Goal: Task Accomplishment & Management: Manage account settings

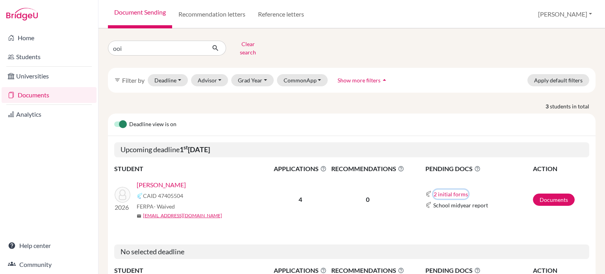
click at [444, 190] on button "2 initial forms" at bounding box center [450, 193] width 35 height 9
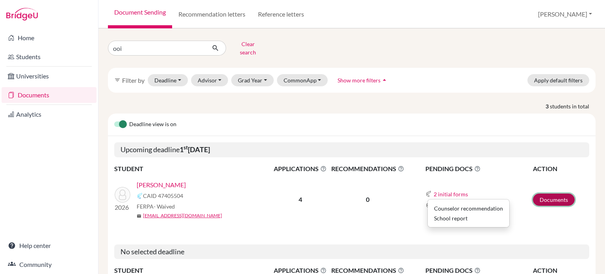
click at [542, 193] on link "Documents" at bounding box center [554, 199] width 42 height 12
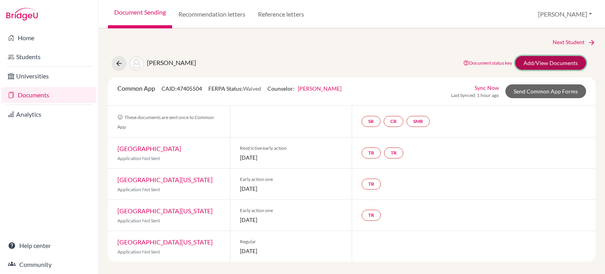
click at [549, 58] on link "Add/View Documents" at bounding box center [550, 63] width 71 height 14
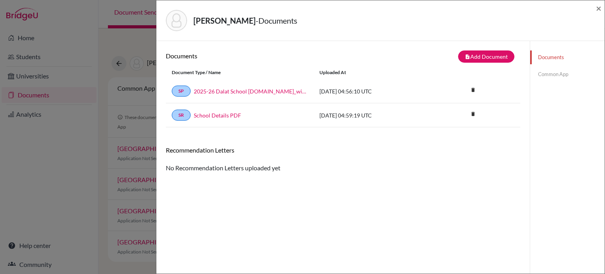
click at [536, 73] on link "Common App" at bounding box center [567, 74] width 74 height 14
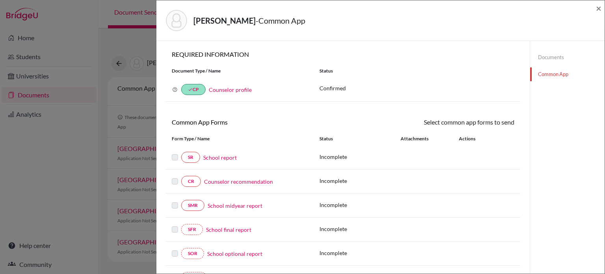
click at [221, 181] on link "Counselor recommendation" at bounding box center [238, 181] width 69 height 8
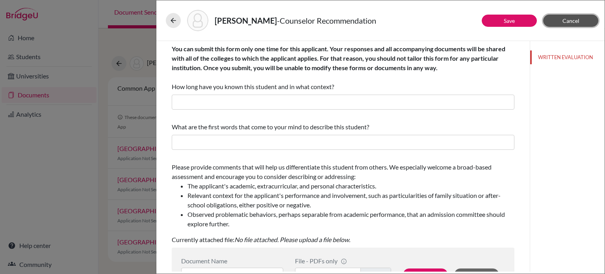
click at [585, 17] on button "Cancel" at bounding box center [570, 21] width 55 height 12
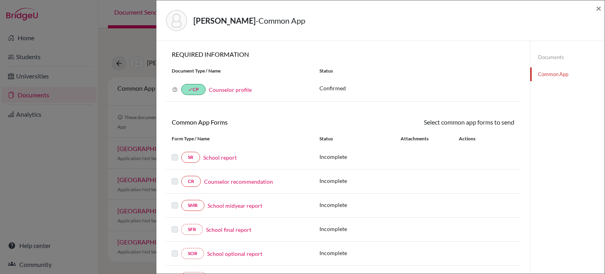
click at [555, 60] on link "Documents" at bounding box center [567, 57] width 74 height 14
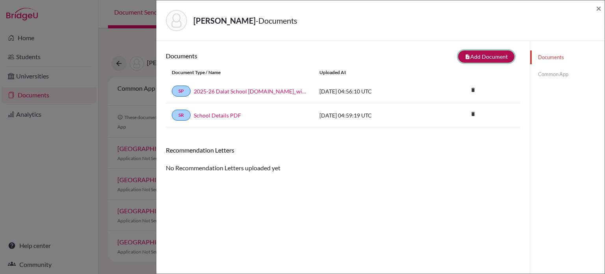
click at [474, 58] on button "note_add Add Document" at bounding box center [486, 56] width 56 height 12
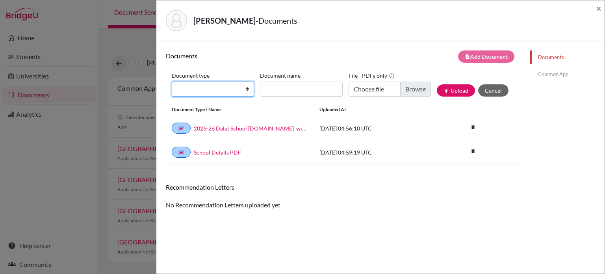
click at [236, 89] on select "Change explanation for Common App reports Counselor recommendation Internationa…" at bounding box center [213, 89] width 82 height 15
select select "2"
click at [172, 82] on select "Change explanation for Common App reports Counselor recommendation Internationa…" at bounding box center [213, 89] width 82 height 15
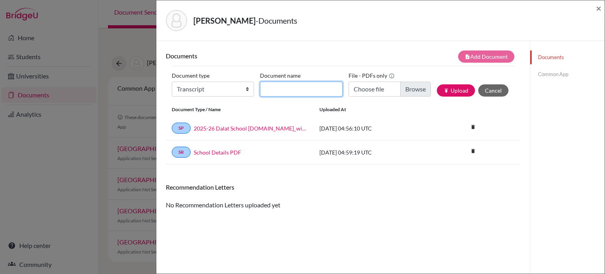
click at [321, 89] on input "Document name" at bounding box center [301, 89] width 82 height 15
type input "Initial transcript"
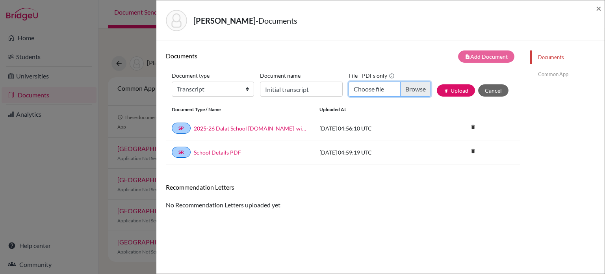
click at [411, 88] on input "Choose file" at bounding box center [390, 89] width 82 height 15
type input "C:\fakepath\Transcript_SBTL_S1Course_Ooi, Jonathan Zhi-Xuan.pdf"
click at [448, 91] on button "publish Upload" at bounding box center [456, 90] width 38 height 12
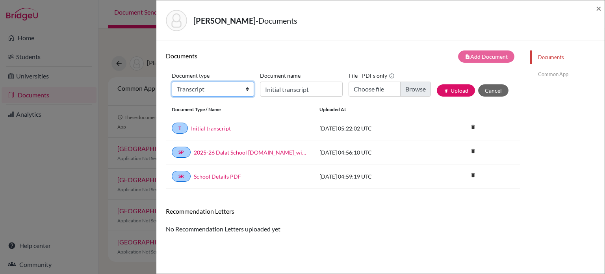
click at [240, 92] on select "Change explanation for Common App reports Counselor recommendation Internationa…" at bounding box center [213, 89] width 82 height 15
select select "4"
click at [172, 82] on select "Change explanation for Common App reports Counselor recommendation Internationa…" at bounding box center [213, 89] width 82 height 15
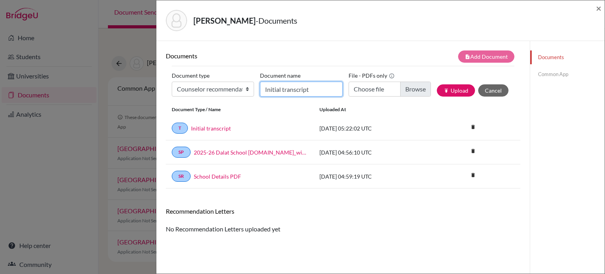
click at [317, 93] on input "Initial transcript" at bounding box center [301, 89] width 82 height 15
type input "LOR (A. Jones)"
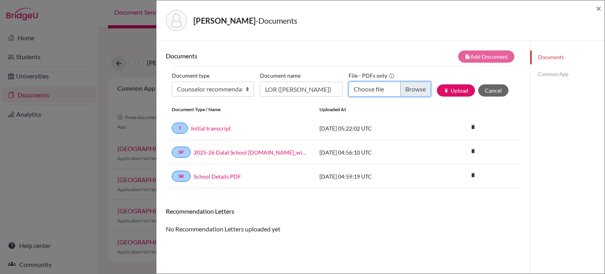
click at [411, 87] on input "Choose file" at bounding box center [390, 89] width 82 height 15
type input "C:\fakepath\Jonathan Ooi - LOR.docx.pdf"
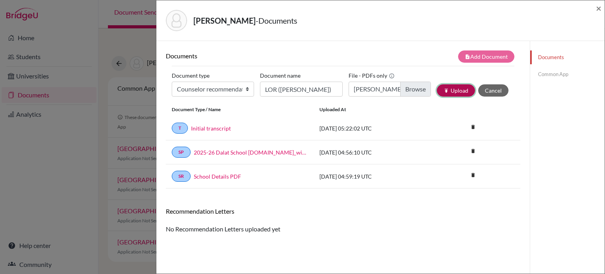
click at [458, 87] on button "publish Upload" at bounding box center [456, 90] width 38 height 12
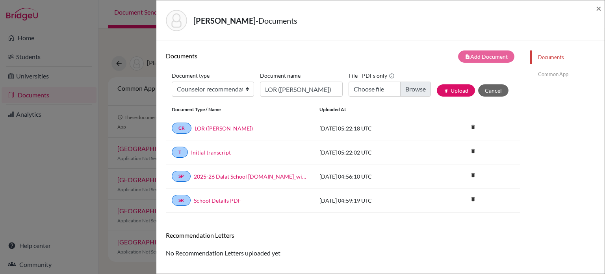
click at [559, 74] on link "Common App" at bounding box center [567, 74] width 74 height 14
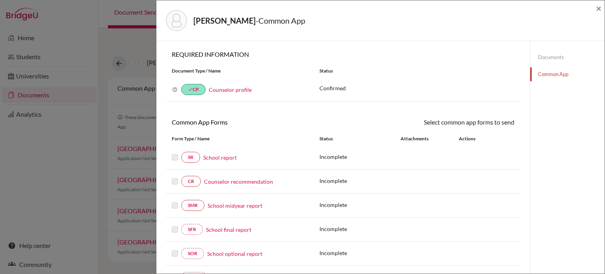
click at [228, 159] on link "School report" at bounding box center [219, 157] width 33 height 8
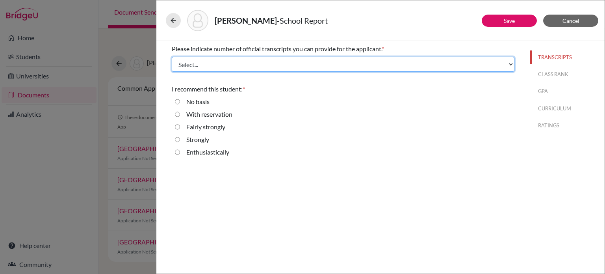
click at [336, 64] on select "Select... 1 2 3 4" at bounding box center [343, 64] width 343 height 15
select select "1"
click at [172, 57] on select "Select... 1 2 3 4" at bounding box center [343, 64] width 343 height 15
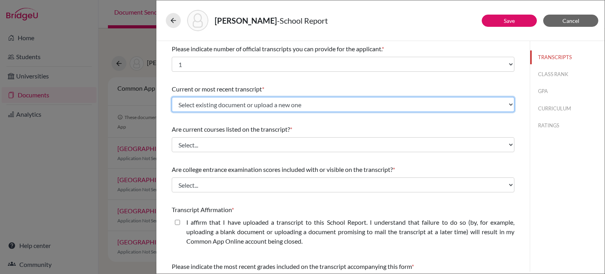
click at [337, 108] on select "Select existing document or upload a new one Initial transcript Upload New File" at bounding box center [343, 104] width 343 height 15
select select "671872"
click at [172, 97] on select "Select existing document or upload a new one Initial transcript Upload New File" at bounding box center [343, 104] width 343 height 15
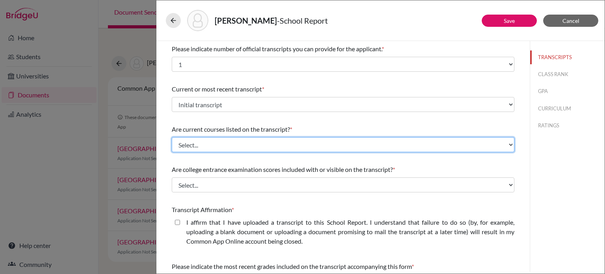
click at [299, 141] on select "Select... Yes No" at bounding box center [343, 144] width 343 height 15
select select "0"
click at [172, 137] on select "Select... Yes No" at bounding box center [343, 144] width 343 height 15
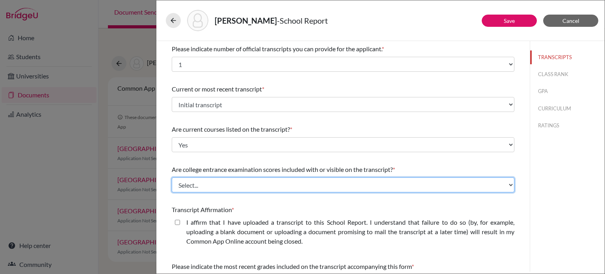
click at [282, 181] on select "Select... Yes No" at bounding box center [343, 184] width 343 height 15
select select "0"
click at [172, 177] on select "Select... Yes No" at bounding box center [343, 184] width 343 height 15
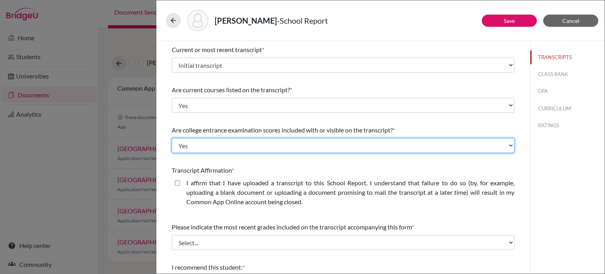
scroll to position [79, 0]
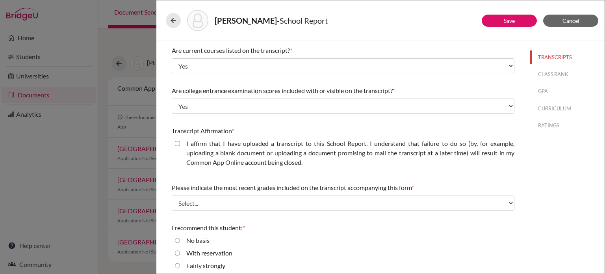
click at [177, 145] on closed\ "I affirm that I have uploaded a transcript to this School Report. I understand …" at bounding box center [177, 143] width 5 height 9
checkbox closed\ "true"
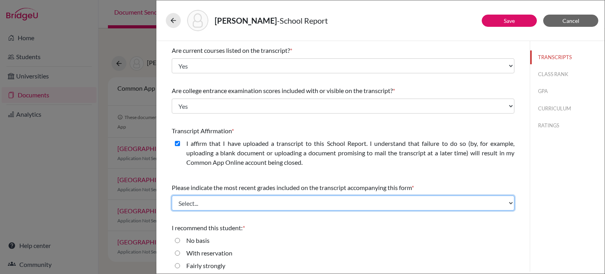
click at [198, 203] on select "Select... Final junior year grades 1st Quarter senior year grades 2nd Quarter/1…" at bounding box center [343, 202] width 343 height 15
select select "0"
click at [172, 195] on select "Select... Final junior year grades 1st Quarter senior year grades 2nd Quarter/1…" at bounding box center [343, 202] width 343 height 15
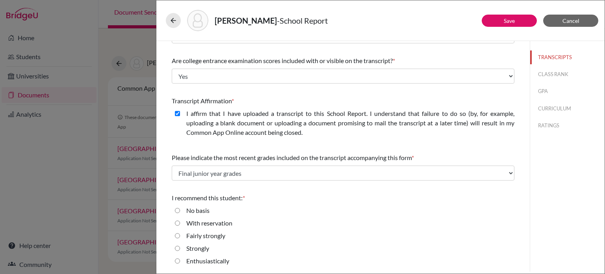
click at [182, 260] on div "Enthusiastically" at bounding box center [204, 262] width 49 height 13
click at [191, 259] on label "Enthusiastically" at bounding box center [207, 260] width 43 height 9
click at [180, 259] on input "Enthusiastically" at bounding box center [177, 260] width 5 height 9
radio input "true"
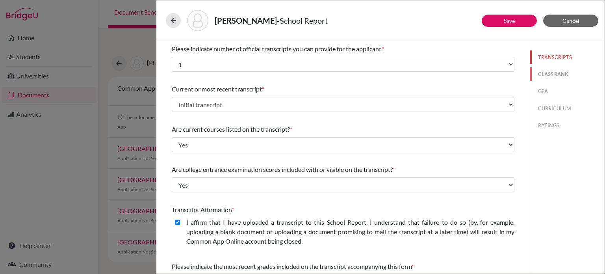
click at [543, 78] on button "CLASS RANK" at bounding box center [567, 74] width 74 height 14
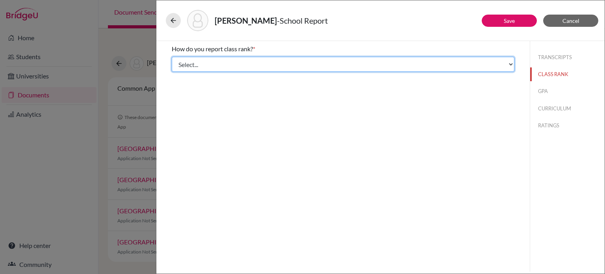
click at [278, 66] on select "Select... Exact Decile Quintile Quartile None" at bounding box center [343, 64] width 343 height 15
select select "5"
click at [172, 57] on select "Select... Exact Decile Quintile Quartile None" at bounding box center [343, 64] width 343 height 15
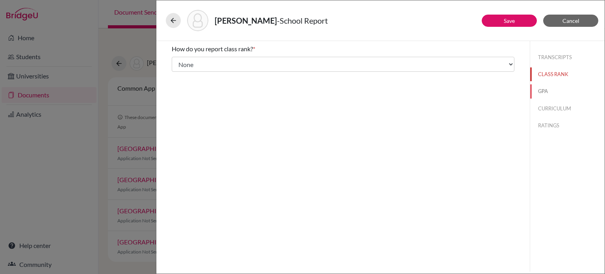
click at [555, 93] on button "GPA" at bounding box center [567, 91] width 74 height 14
click at [193, 64] on label "Yes" at bounding box center [190, 61] width 9 height 9
click at [180, 64] on input "Yes" at bounding box center [177, 61] width 5 height 9
radio input "true"
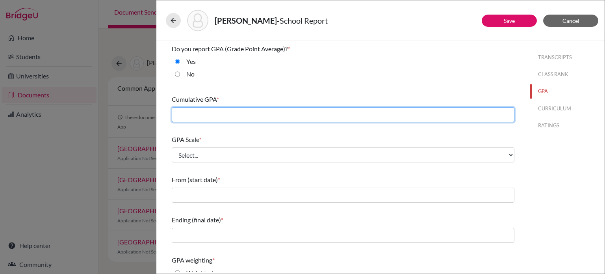
drag, startPoint x: 202, startPoint y: 116, endPoint x: 213, endPoint y: 113, distance: 11.4
click at [203, 115] on input "text" at bounding box center [343, 114] width 343 height 15
type input "3.9968"
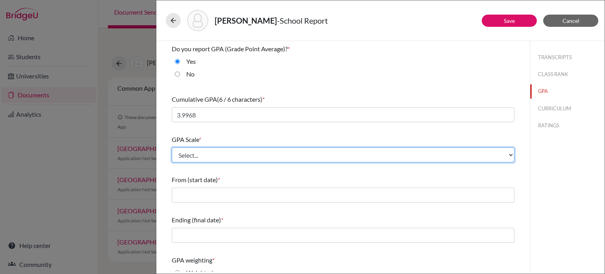
click at [227, 154] on select "Select... 4 5 6 7 8 9 10 11 12 13 14 15 16 17 18 19 20 100" at bounding box center [343, 154] width 343 height 15
select select "4"
click at [172, 147] on select "Select... 4 5 6 7 8 9 10 11 12 13 14 15 16 17 18 19 20 100" at bounding box center [343, 154] width 343 height 15
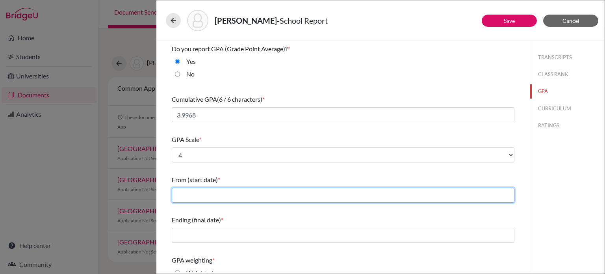
click at [196, 193] on input "text" at bounding box center [343, 194] width 343 height 15
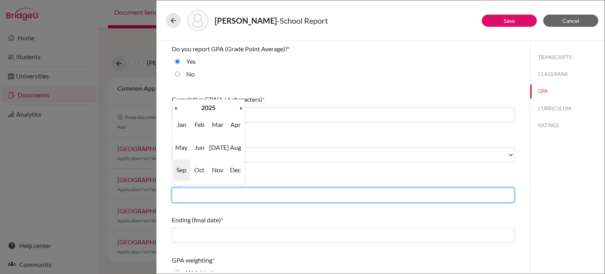
type input "08/2022"
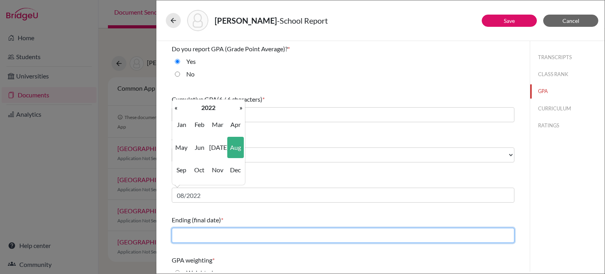
click at [211, 230] on input "text" at bounding box center [343, 235] width 343 height 15
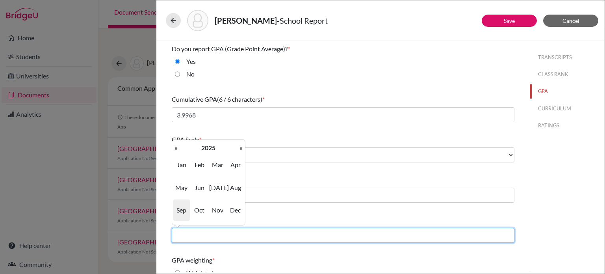
type input "06/2025"
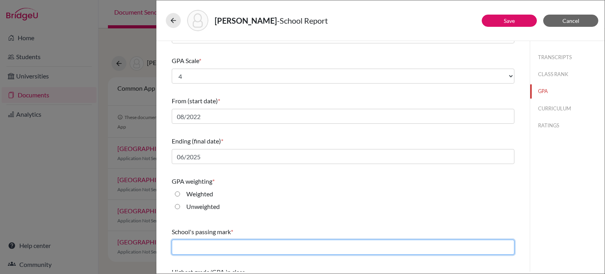
click at [265, 242] on input "text" at bounding box center [343, 246] width 343 height 15
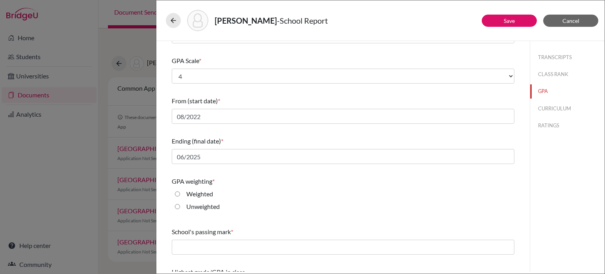
click at [192, 206] on label "Unweighted" at bounding box center [202, 206] width 33 height 9
click at [180, 206] on input "Unweighted" at bounding box center [177, 206] width 5 height 9
radio input "true"
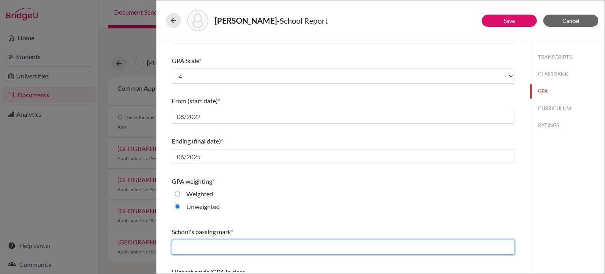
click at [192, 250] on input "text" at bounding box center [343, 246] width 343 height 15
type input "65"
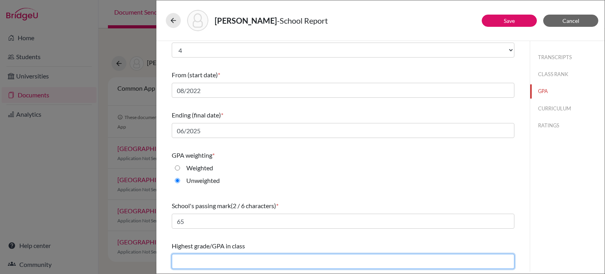
click at [203, 262] on input "text" at bounding box center [343, 261] width 343 height 15
type input "4.00"
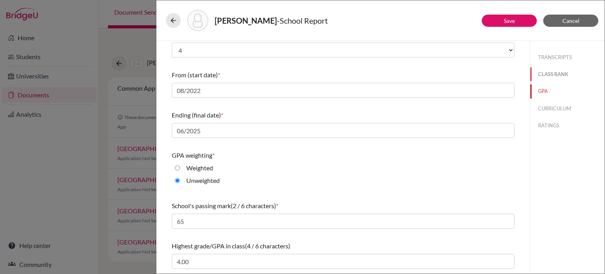
click at [545, 75] on button "CLASS RANK" at bounding box center [567, 74] width 74 height 14
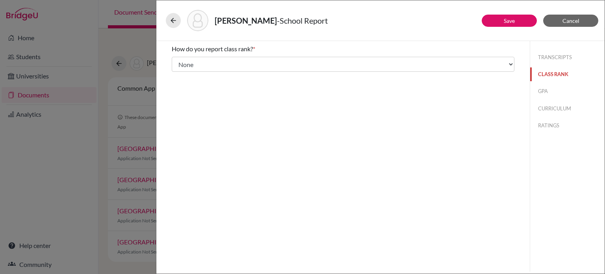
scroll to position [0, 0]
click at [549, 61] on button "TRANSCRIPTS" at bounding box center [567, 57] width 74 height 14
select select "1"
select select "0"
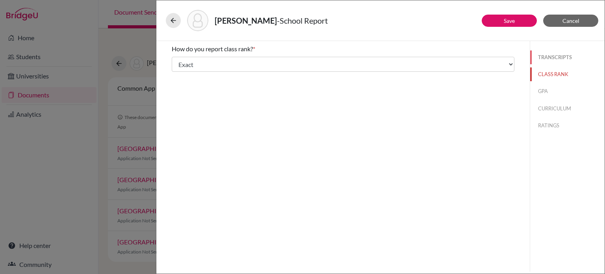
select select "671872"
select select "0"
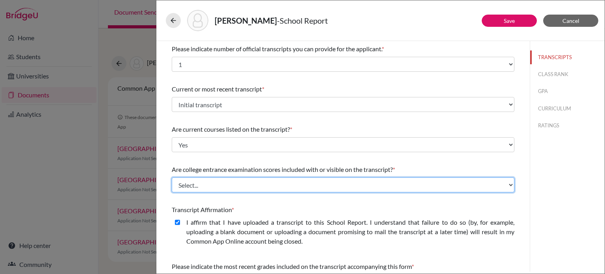
click at [457, 188] on select "Select... Yes No" at bounding box center [343, 184] width 343 height 15
select select "1"
click at [172, 177] on select "Select... Yes No" at bounding box center [343, 184] width 343 height 15
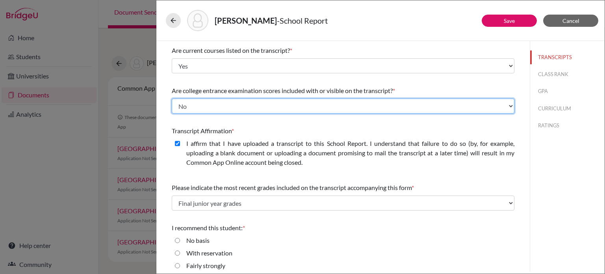
scroll to position [109, 0]
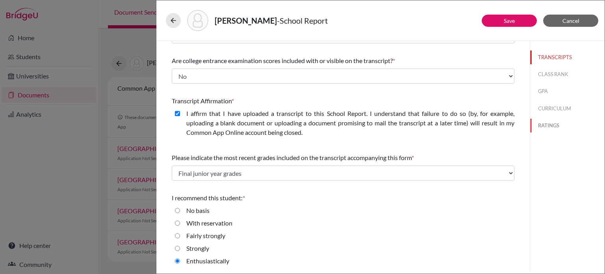
click at [555, 126] on button "RATINGS" at bounding box center [567, 126] width 74 height 14
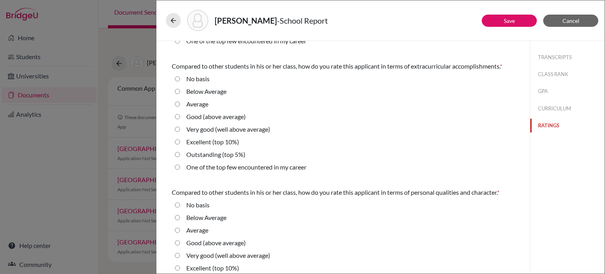
scroll to position [0, 0]
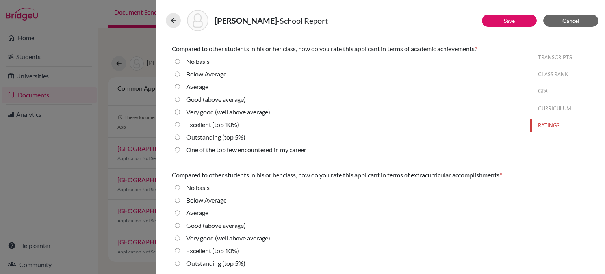
click at [216, 150] on label "One of the top few encountered in my career" at bounding box center [246, 149] width 120 height 9
click at [180, 150] on career "One of the top few encountered in my career" at bounding box center [177, 149] width 5 height 9
radio career "true"
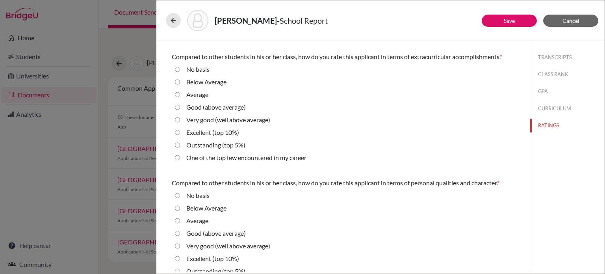
scroll to position [79, 0]
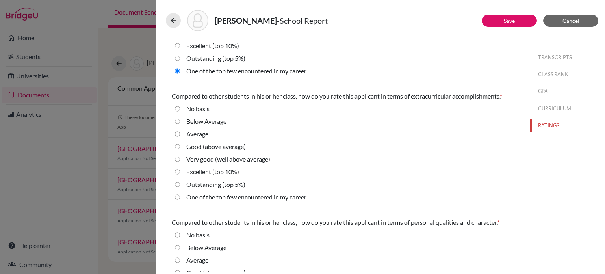
click at [222, 59] on label "Outstanding (top 5%)" at bounding box center [215, 58] width 59 height 9
click at [180, 59] on 5\%\) "Outstanding (top 5%)" at bounding box center [177, 58] width 5 height 9
radio 5\%\) "true"
drag, startPoint x: 243, startPoint y: 199, endPoint x: 265, endPoint y: 189, distance: 25.2
click at [243, 199] on label "One of the top few encountered in my career" at bounding box center [246, 196] width 120 height 9
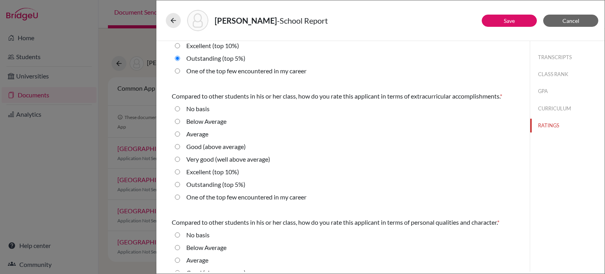
click at [180, 199] on career "One of the top few encountered in my career" at bounding box center [177, 196] width 5 height 9
radio career "true"
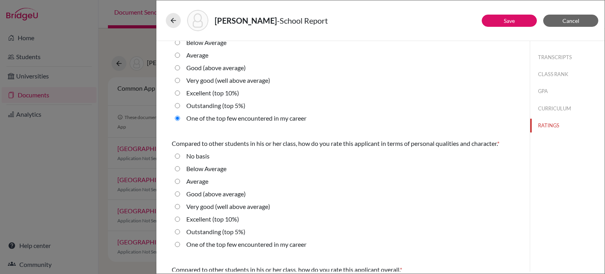
scroll to position [236, 0]
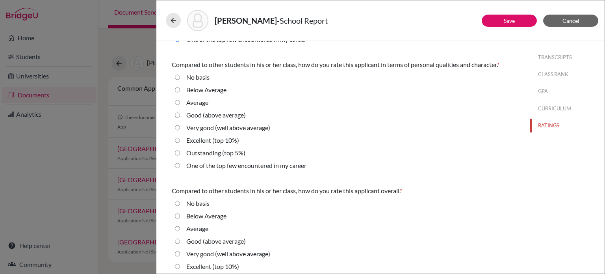
click at [226, 167] on label "One of the top few encountered in my career" at bounding box center [246, 165] width 120 height 9
click at [180, 167] on career "One of the top few encountered in my career" at bounding box center [177, 165] width 5 height 9
radio career "true"
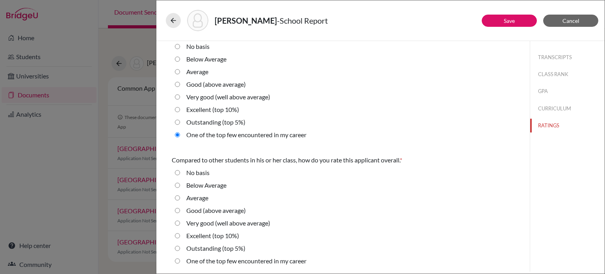
click at [207, 261] on label "One of the top few encountered in my career" at bounding box center [246, 260] width 120 height 9
click at [180, 261] on career "One of the top few encountered in my career" at bounding box center [177, 260] width 5 height 9
radio career "true"
click at [514, 22] on link "Save" at bounding box center [509, 20] width 11 height 7
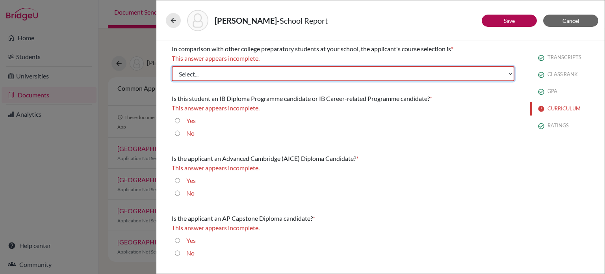
click at [370, 77] on select "Select... Less than demanding Average [PERSON_NAME] Very demanding Most demandi…" at bounding box center [343, 73] width 343 height 15
select select "4"
click at [172, 66] on select "Select... Less than demanding Average [PERSON_NAME] Very demanding Most demandi…" at bounding box center [343, 73] width 343 height 15
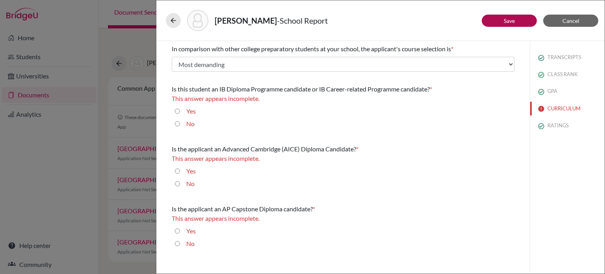
click at [178, 123] on input "No" at bounding box center [177, 123] width 5 height 9
radio input "true"
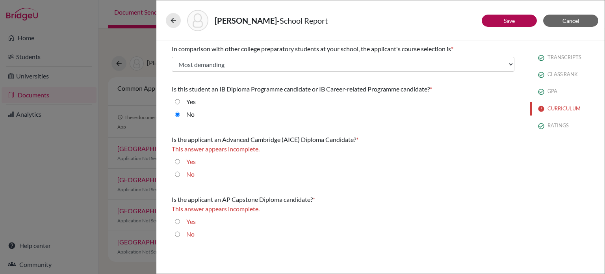
click at [176, 173] on input "No" at bounding box center [177, 173] width 5 height 9
radio input "true"
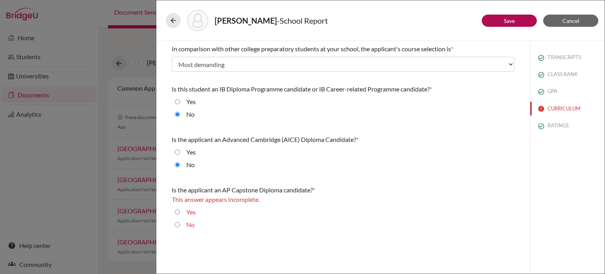
drag, startPoint x: 177, startPoint y: 223, endPoint x: 199, endPoint y: 214, distance: 24.4
click at [177, 223] on input "No" at bounding box center [177, 224] width 5 height 9
radio input "true"
click at [526, 21] on button "Save" at bounding box center [509, 21] width 55 height 12
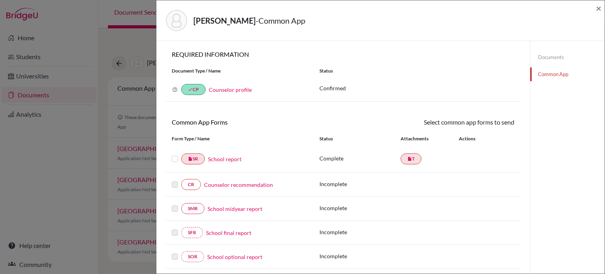
click at [236, 184] on link "Counselor recommendation" at bounding box center [238, 184] width 69 height 8
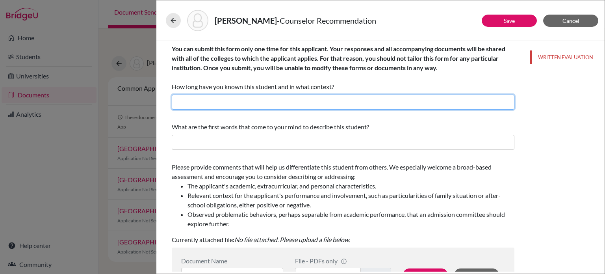
click at [352, 105] on input "text" at bounding box center [343, 102] width 343 height 15
type input "3 months, as the academic counselor ( I started this academic year)"
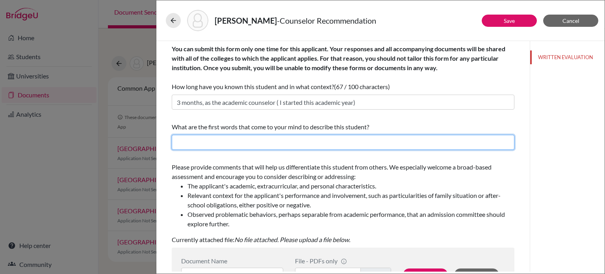
click at [267, 144] on input "text" at bounding box center [343, 142] width 343 height 15
click at [249, 143] on input "Academically outstanding, warm personality, one of a kind" at bounding box center [343, 142] width 343 height 15
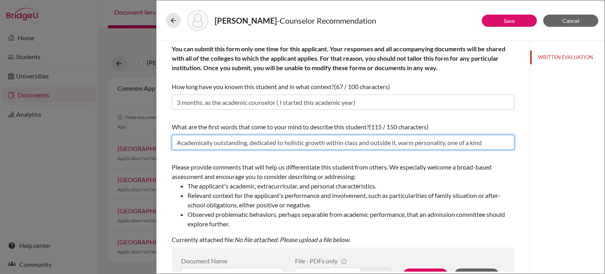
click at [492, 139] on input "Academically outstanding, dedicated to holistic growth within class and outside…" at bounding box center [343, 142] width 343 height 15
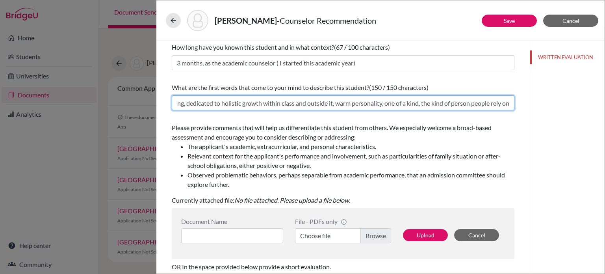
scroll to position [118, 0]
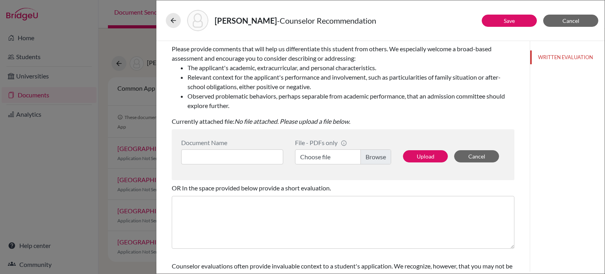
type input "Academically outstanding, dedicated to holistic growth within class and outside…"
click at [220, 157] on input at bounding box center [232, 156] width 102 height 15
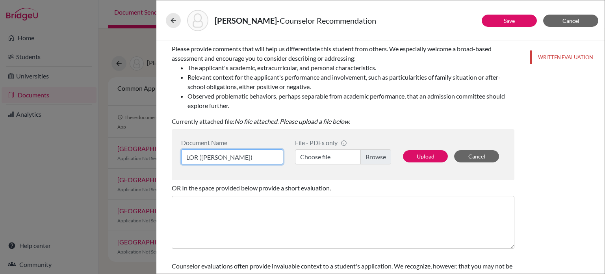
type input "LOR (A. Jones)"
click at [370, 155] on label "Choose file" at bounding box center [343, 156] width 96 height 15
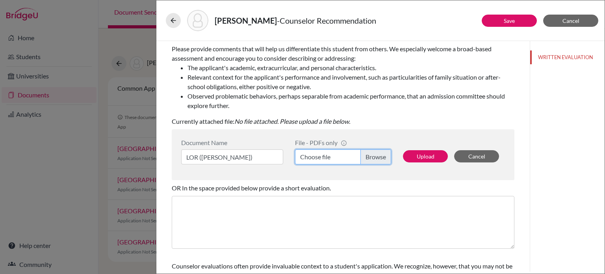
click at [370, 155] on input "Choose file" at bounding box center [343, 156] width 96 height 15
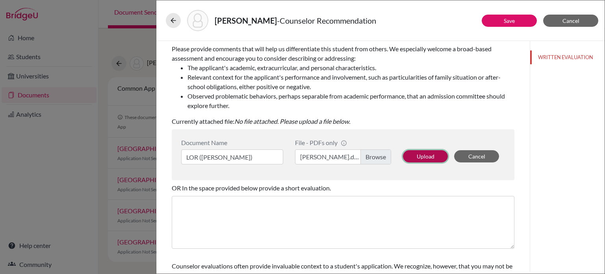
click at [419, 158] on button "Upload" at bounding box center [425, 156] width 45 height 12
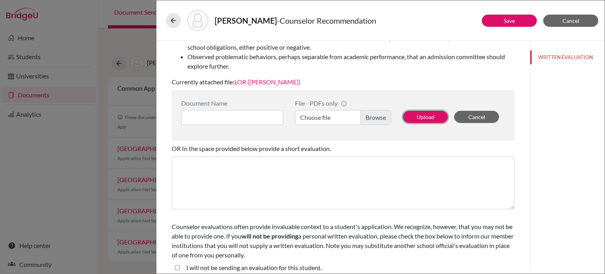
scroll to position [164, 0]
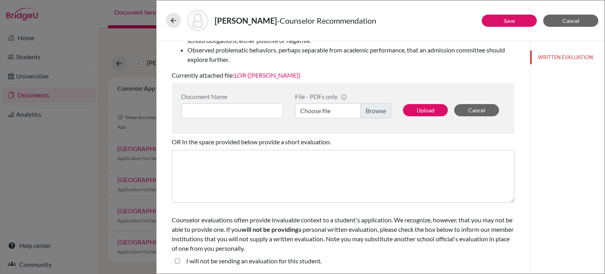
click at [178, 261] on student\ "I will not be sending an evaluation for this student." at bounding box center [177, 260] width 5 height 9
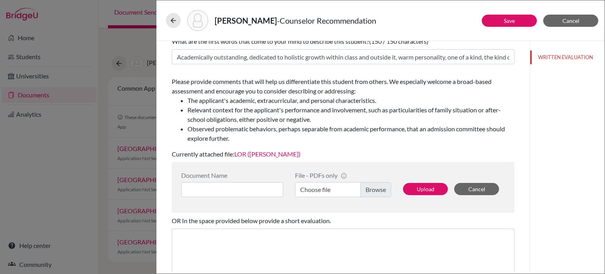
scroll to position [204, 0]
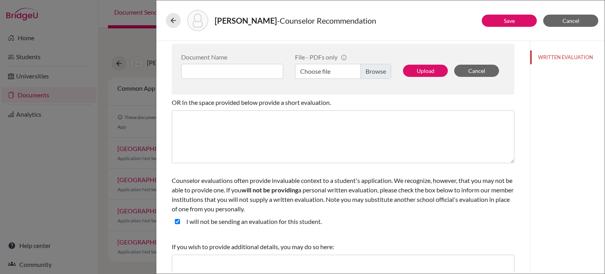
click at [176, 220] on student\ "I will not be sending an evaluation for this student." at bounding box center [177, 221] width 5 height 9
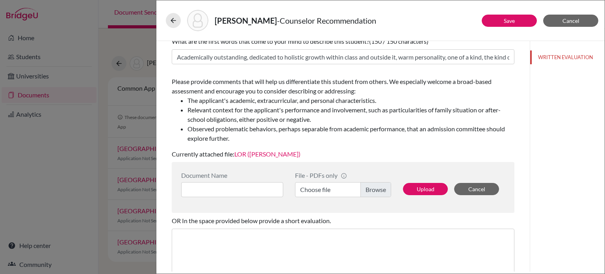
scroll to position [164, 0]
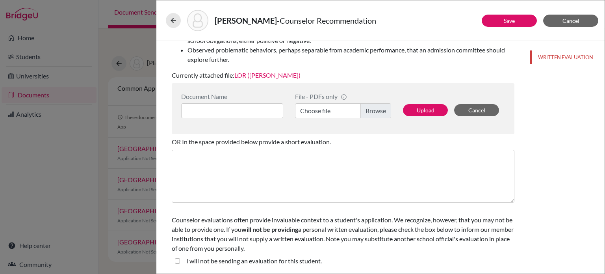
click at [175, 258] on student\ "I will not be sending an evaluation for this student." at bounding box center [177, 260] width 5 height 9
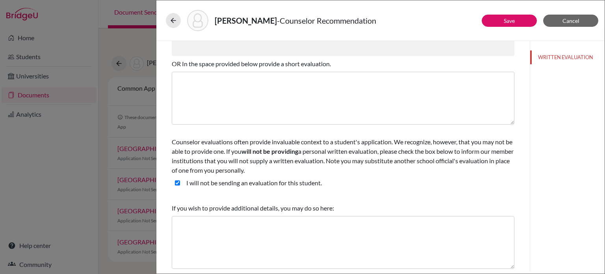
click at [179, 184] on student\ "I will not be sending an evaluation for this student." at bounding box center [177, 182] width 5 height 9
checkbox student\ "false"
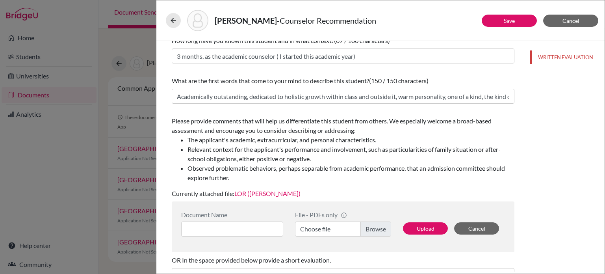
scroll to position [0, 0]
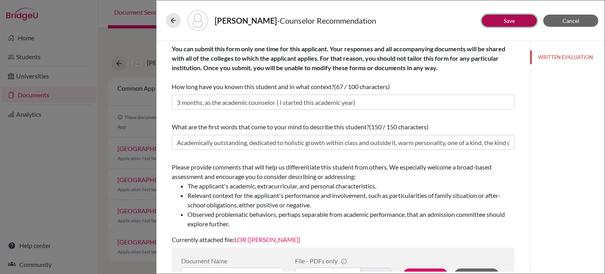
click at [504, 17] on link "Save" at bounding box center [509, 20] width 11 height 7
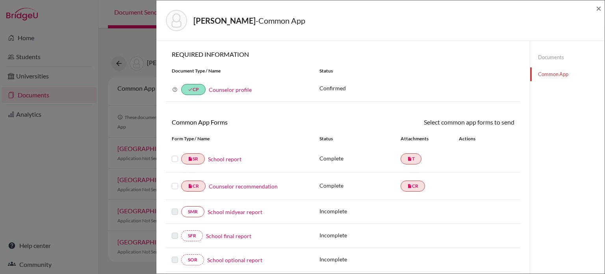
click at [595, 9] on div "Ooi, Jonathan - Common App ×" at bounding box center [381, 21] width 442 height 34
click at [599, 9] on span "×" at bounding box center [599, 7] width 6 height 11
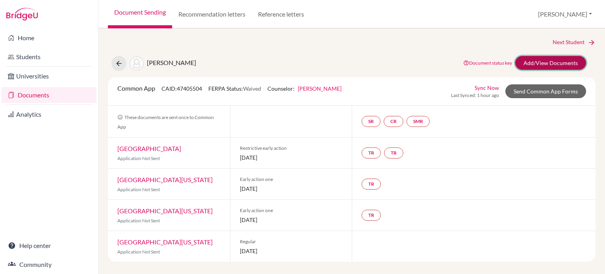
click at [558, 60] on link "Add/View Documents" at bounding box center [550, 63] width 71 height 14
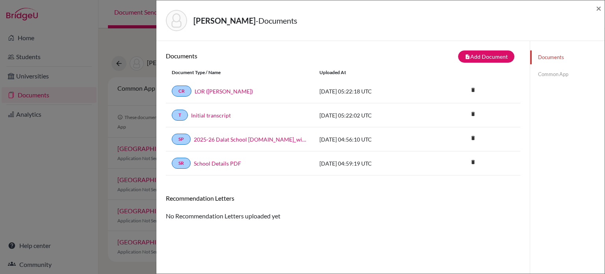
scroll to position [41, 0]
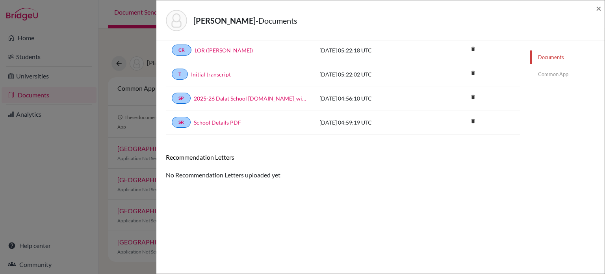
click at [545, 71] on link "Common App" at bounding box center [567, 74] width 74 height 14
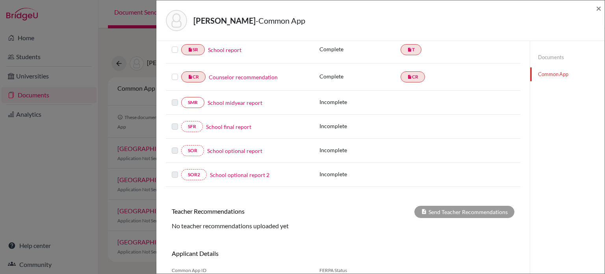
scroll to position [148, 0]
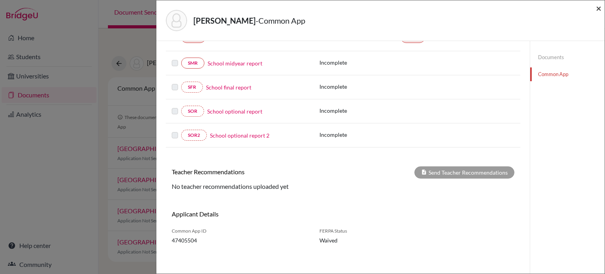
click at [597, 11] on span "×" at bounding box center [599, 7] width 6 height 11
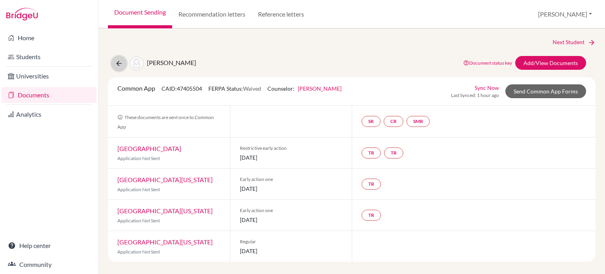
click at [118, 59] on icon at bounding box center [119, 63] width 8 height 8
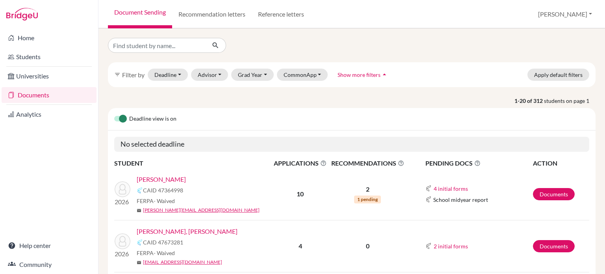
click at [173, 180] on link "Anderson, Soren" at bounding box center [161, 178] width 49 height 9
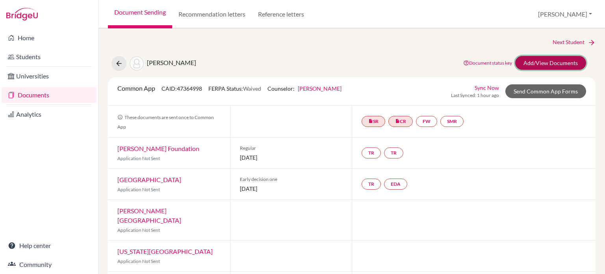
click at [539, 59] on link "Add/View Documents" at bounding box center [550, 63] width 71 height 14
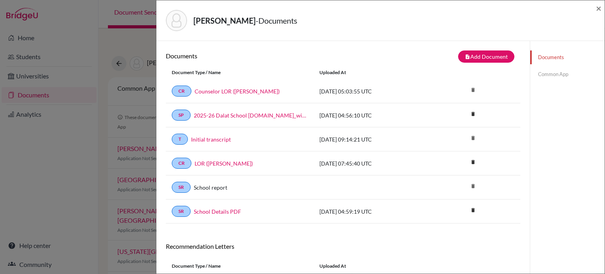
scroll to position [73, 0]
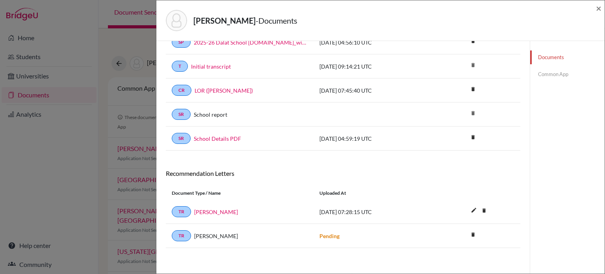
click at [557, 72] on link "Common App" at bounding box center [567, 74] width 74 height 14
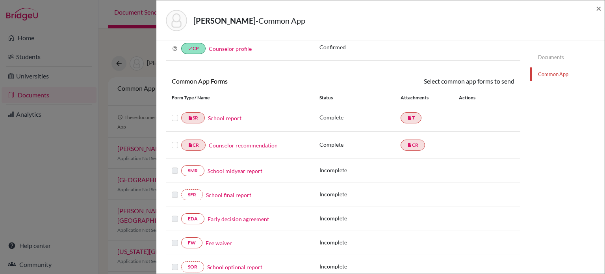
scroll to position [73, 0]
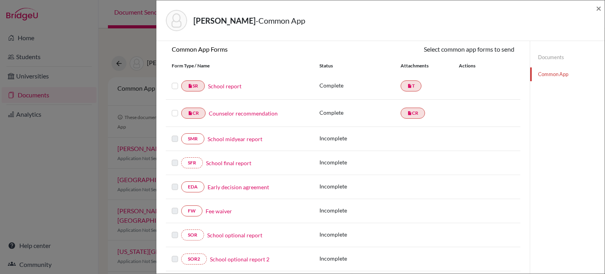
click at [223, 208] on link "Fee waiver" at bounding box center [219, 211] width 26 height 8
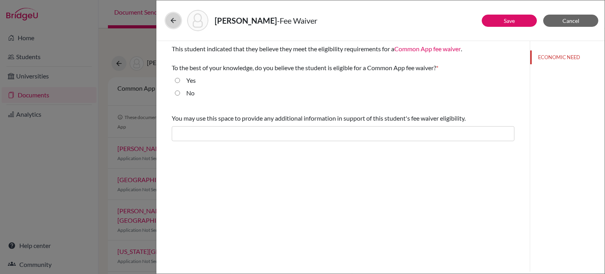
click at [169, 24] on icon at bounding box center [173, 21] width 8 height 8
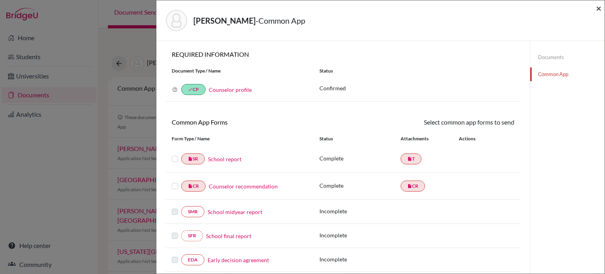
click at [600, 9] on span "×" at bounding box center [599, 7] width 6 height 11
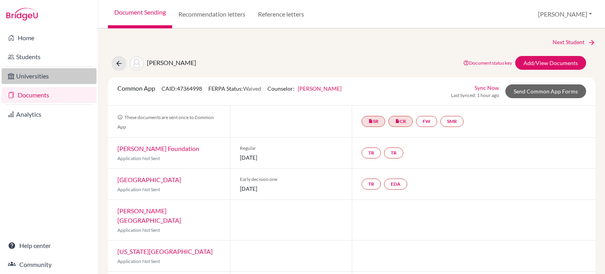
click at [41, 82] on link "Universities" at bounding box center [49, 76] width 95 height 16
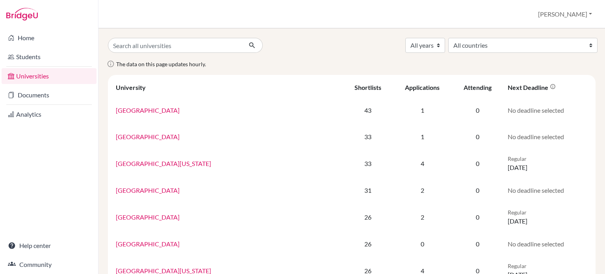
click at [25, 54] on link "Students" at bounding box center [49, 57] width 95 height 16
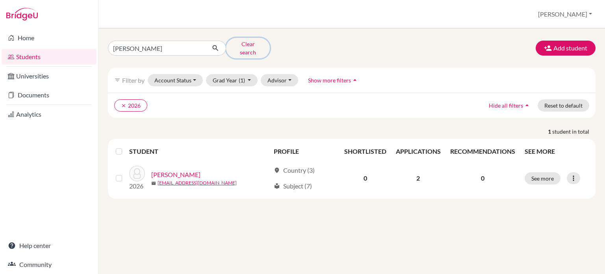
click at [251, 45] on button "Clear search" at bounding box center [248, 48] width 44 height 20
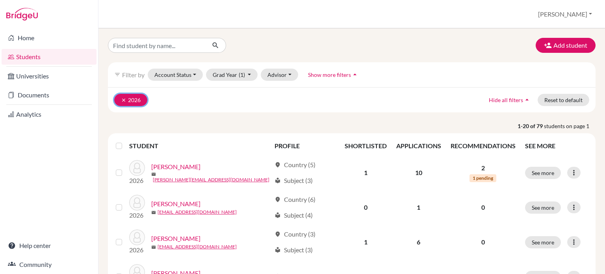
click at [123, 97] on icon "clear" at bounding box center [124, 100] width 6 height 6
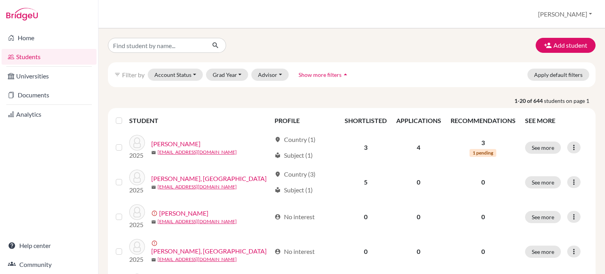
click at [315, 72] on span "Show more filters" at bounding box center [320, 74] width 43 height 7
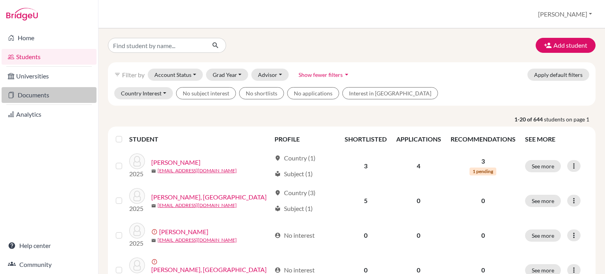
click at [43, 94] on link "Documents" at bounding box center [49, 95] width 95 height 16
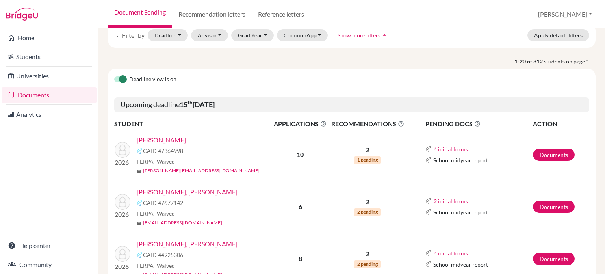
scroll to position [118, 0]
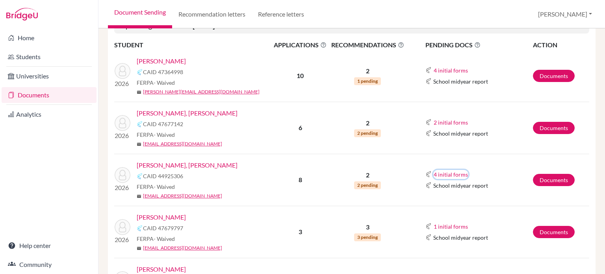
click at [445, 170] on button "4 initial forms" at bounding box center [450, 174] width 35 height 9
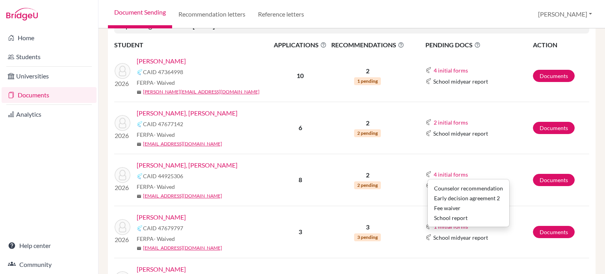
click at [462, 152] on td "2 initial forms Counselor recommendation School report School midyear report" at bounding box center [469, 128] width 126 height 52
click at [447, 225] on button "1 initial forms" at bounding box center [450, 226] width 35 height 9
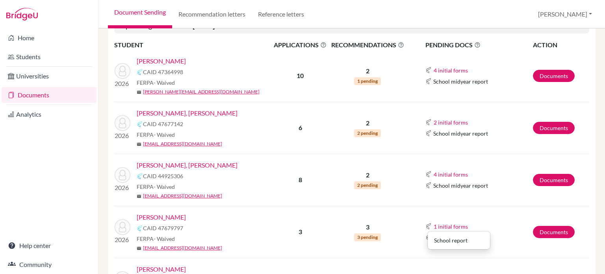
click at [452, 214] on td "1 initial forms School report School midyear report" at bounding box center [469, 232] width 126 height 52
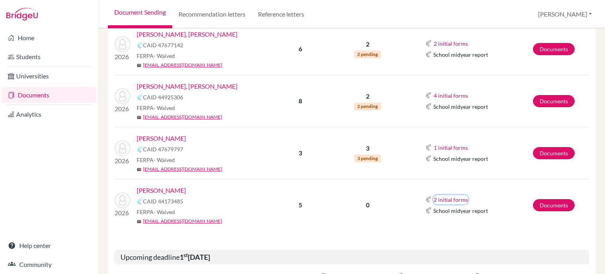
click at [451, 201] on button "2 initial forms" at bounding box center [450, 199] width 35 height 9
click at [458, 179] on td "2 initial forms Counselor recommendation School report School midyear report" at bounding box center [469, 205] width 126 height 52
click at [165, 188] on link "[PERSON_NAME]" at bounding box center [161, 190] width 49 height 9
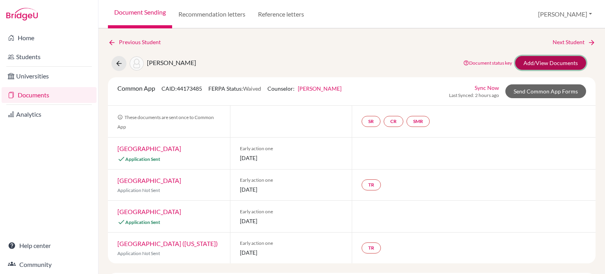
click at [565, 64] on link "Add/View Documents" at bounding box center [550, 63] width 71 height 14
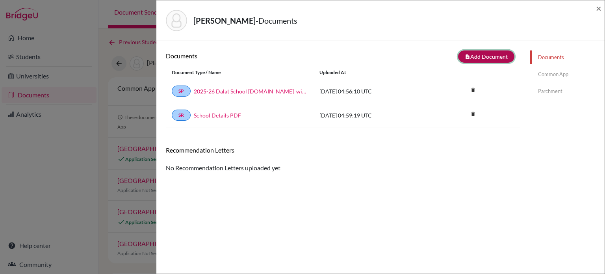
click at [485, 57] on button "note_add Add Document" at bounding box center [486, 56] width 56 height 12
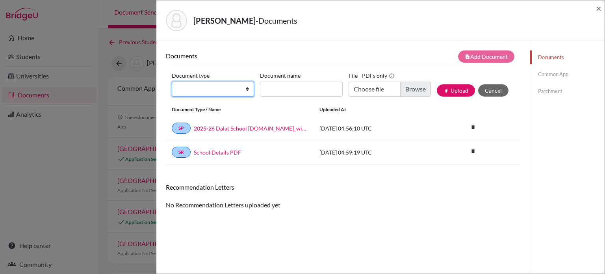
click at [230, 89] on select "Change explanation for Common App reports Counselor recommendation Internationa…" at bounding box center [213, 89] width 82 height 15
select select "2"
click at [172, 82] on select "Change explanation for Common App reports Counselor recommendation Internationa…" at bounding box center [213, 89] width 82 height 15
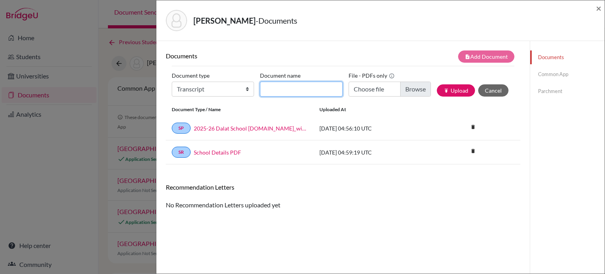
drag, startPoint x: 325, startPoint y: 89, endPoint x: 320, endPoint y: 96, distance: 7.9
click at [325, 89] on input "Document name" at bounding box center [301, 89] width 82 height 15
type input "Initial transcript"
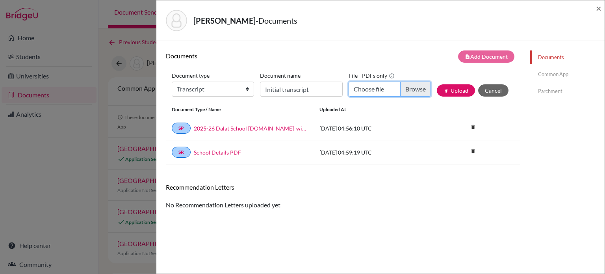
click at [406, 89] on input "Choose file" at bounding box center [390, 89] width 82 height 15
type input "C:\fakepath\Transcript_SBTL_S1Course_Stevens, [PERSON_NAME].pdf"
click at [449, 89] on button "publish Upload" at bounding box center [456, 90] width 38 height 12
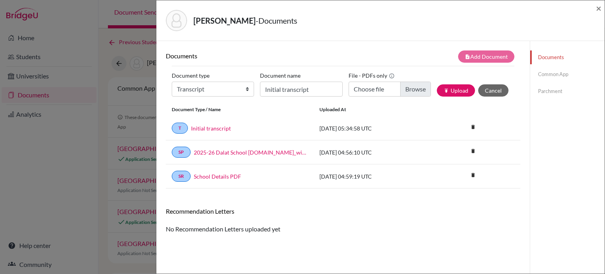
click at [551, 78] on link "Common App" at bounding box center [567, 74] width 74 height 14
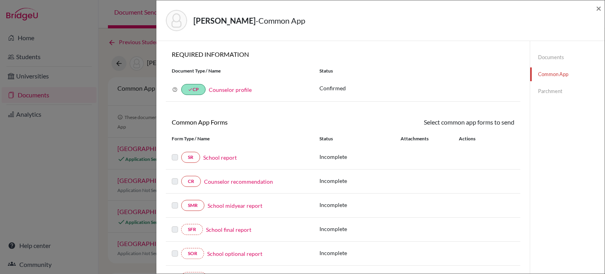
click at [231, 158] on link "School report" at bounding box center [219, 157] width 33 height 8
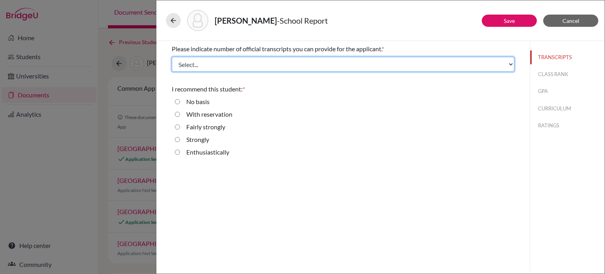
drag, startPoint x: 297, startPoint y: 63, endPoint x: 280, endPoint y: 70, distance: 18.2
click at [297, 63] on select "Select... 1 2 3 4" at bounding box center [343, 64] width 343 height 15
select select "1"
click at [172, 57] on select "Select... 1 2 3 4" at bounding box center [343, 64] width 343 height 15
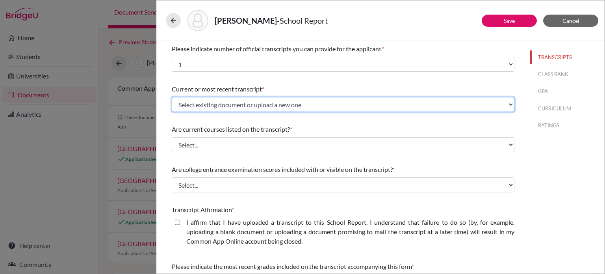
drag, startPoint x: 239, startPoint y: 102, endPoint x: 236, endPoint y: 109, distance: 7.2
click at [239, 102] on select "Select existing document or upload a new one Initial transcript Upload New File" at bounding box center [343, 104] width 343 height 15
select select "671877"
click at [172, 97] on select "Select existing document or upload a new one Initial transcript Upload New File" at bounding box center [343, 104] width 343 height 15
click at [263, 105] on select "Select existing document or upload a new one Initial transcript Upload New File" at bounding box center [343, 104] width 343 height 15
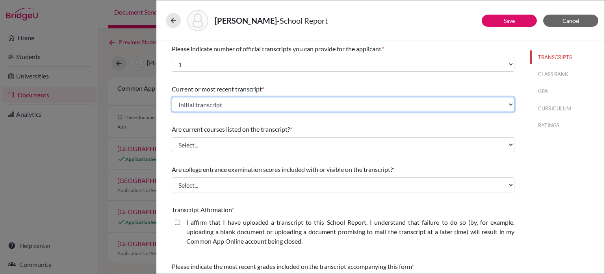
click at [172, 97] on select "Select existing document or upload a new one Initial transcript Upload New File" at bounding box center [343, 104] width 343 height 15
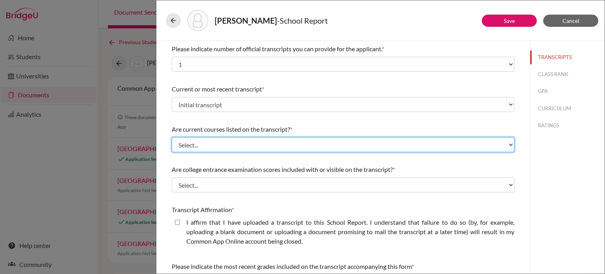
click at [228, 145] on select "Select... Yes No" at bounding box center [343, 144] width 343 height 15
select select "0"
click at [172, 137] on select "Select... Yes No" at bounding box center [343, 144] width 343 height 15
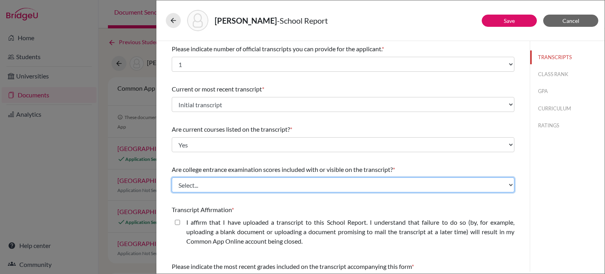
click at [232, 185] on select "Select... Yes No" at bounding box center [343, 184] width 343 height 15
select select "1"
click at [172, 177] on select "Select... Yes No" at bounding box center [343, 184] width 343 height 15
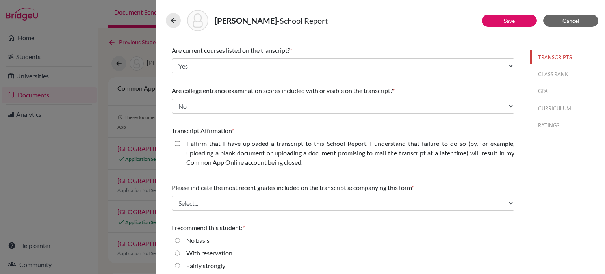
click at [178, 143] on closed\ "I affirm that I have uploaded a transcript to this School Report. I understand …" at bounding box center [177, 143] width 5 height 9
checkbox closed\ "true"
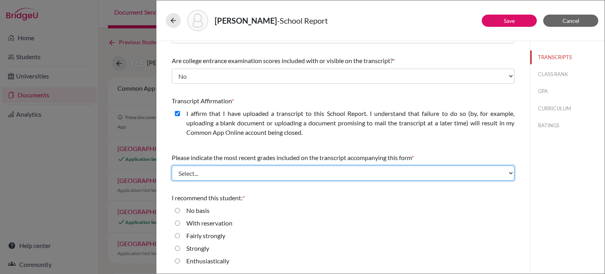
click at [277, 178] on select "Select... Final junior year grades 1st Quarter senior year grades 2nd Quarter/1…" at bounding box center [343, 172] width 343 height 15
select select "0"
click at [172, 165] on select "Select... Final junior year grades 1st Quarter senior year grades 2nd Quarter/1…" at bounding box center [343, 172] width 343 height 15
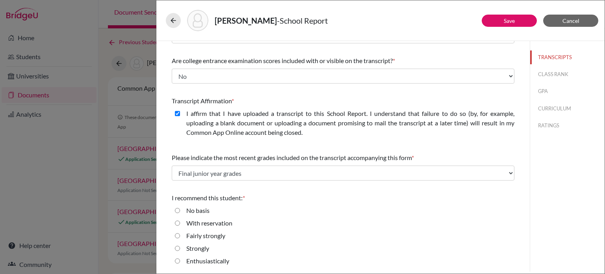
click at [176, 234] on strongly "Fairly strongly" at bounding box center [177, 235] width 5 height 9
radio strongly "true"
click at [559, 72] on button "CLASS RANK" at bounding box center [567, 74] width 74 height 14
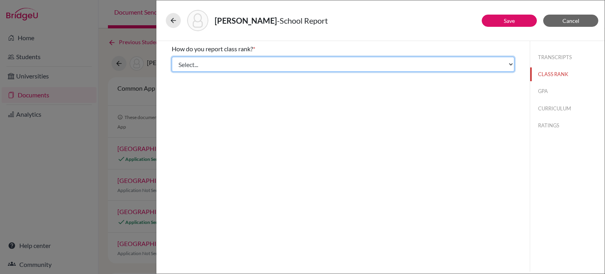
click at [329, 69] on select "Select... Exact Decile Quintile Quartile None" at bounding box center [343, 64] width 343 height 15
select select "5"
click at [172, 57] on select "Select... Exact Decile Quintile Quartile None" at bounding box center [343, 64] width 343 height 15
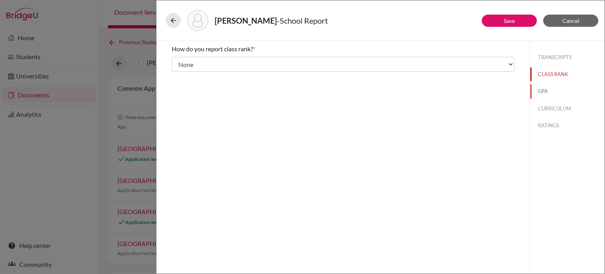
drag, startPoint x: 553, startPoint y: 88, endPoint x: 548, endPoint y: 92, distance: 5.9
click at [551, 90] on button "GPA" at bounding box center [567, 91] width 74 height 14
click at [191, 61] on label "Yes" at bounding box center [190, 61] width 9 height 9
click at [180, 61] on input "Yes" at bounding box center [177, 61] width 5 height 9
radio input "true"
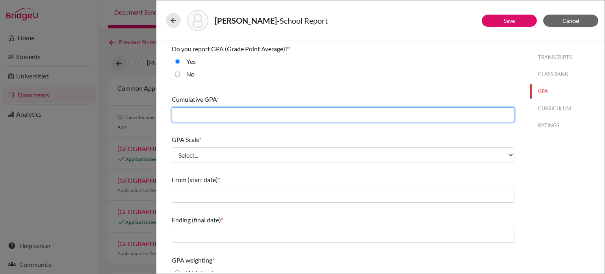
drag, startPoint x: 282, startPoint y: 115, endPoint x: 286, endPoint y: 115, distance: 4.3
click at [283, 115] on input "text" at bounding box center [343, 114] width 343 height 15
type input "3.3571"
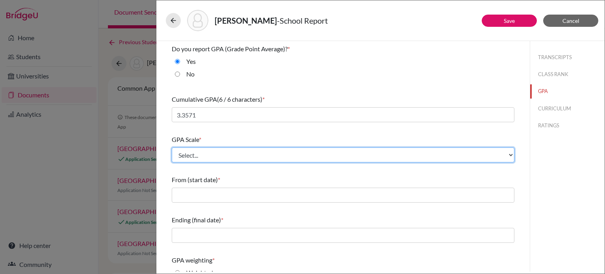
drag, startPoint x: 252, startPoint y: 153, endPoint x: 249, endPoint y: 153, distance: 4.0
click at [252, 153] on select "Select... 4 5 6 7 8 9 10 11 12 13 14 15 16 17 18 19 20 100" at bounding box center [343, 154] width 343 height 15
select select "4"
click at [172, 147] on select "Select... 4 5 6 7 8 9 10 11 12 13 14 15 16 17 18 19 20 100" at bounding box center [343, 154] width 343 height 15
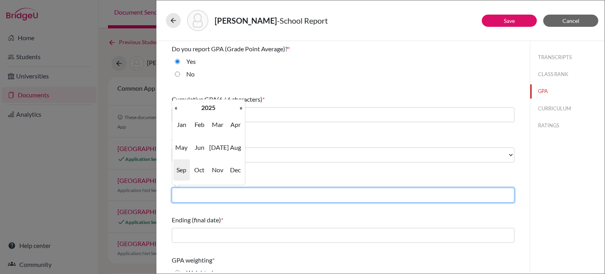
click at [214, 196] on input "text" at bounding box center [343, 194] width 343 height 15
type input "08/2022"
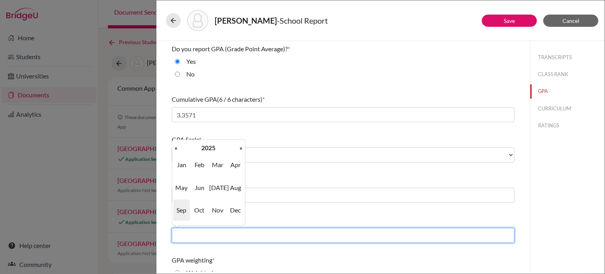
click at [216, 241] on input "text" at bounding box center [343, 235] width 343 height 15
type input "06/2025"
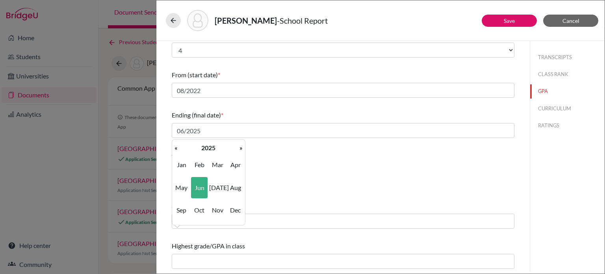
click at [360, 199] on div "School's passing mark *" at bounding box center [343, 215] width 343 height 34
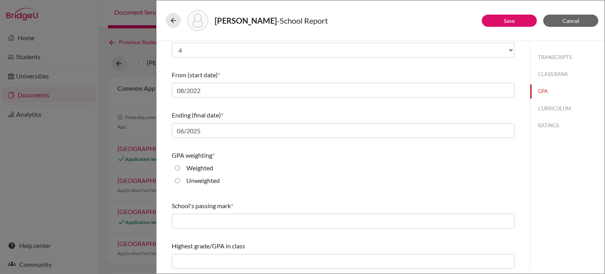
click at [180, 182] on input "Unweighted" at bounding box center [177, 180] width 5 height 9
radio input "true"
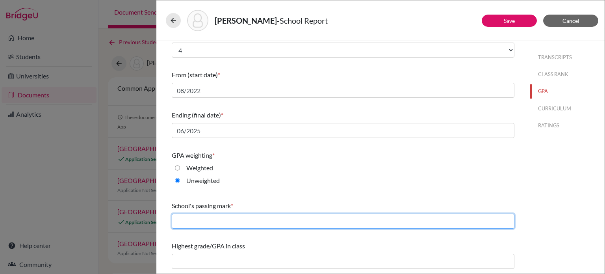
click at [217, 219] on input "text" at bounding box center [343, 220] width 343 height 15
type input "65"
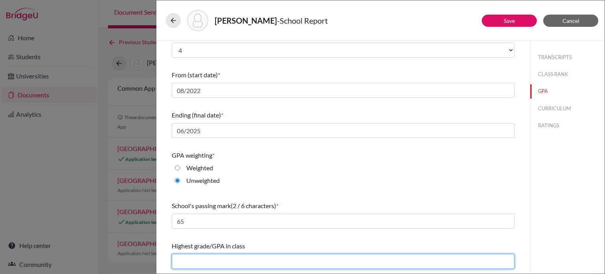
click at [227, 266] on input "text" at bounding box center [343, 261] width 343 height 15
type input "4.00"
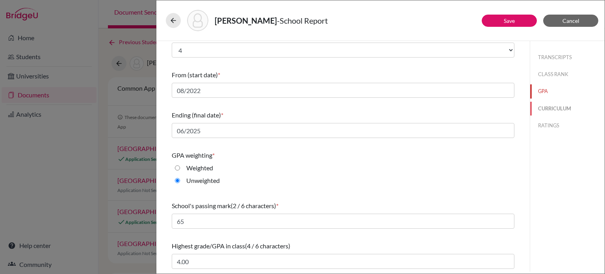
click at [547, 111] on button "CURRICULUM" at bounding box center [567, 109] width 74 height 14
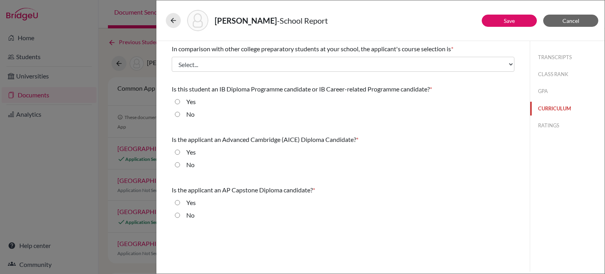
scroll to position [0, 0]
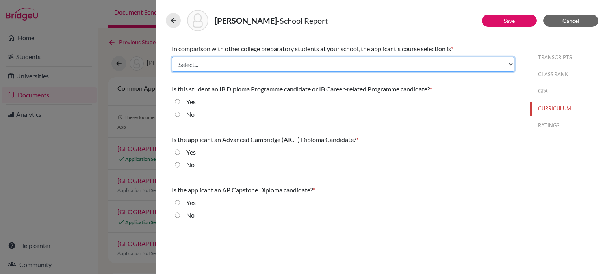
click at [332, 66] on select "Select... Less than demanding Average Demanding Very demanding Most demanding P…" at bounding box center [343, 64] width 343 height 15
select select "0"
click at [172, 57] on select "Select... Less than demanding Average Demanding Very demanding Most demanding P…" at bounding box center [343, 64] width 343 height 15
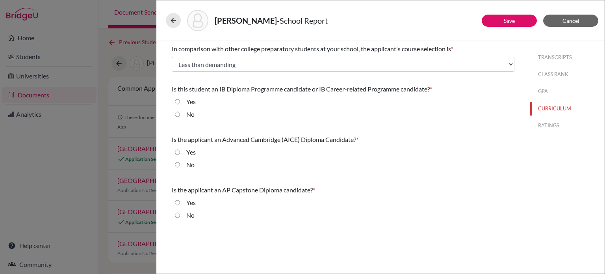
click at [179, 113] on input "No" at bounding box center [177, 113] width 5 height 9
radio input "true"
click at [178, 163] on input "No" at bounding box center [177, 164] width 5 height 9
radio input "true"
click at [176, 214] on input "No" at bounding box center [177, 214] width 5 height 9
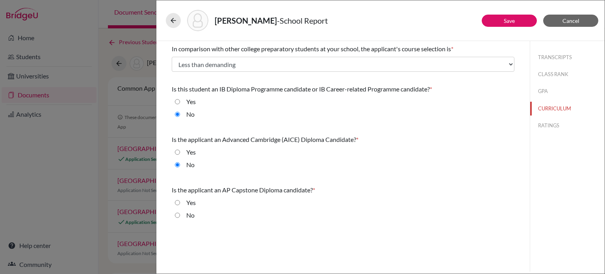
radio input "true"
click at [556, 123] on button "RATINGS" at bounding box center [567, 126] width 74 height 14
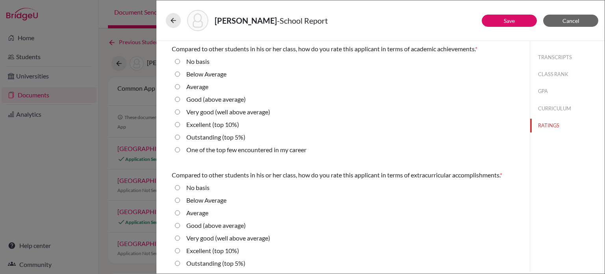
click at [201, 87] on label "Average" at bounding box center [197, 86] width 22 height 9
click at [180, 87] on input "Average" at bounding box center [177, 86] width 5 height 9
radio input "true"
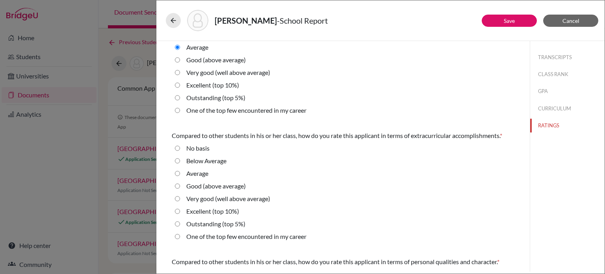
click at [201, 171] on label "Average" at bounding box center [197, 173] width 22 height 9
click at [180, 171] on input "Average" at bounding box center [177, 173] width 5 height 9
radio input "true"
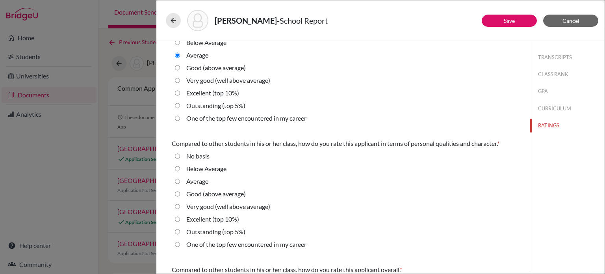
scroll to position [197, 0]
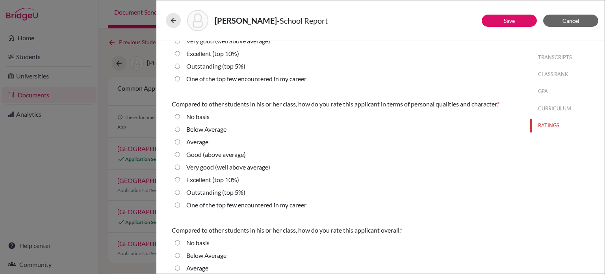
click at [196, 139] on label "Average" at bounding box center [197, 141] width 22 height 9
click at [180, 139] on input "Average" at bounding box center [177, 141] width 5 height 9
radio input "true"
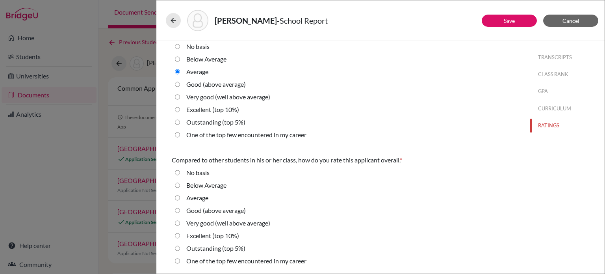
click at [199, 197] on label "Average" at bounding box center [197, 197] width 22 height 9
click at [180, 197] on input "Average" at bounding box center [177, 197] width 5 height 9
radio input "true"
click at [513, 22] on link "Save" at bounding box center [509, 20] width 11 height 7
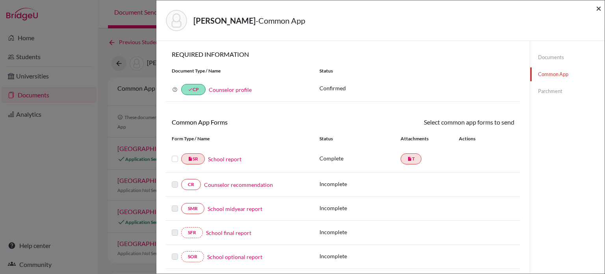
click at [599, 9] on span "×" at bounding box center [599, 7] width 6 height 11
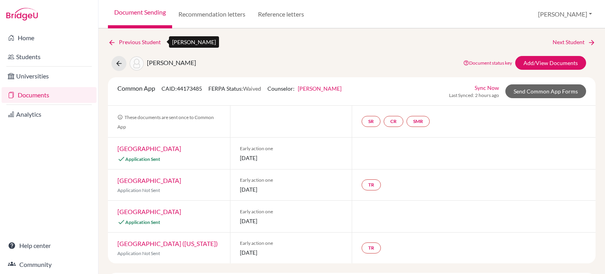
click at [113, 41] on icon at bounding box center [112, 43] width 8 height 8
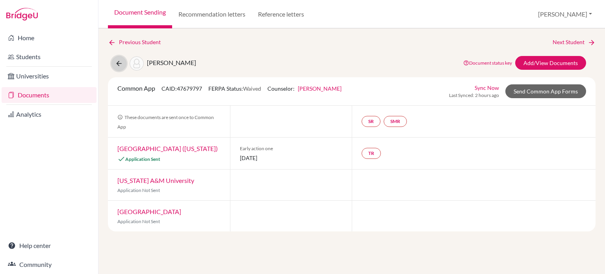
click at [125, 66] on button at bounding box center [118, 63] width 15 height 15
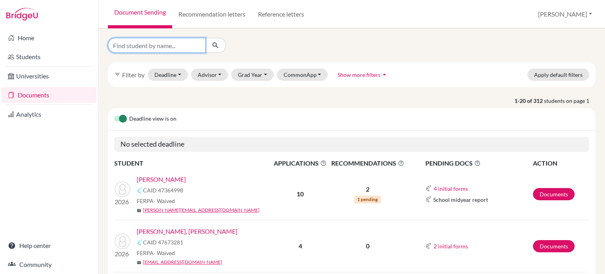
click at [148, 46] on input "Find student by name..." at bounding box center [157, 45] width 98 height 15
type input "ooi"
click button "submit" at bounding box center [215, 45] width 21 height 15
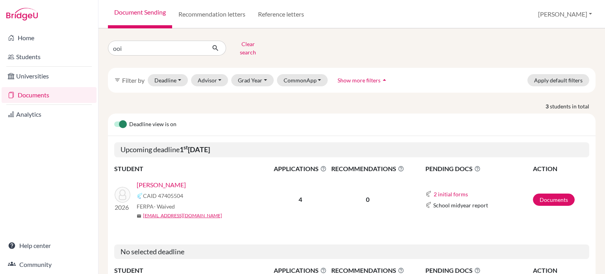
click at [164, 180] on link "[PERSON_NAME]" at bounding box center [161, 184] width 49 height 9
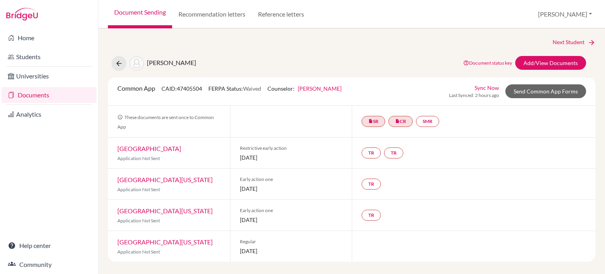
click at [537, 52] on div "Next Student Ooi, Jonathan Document status key TR Requirement. Document not upl…" at bounding box center [352, 150] width 488 height 224
click at [536, 66] on link "Add/View Documents" at bounding box center [550, 63] width 71 height 14
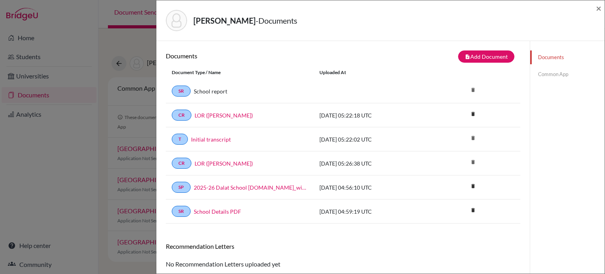
click at [551, 75] on link "Common App" at bounding box center [567, 74] width 74 height 14
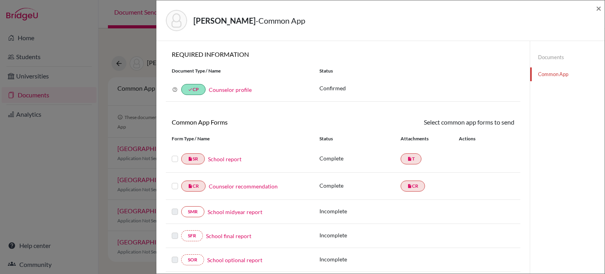
click at [241, 186] on link "Counselor recommendation" at bounding box center [243, 186] width 69 height 8
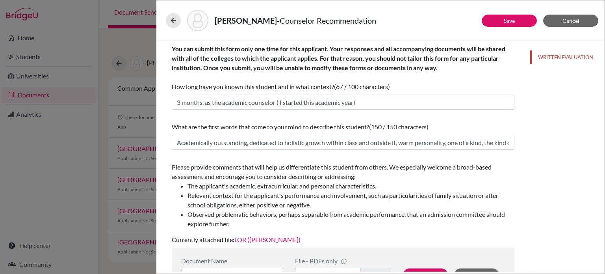
scroll to position [118, 0]
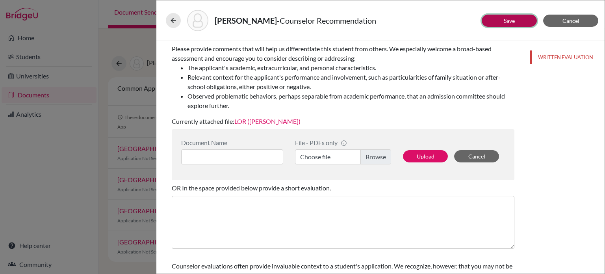
click at [505, 18] on link "Save" at bounding box center [509, 20] width 11 height 7
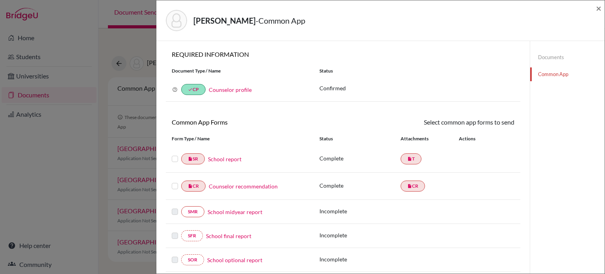
click at [222, 160] on link "School report" at bounding box center [224, 159] width 33 height 8
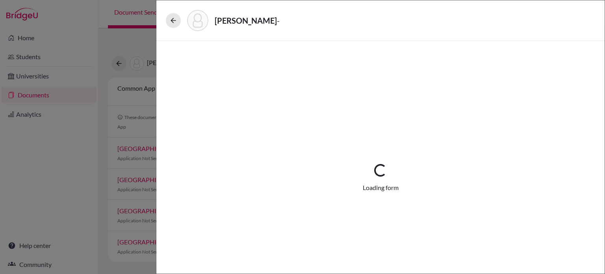
select select "1"
select select "671872"
select select "0"
select select "1"
select select "0"
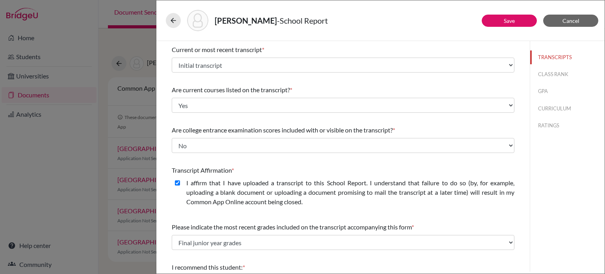
scroll to position [79, 0]
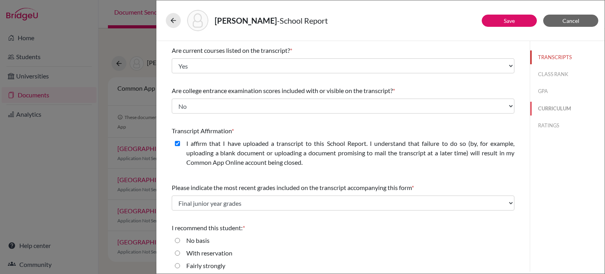
click at [552, 105] on button "CURRICULUM" at bounding box center [567, 109] width 74 height 14
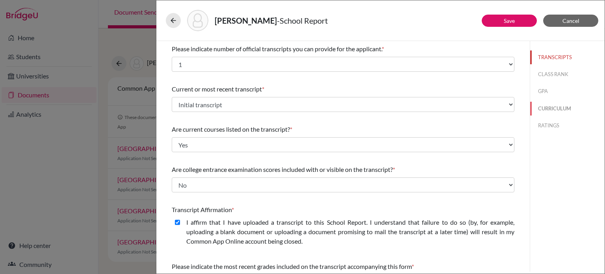
select select "4"
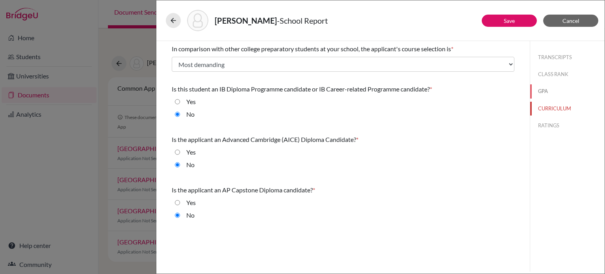
click at [555, 92] on button "GPA" at bounding box center [567, 91] width 74 height 14
select select "4"
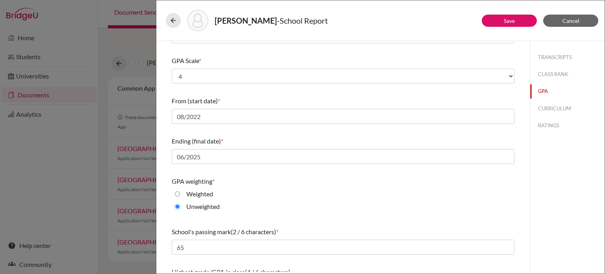
scroll to position [105, 0]
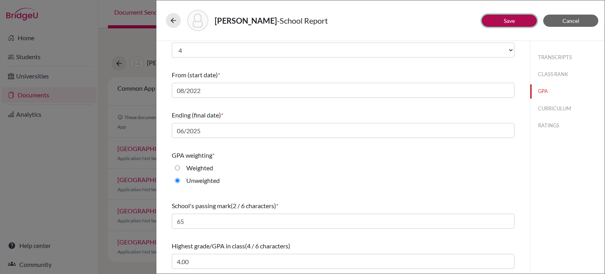
click at [510, 20] on link "Save" at bounding box center [509, 20] width 11 height 7
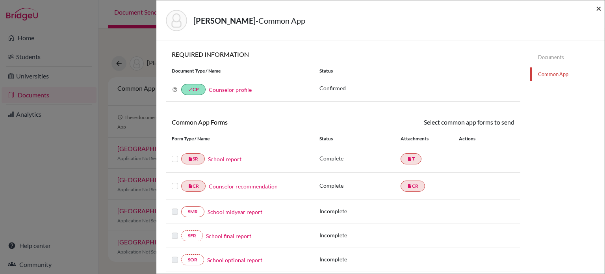
click at [597, 9] on span "×" at bounding box center [599, 7] width 6 height 11
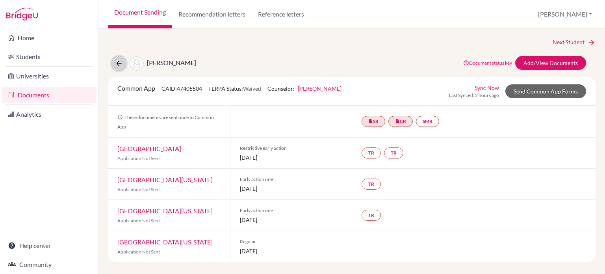
click at [120, 66] on icon at bounding box center [119, 63] width 8 height 8
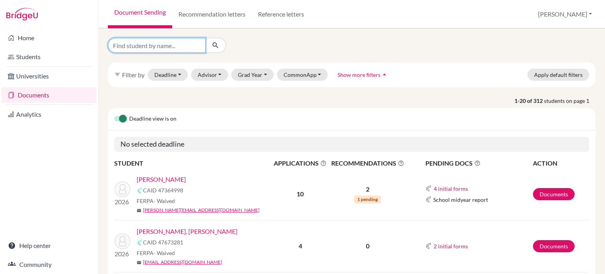
click at [161, 48] on input "Find student by name..." at bounding box center [157, 45] width 98 height 15
type input "[PERSON_NAME]"
click at [209, 42] on button "submit" at bounding box center [215, 45] width 21 height 15
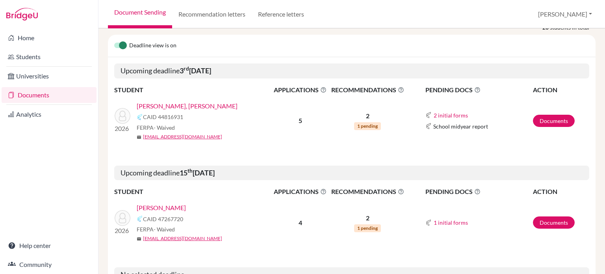
scroll to position [118, 0]
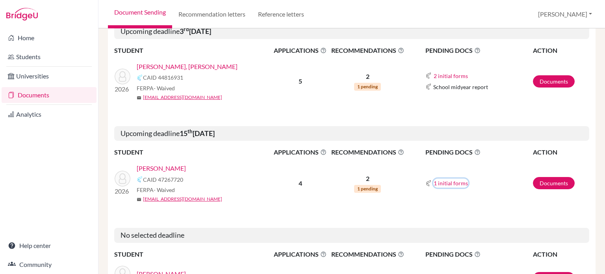
click at [433, 178] on button "1 initial forms" at bounding box center [450, 182] width 35 height 9
click at [550, 179] on link "Documents" at bounding box center [554, 183] width 42 height 12
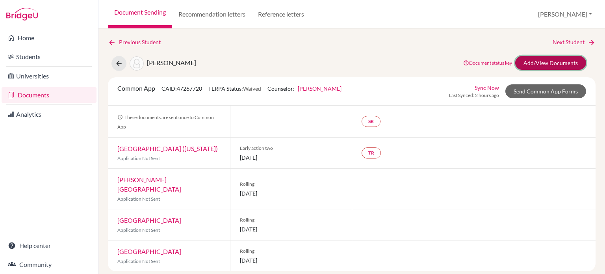
click at [548, 65] on link "Add/View Documents" at bounding box center [550, 63] width 71 height 14
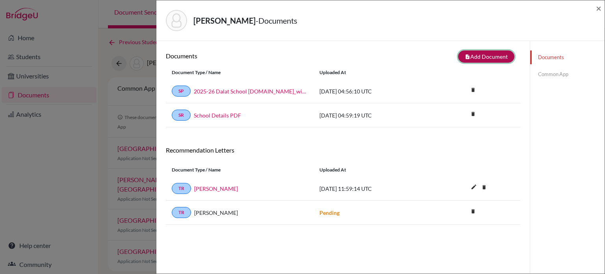
click at [487, 56] on button "note_add Add Document" at bounding box center [486, 56] width 56 height 12
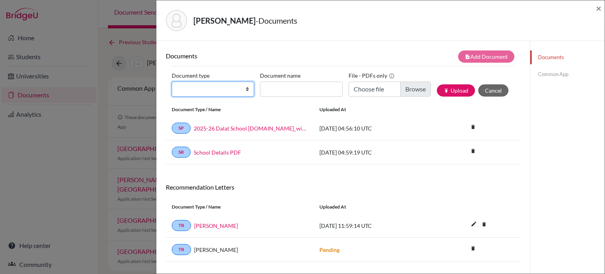
drag, startPoint x: 245, startPoint y: 89, endPoint x: 245, endPoint y: 94, distance: 4.7
click at [245, 89] on select "Change explanation for Common App reports Counselor recommendation Internationa…" at bounding box center [213, 89] width 82 height 15
select select "2"
click at [172, 82] on select "Change explanation for Common App reports Counselor recommendation Internationa…" at bounding box center [213, 89] width 82 height 15
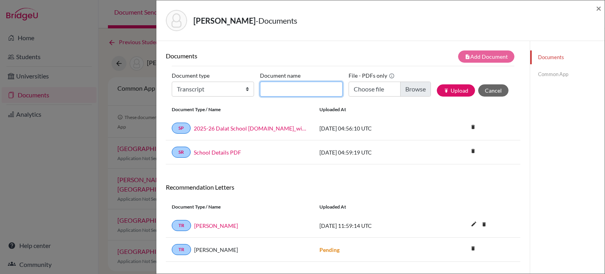
click at [312, 90] on input "Document name" at bounding box center [301, 89] width 82 height 15
type input "LOR (A. Jones)"
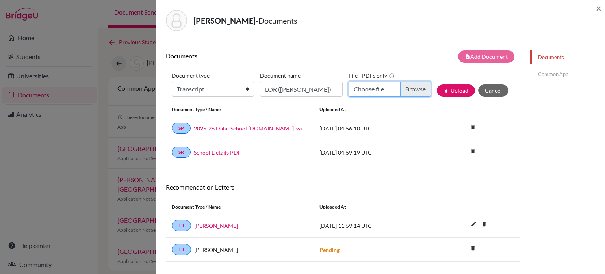
click at [406, 88] on input "Choose file" at bounding box center [390, 89] width 82 height 15
type input "C:\fakepath\Transcript_SBTL_S1Course_Lee, Yewon.pdf"
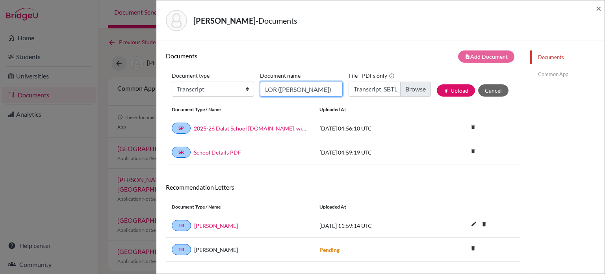
click at [314, 86] on input "LOR (A. Jones)" at bounding box center [301, 89] width 82 height 15
drag, startPoint x: 314, startPoint y: 86, endPoint x: 269, endPoint y: 85, distance: 44.5
click at [247, 85] on div "Document type Change explanation for Common App reports Counselor recommendatio…" at bounding box center [343, 85] width 343 height 33
click at [287, 86] on input "Document name" at bounding box center [301, 89] width 82 height 15
type input "Initial transcript"
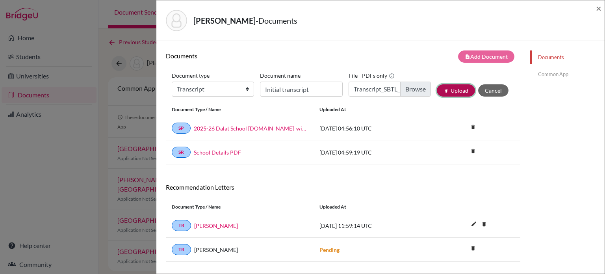
click at [444, 88] on icon "publish" at bounding box center [447, 91] width 6 height 6
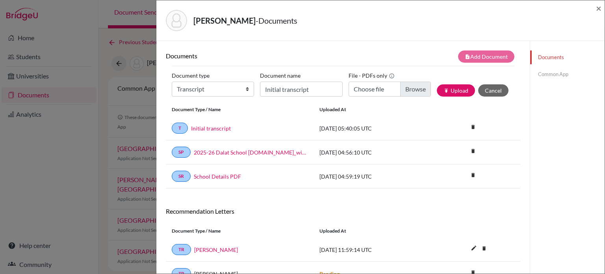
drag, startPoint x: 544, startPoint y: 77, endPoint x: 528, endPoint y: 78, distance: 16.2
click at [544, 77] on link "Common App" at bounding box center [567, 74] width 74 height 14
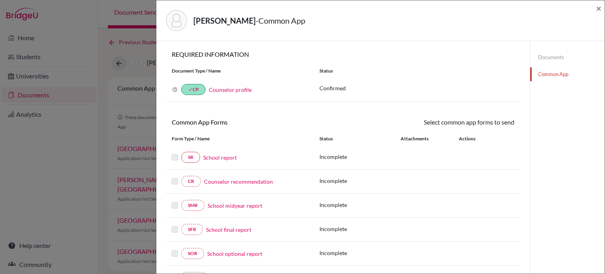
click at [219, 156] on link "School report" at bounding box center [219, 157] width 33 height 8
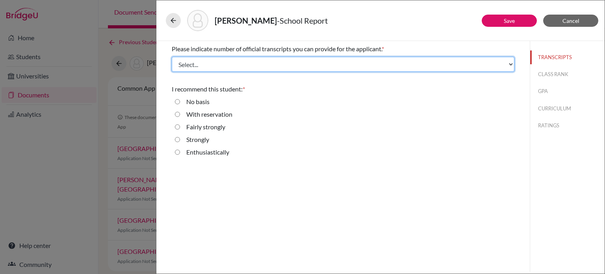
click at [295, 65] on select "Select... 1 2 3 4" at bounding box center [343, 64] width 343 height 15
select select "1"
click at [172, 57] on select "Select... 1 2 3 4" at bounding box center [343, 64] width 343 height 15
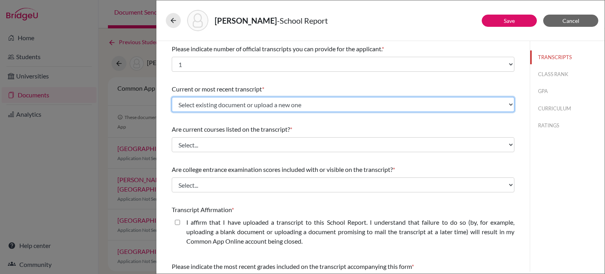
click at [248, 103] on select "Select existing document or upload a new one Initial transcript Upload New File" at bounding box center [343, 104] width 343 height 15
select select "671880"
click at [172, 97] on select "Select existing document or upload a new one Initial transcript Upload New File" at bounding box center [343, 104] width 343 height 15
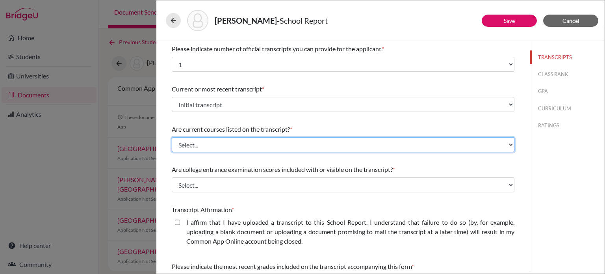
click at [241, 145] on select "Select... Yes No" at bounding box center [343, 144] width 343 height 15
select select "0"
click at [172, 137] on select "Select... Yes No" at bounding box center [343, 144] width 343 height 15
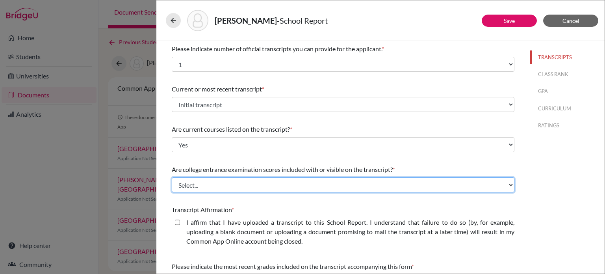
click at [220, 182] on select "Select... Yes No" at bounding box center [343, 184] width 343 height 15
select select "1"
click at [172, 177] on select "Select... Yes No" at bounding box center [343, 184] width 343 height 15
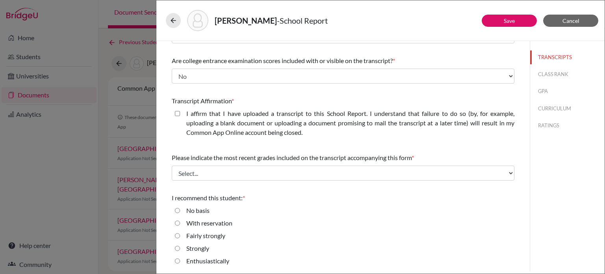
click at [176, 113] on closed\ "I affirm that I have uploaded a transcript to this School Report. I understand …" at bounding box center [177, 113] width 5 height 9
checkbox closed\ "true"
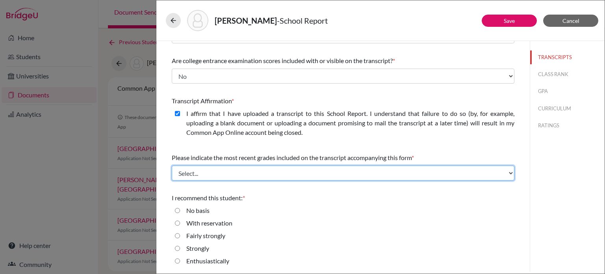
click at [222, 171] on select "Select... Final junior year grades 1st Quarter senior year grades 2nd Quarter/1…" at bounding box center [343, 172] width 343 height 15
select select "0"
click at [172, 165] on select "Select... Final junior year grades 1st Quarter senior year grades 2nd Quarter/1…" at bounding box center [343, 172] width 343 height 15
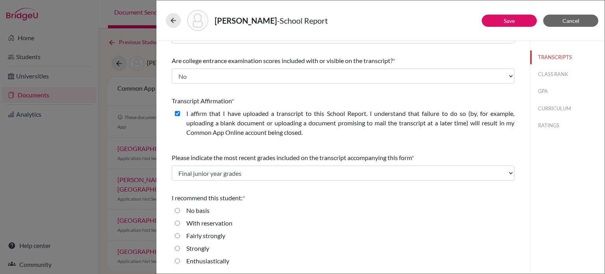
click at [177, 236] on strongly "Fairly strongly" at bounding box center [177, 235] width 5 height 9
radio strongly "true"
drag, startPoint x: 551, startPoint y: 76, endPoint x: 547, endPoint y: 76, distance: 4.3
click at [550, 76] on button "CLASS RANK" at bounding box center [567, 74] width 74 height 14
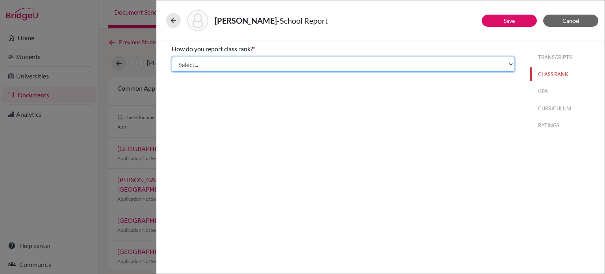
click at [362, 62] on select "Select... Exact Decile Quintile Quartile None" at bounding box center [343, 64] width 343 height 15
select select "5"
click at [172, 57] on select "Select... Exact Decile Quintile Quartile None" at bounding box center [343, 64] width 343 height 15
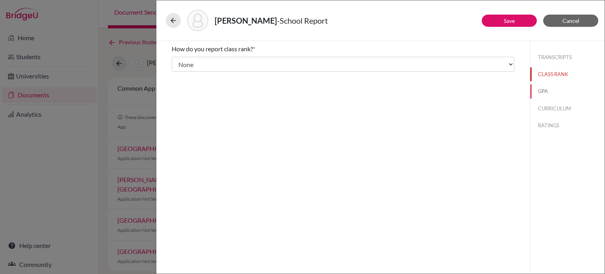
click at [544, 92] on button "GPA" at bounding box center [567, 91] width 74 height 14
click at [191, 62] on label "Yes" at bounding box center [190, 61] width 9 height 9
click at [180, 62] on input "Yes" at bounding box center [177, 61] width 5 height 9
radio input "true"
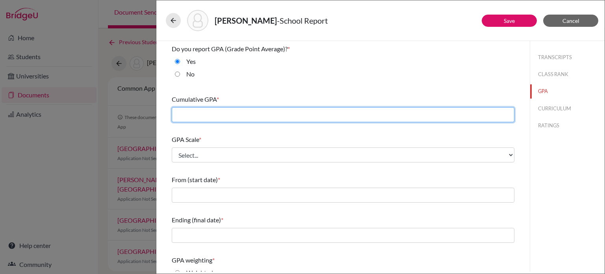
click at [226, 116] on input "text" at bounding box center [343, 114] width 343 height 15
type input "3.6655"
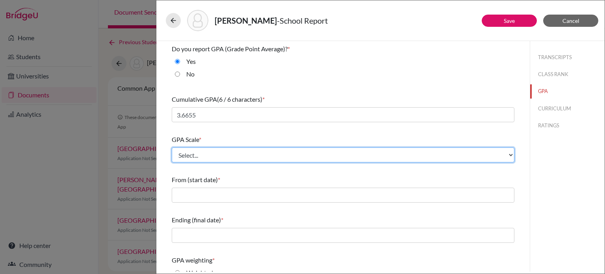
click at [202, 158] on select "Select... 4 5 6 7 8 9 10 11 12 13 14 15 16 17 18 19 20 100" at bounding box center [343, 154] width 343 height 15
select select "4"
click at [172, 147] on select "Select... 4 5 6 7 8 9 10 11 12 13 14 15 16 17 18 19 20 100" at bounding box center [343, 154] width 343 height 15
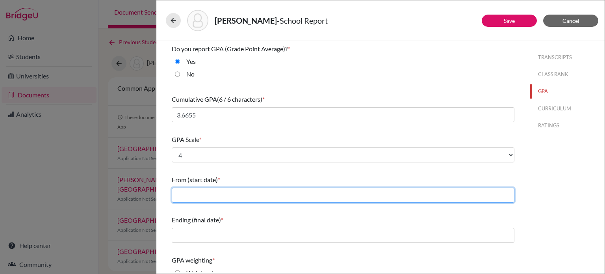
click at [189, 198] on input "text" at bounding box center [343, 194] width 343 height 15
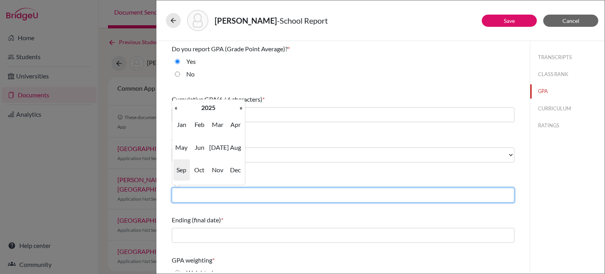
type input "08/2022"
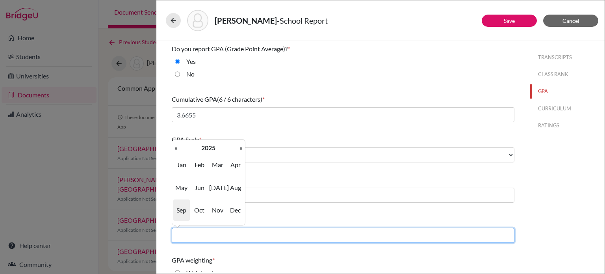
drag, startPoint x: 210, startPoint y: 236, endPoint x: 228, endPoint y: 236, distance: 18.9
click at [210, 236] on input "text" at bounding box center [343, 235] width 343 height 15
type input "06/2025"
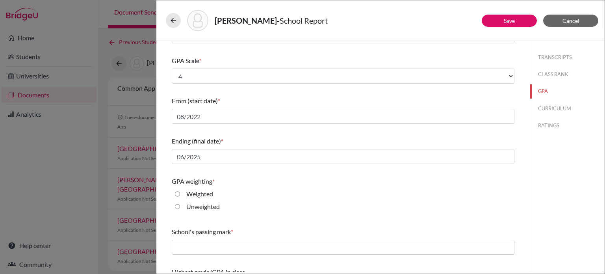
drag, startPoint x: 341, startPoint y: 217, endPoint x: 285, endPoint y: 208, distance: 56.6
click at [339, 217] on div "Do you report GPA (Grade Point Average)? * Yes No Cumulative GPA (6 / 6 charact…" at bounding box center [343, 130] width 343 height 336
click at [191, 208] on label "Unweighted" at bounding box center [202, 206] width 33 height 9
click at [180, 208] on input "Unweighted" at bounding box center [177, 206] width 5 height 9
radio input "true"
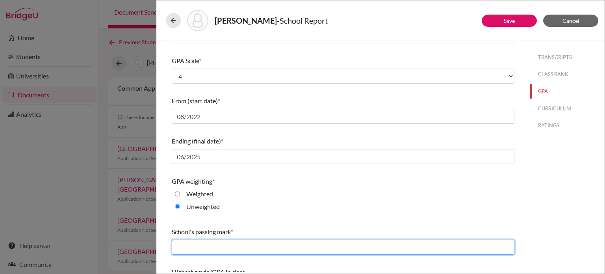
click at [203, 247] on input "text" at bounding box center [343, 246] width 343 height 15
type input "65"
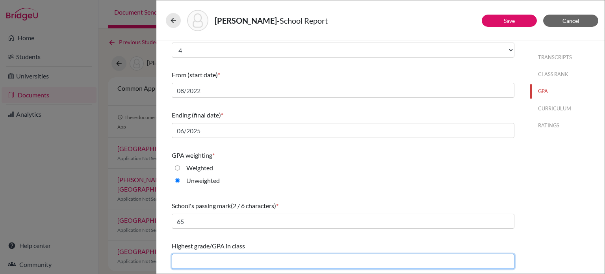
click at [262, 262] on input "text" at bounding box center [343, 261] width 343 height 15
type input "4.00"
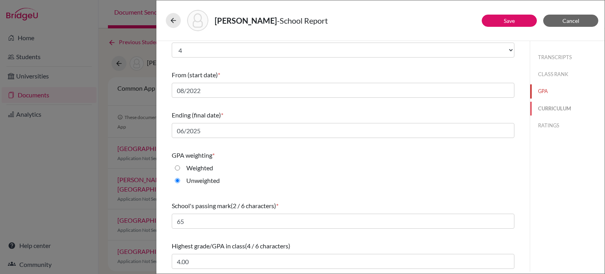
click at [556, 112] on button "CURRICULUM" at bounding box center [567, 109] width 74 height 14
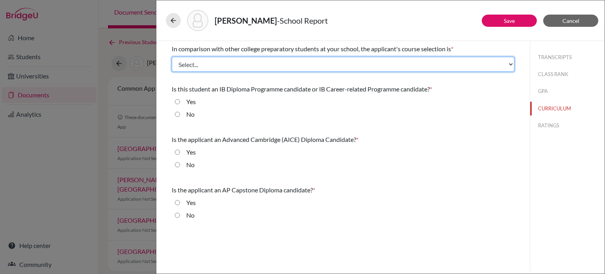
click at [189, 64] on select "Select... Less than demanding Average [PERSON_NAME] Very demanding Most demandi…" at bounding box center [343, 64] width 343 height 15
click at [379, 60] on select "Select... Less than demanding Average [PERSON_NAME] Very demanding Most demandi…" at bounding box center [343, 64] width 343 height 15
select select "1"
click at [172, 57] on select "Select... Less than demanding Average [PERSON_NAME] Very demanding Most demandi…" at bounding box center [343, 64] width 343 height 15
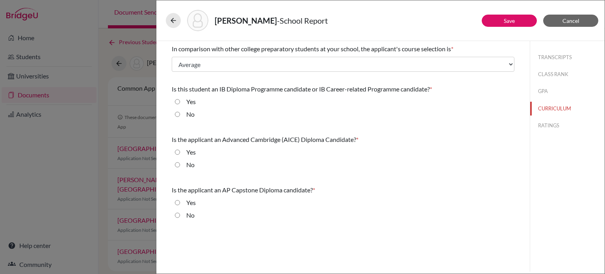
click at [186, 111] on div "No" at bounding box center [187, 115] width 15 height 13
click at [188, 113] on label "No" at bounding box center [190, 113] width 8 height 9
click at [180, 113] on input "No" at bounding box center [177, 113] width 5 height 9
radio input "true"
click at [190, 164] on label "No" at bounding box center [190, 164] width 8 height 9
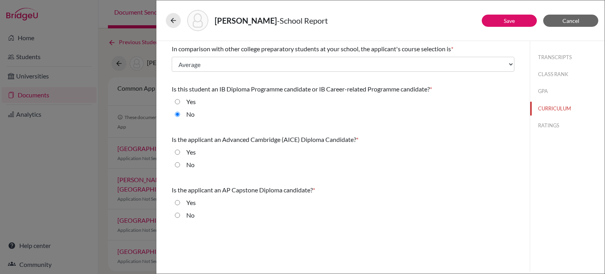
click at [180, 164] on input "No" at bounding box center [177, 164] width 5 height 9
radio input "true"
drag, startPoint x: 191, startPoint y: 215, endPoint x: 197, endPoint y: 212, distance: 7.0
click at [191, 215] on label "No" at bounding box center [190, 214] width 8 height 9
click at [180, 215] on input "No" at bounding box center [177, 214] width 5 height 9
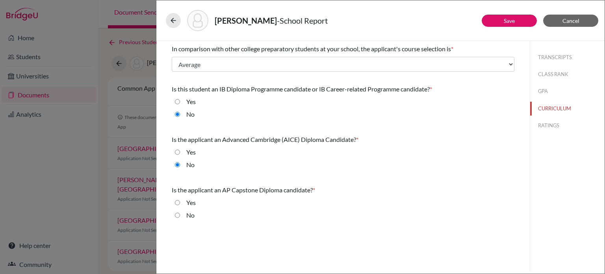
radio input "true"
click at [548, 126] on button "RATINGS" at bounding box center [567, 126] width 74 height 14
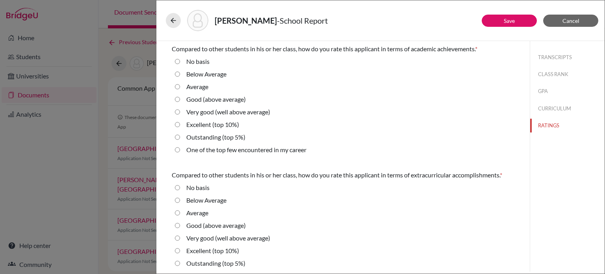
click at [201, 110] on label "Very good (well above average)" at bounding box center [228, 111] width 84 height 9
click at [180, 110] on average\) "Very good (well above average)" at bounding box center [177, 111] width 5 height 9
radio average\) "true"
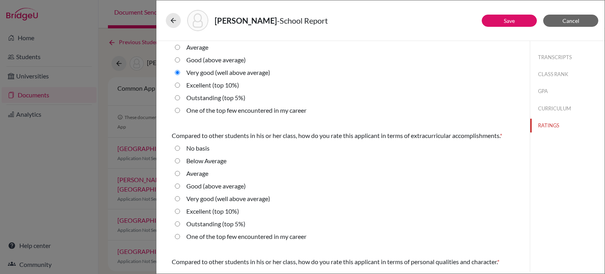
scroll to position [79, 0]
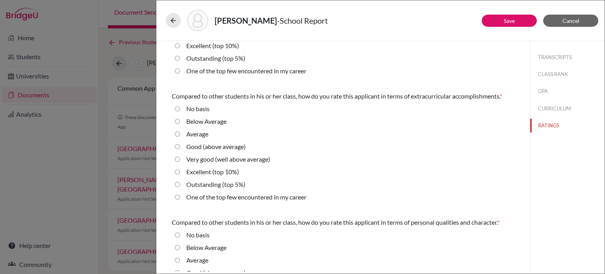
click at [192, 147] on label "Good (above average)" at bounding box center [215, 146] width 59 height 9
click at [180, 147] on average\) "Good (above average)" at bounding box center [177, 146] width 5 height 9
radio average\) "true"
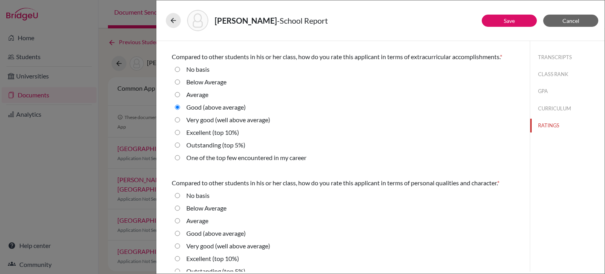
scroll to position [158, 0]
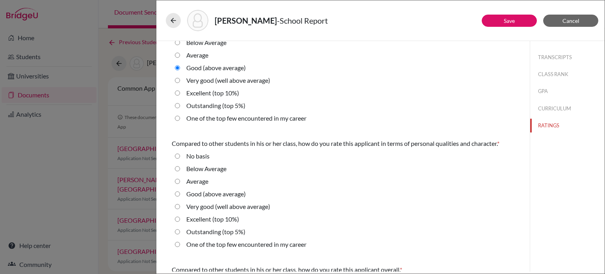
click at [193, 192] on label "Good (above average)" at bounding box center [215, 193] width 59 height 9
click at [180, 192] on average\) "Good (above average)" at bounding box center [177, 193] width 5 height 9
radio average\) "true"
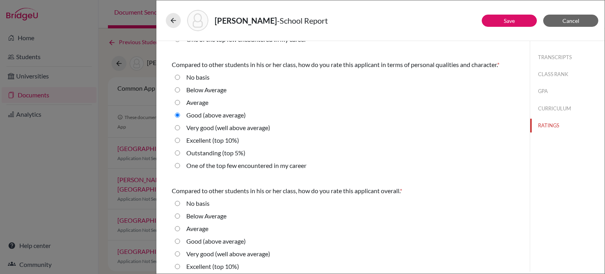
scroll to position [267, 0]
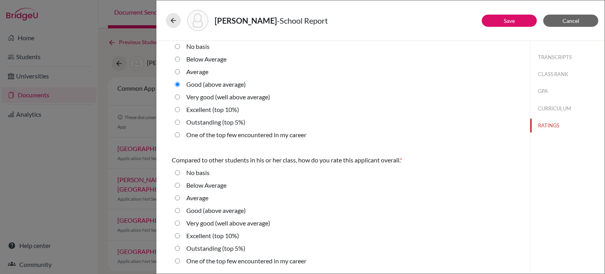
click at [193, 211] on label "Good (above average)" at bounding box center [215, 210] width 59 height 9
click at [180, 211] on average\) "Good (above average)" at bounding box center [177, 210] width 5 height 9
radio average\) "true"
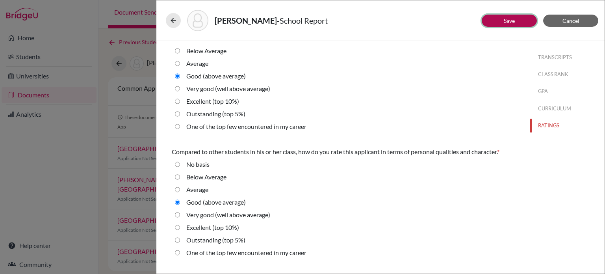
click at [516, 20] on button "Save" at bounding box center [509, 21] width 55 height 12
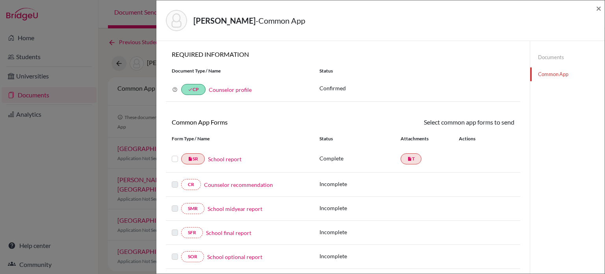
click at [227, 161] on link "School report" at bounding box center [224, 159] width 33 height 8
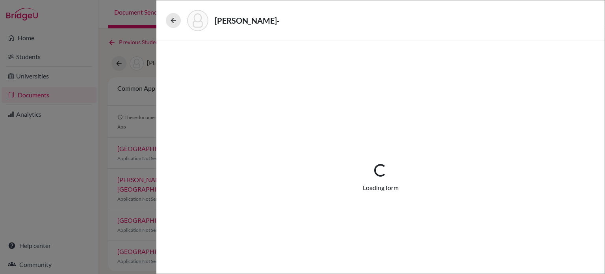
select select "1"
select select "671880"
select select "0"
select select "1"
select select "0"
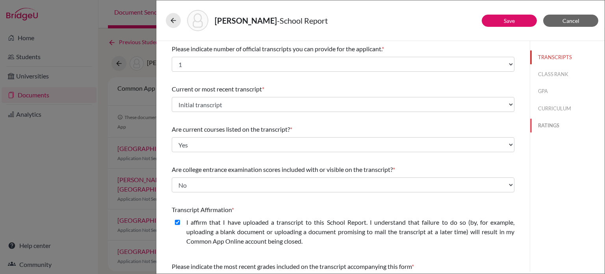
click at [547, 128] on button "RATINGS" at bounding box center [567, 126] width 74 height 14
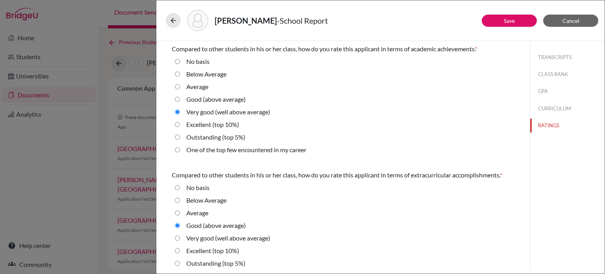
click at [176, 252] on 10\%\) "Excellent (top 10%)" at bounding box center [177, 250] width 5 height 9
radio 10\%\) "true"
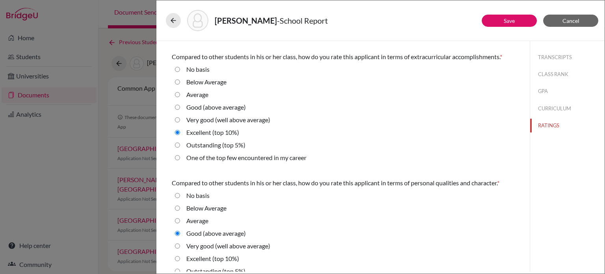
scroll to position [158, 0]
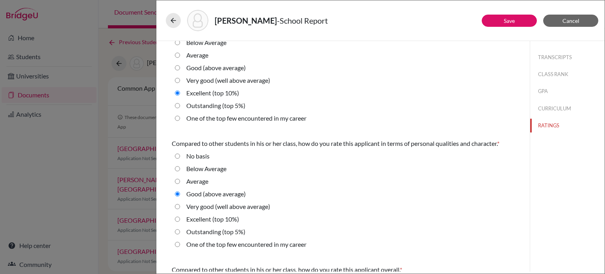
click at [178, 206] on average\) "Very good (well above average)" at bounding box center [177, 206] width 5 height 9
radio average\) "true"
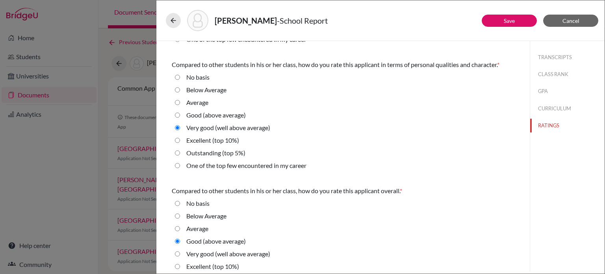
scroll to position [267, 0]
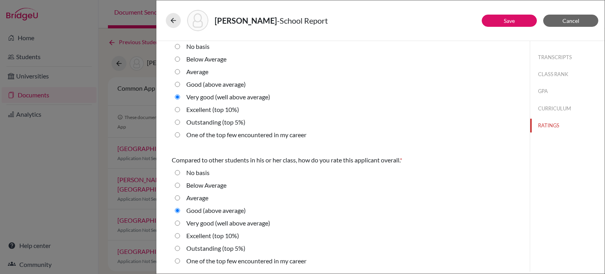
drag, startPoint x: 177, startPoint y: 223, endPoint x: 183, endPoint y: 222, distance: 5.9
click at [179, 223] on average\) "Very good (well above average)" at bounding box center [177, 222] width 5 height 9
radio average\) "true"
click at [502, 20] on button "Save" at bounding box center [509, 21] width 55 height 12
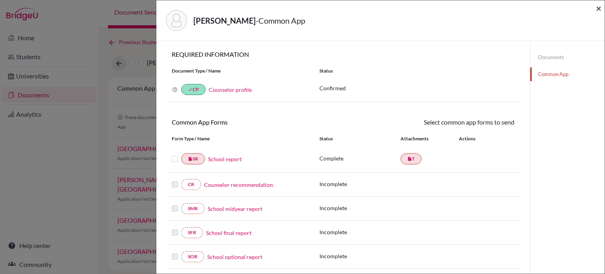
click at [600, 10] on span "×" at bounding box center [599, 7] width 6 height 11
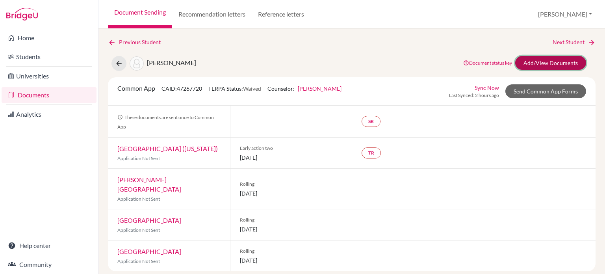
click at [546, 63] on link "Add/View Documents" at bounding box center [550, 63] width 71 height 14
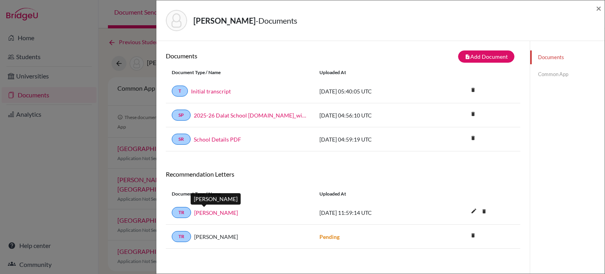
click at [204, 210] on link "Mr. Chin" at bounding box center [216, 212] width 44 height 8
click at [599, 10] on span "×" at bounding box center [599, 7] width 6 height 11
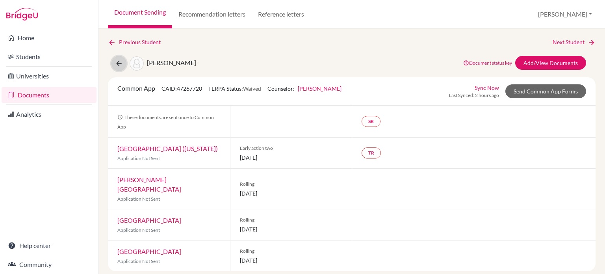
click at [124, 65] on button at bounding box center [118, 63] width 15 height 15
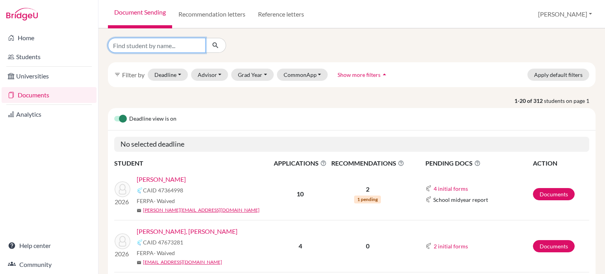
click at [181, 48] on input "Find student by name..." at bounding box center [157, 45] width 98 height 15
type input "lim"
click button "submit" at bounding box center [215, 45] width 21 height 15
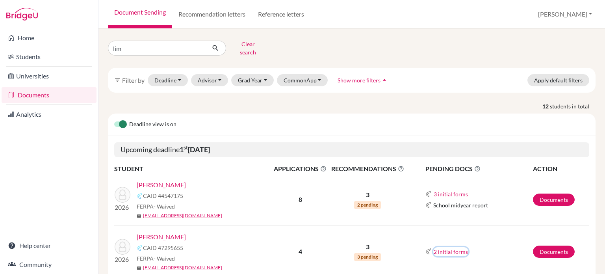
click at [456, 249] on button "2 initial forms" at bounding box center [450, 251] width 35 height 9
click at [481, 258] on td "2 initial forms Counselor recommendation School report" at bounding box center [469, 251] width 126 height 52
click at [157, 232] on link "[PERSON_NAME]" at bounding box center [161, 236] width 49 height 9
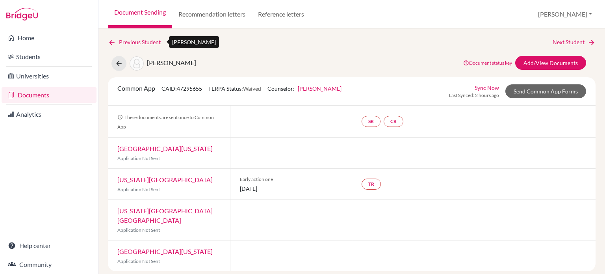
click at [114, 42] on icon at bounding box center [112, 43] width 8 height 8
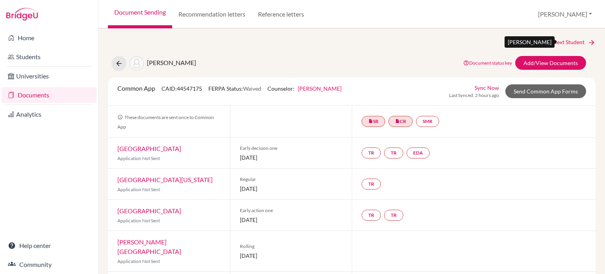
click at [560, 41] on link "Next Student" at bounding box center [574, 42] width 43 height 9
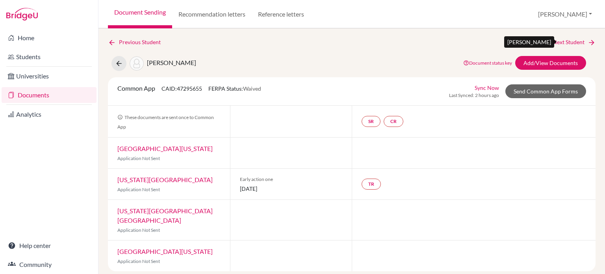
click at [560, 41] on link "Next Student" at bounding box center [574, 42] width 43 height 9
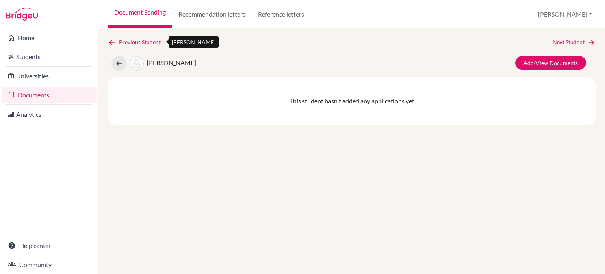
click at [129, 42] on link "Previous Student" at bounding box center [137, 42] width 59 height 9
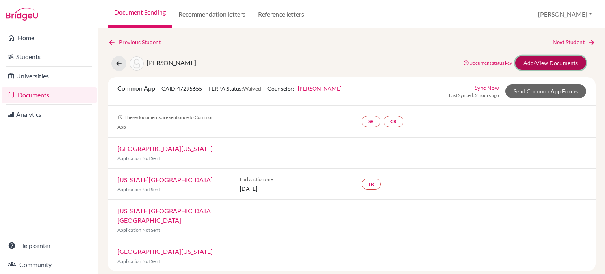
click at [536, 61] on link "Add/View Documents" at bounding box center [550, 63] width 71 height 14
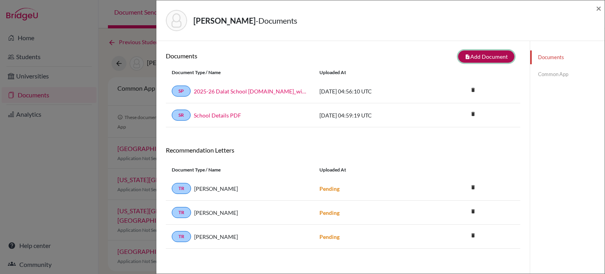
click at [477, 52] on button "note_add Add Document" at bounding box center [486, 56] width 56 height 12
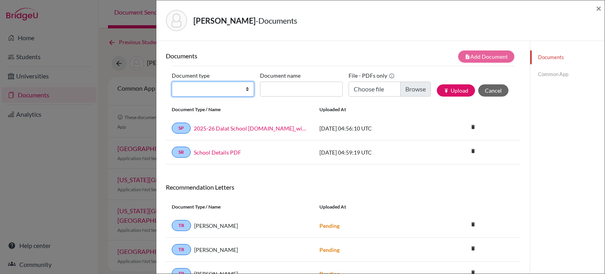
drag, startPoint x: 191, startPoint y: 91, endPoint x: 195, endPoint y: 95, distance: 5.0
click at [192, 91] on select "Change explanation for Common App reports Counselor recommendation Internationa…" at bounding box center [213, 89] width 82 height 15
select select "2"
click at [172, 82] on select "Change explanation for Common App reports Counselor recommendation Internationa…" at bounding box center [213, 89] width 82 height 15
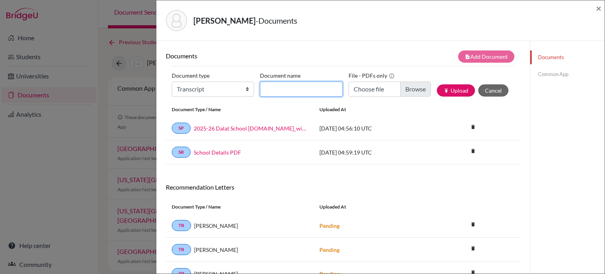
drag, startPoint x: 320, startPoint y: 89, endPoint x: 314, endPoint y: 91, distance: 6.1
click at [320, 89] on input "Document name" at bounding box center [301, 89] width 82 height 15
type input "Initial transcript"
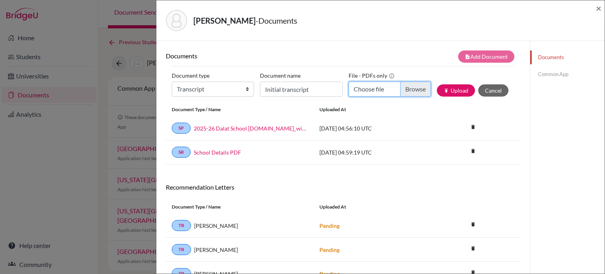
click at [399, 86] on input "Choose file" at bounding box center [390, 89] width 82 height 15
type input "C:\fakepath\Transcript_SBTL_S1Course_Lim, Juyeon.pdf"
click at [455, 91] on button "publish Upload" at bounding box center [456, 90] width 38 height 12
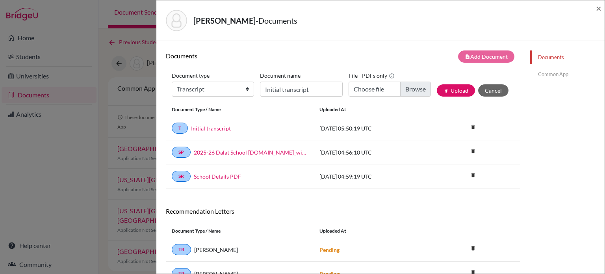
click at [542, 74] on link "Common App" at bounding box center [567, 74] width 74 height 14
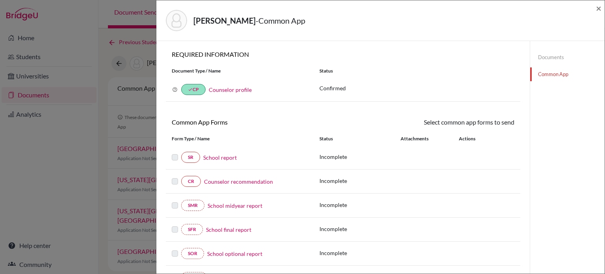
click at [222, 157] on link "School report" at bounding box center [219, 157] width 33 height 8
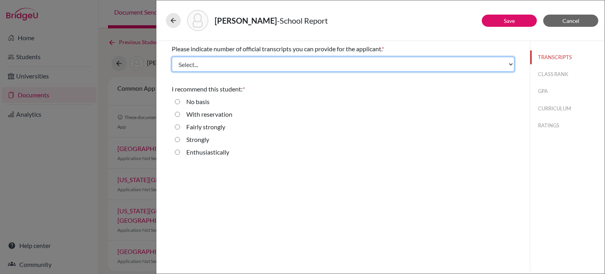
drag, startPoint x: 280, startPoint y: 65, endPoint x: 274, endPoint y: 70, distance: 8.1
click at [280, 65] on select "Select... 1 2 3 4" at bounding box center [343, 64] width 343 height 15
select select "1"
click at [172, 57] on select "Select... 1 2 3 4" at bounding box center [343, 64] width 343 height 15
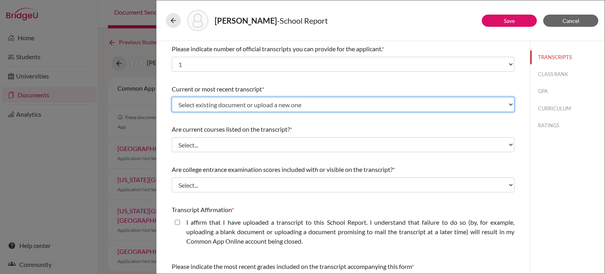
drag, startPoint x: 256, startPoint y: 103, endPoint x: 253, endPoint y: 108, distance: 5.8
click at [255, 104] on select "Select existing document or upload a new one Initial transcript Upload New File" at bounding box center [343, 104] width 343 height 15
select select "671883"
click at [172, 97] on select "Select existing document or upload a new one Initial transcript Upload New File" at bounding box center [343, 104] width 343 height 15
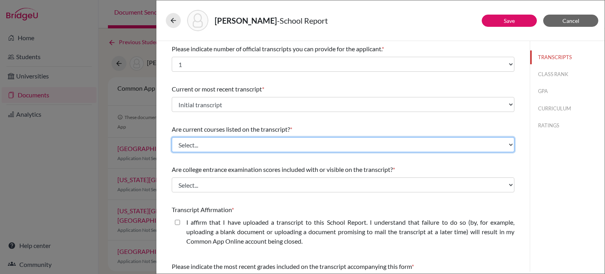
click at [246, 141] on select "Select... Yes No" at bounding box center [343, 144] width 343 height 15
select select "0"
click at [172, 137] on select "Select... Yes No" at bounding box center [343, 144] width 343 height 15
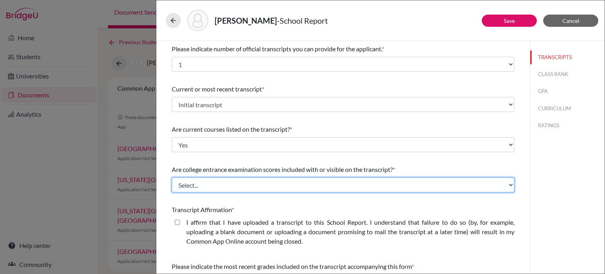
click at [228, 184] on select "Select... Yes No" at bounding box center [343, 184] width 343 height 15
select select "1"
click at [172, 177] on select "Select... Yes No" at bounding box center [343, 184] width 343 height 15
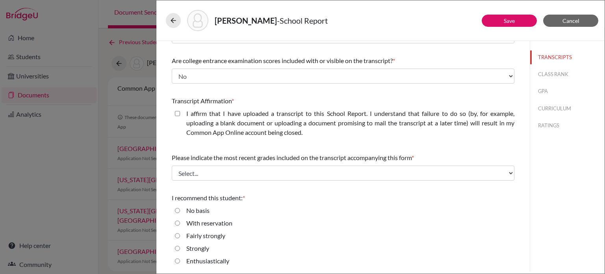
click at [178, 115] on closed\ "I affirm that I have uploaded a transcript to this School Report. I understand …" at bounding box center [177, 113] width 5 height 9
checkbox closed\ "true"
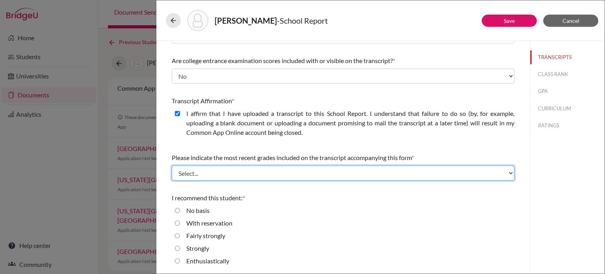
click at [255, 167] on select "Select... Final junior year grades 1st Quarter senior year grades 2nd Quarter/1…" at bounding box center [343, 172] width 343 height 15
select select "0"
click at [172, 165] on select "Select... Final junior year grades 1st Quarter senior year grades 2nd Quarter/1…" at bounding box center [343, 172] width 343 height 15
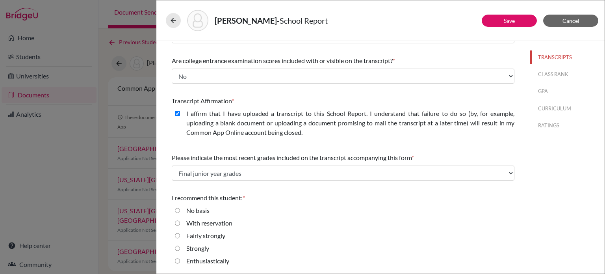
click at [176, 260] on input "Enthusiastically" at bounding box center [177, 260] width 5 height 9
radio input "true"
click at [546, 74] on button "CLASS RANK" at bounding box center [567, 74] width 74 height 14
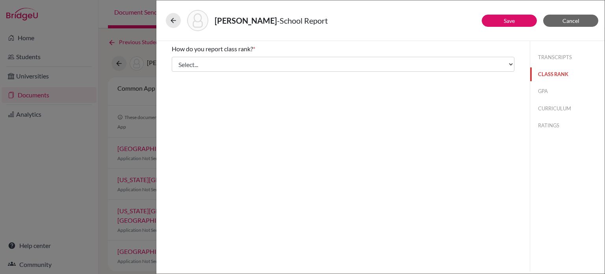
scroll to position [0, 0]
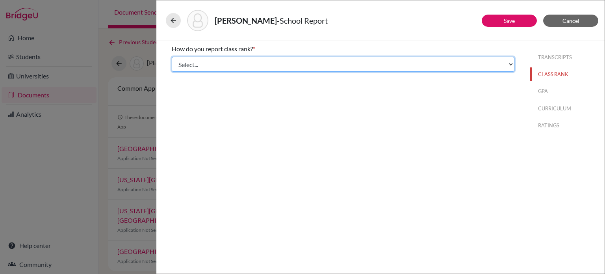
drag, startPoint x: 291, startPoint y: 63, endPoint x: 295, endPoint y: 71, distance: 8.3
click at [295, 66] on select "Select... Exact Decile Quintile Quartile None" at bounding box center [343, 64] width 343 height 15
select select "5"
click at [172, 57] on select "Select... Exact Decile Quintile Quartile None" at bounding box center [343, 64] width 343 height 15
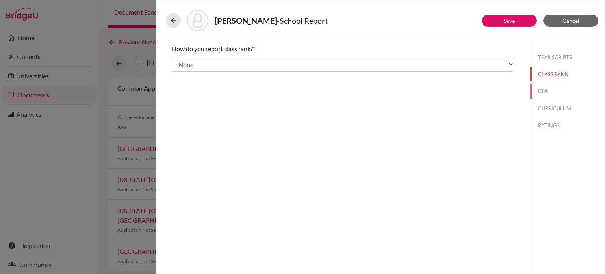
click at [544, 93] on button "GPA" at bounding box center [567, 91] width 74 height 14
drag, startPoint x: 187, startPoint y: 60, endPoint x: 195, endPoint y: 65, distance: 9.4
click at [188, 60] on label "Yes" at bounding box center [190, 61] width 9 height 9
click at [195, 63] on label "Yes" at bounding box center [190, 61] width 9 height 9
click at [180, 63] on input "Yes" at bounding box center [177, 61] width 5 height 9
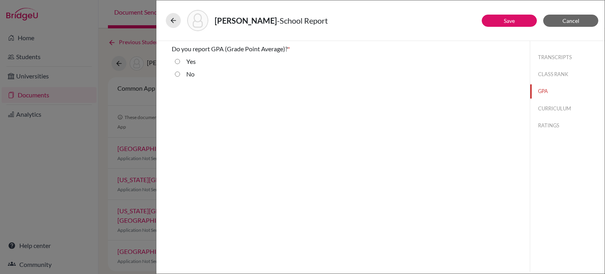
radio input "true"
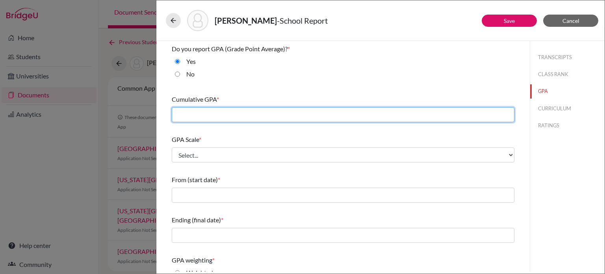
click at [214, 108] on input "text" at bounding box center [343, 114] width 343 height 15
type input "3.4940"
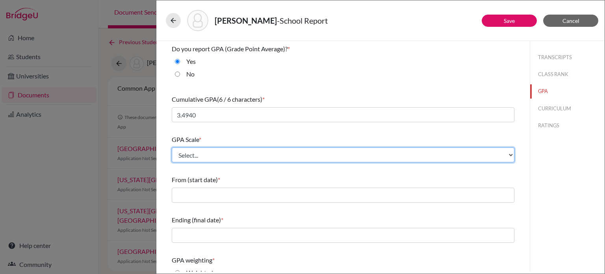
click at [212, 159] on select "Select... 4 5 6 7 8 9 10 11 12 13 14 15 16 17 18 19 20 100" at bounding box center [343, 154] width 343 height 15
select select "4"
click at [172, 147] on select "Select... 4 5 6 7 8 9 10 11 12 13 14 15 16 17 18 19 20 100" at bounding box center [343, 154] width 343 height 15
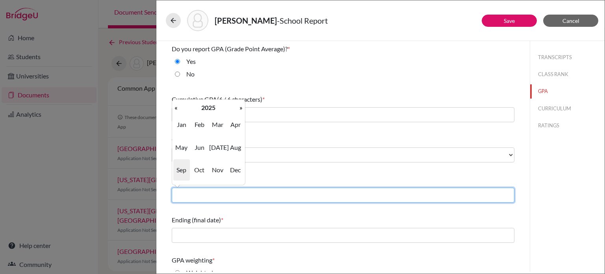
drag, startPoint x: 202, startPoint y: 193, endPoint x: 212, endPoint y: 197, distance: 10.6
click at [202, 193] on input "text" at bounding box center [343, 194] width 343 height 15
type input "08/2022"
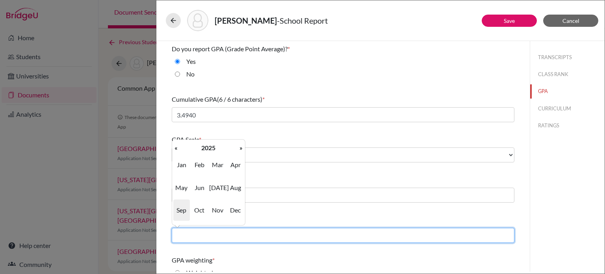
drag, startPoint x: 221, startPoint y: 231, endPoint x: 238, endPoint y: 236, distance: 17.5
click at [221, 231] on input "text" at bounding box center [343, 235] width 343 height 15
type input "06/2025"
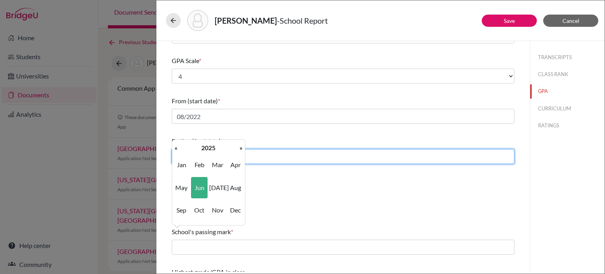
scroll to position [105, 0]
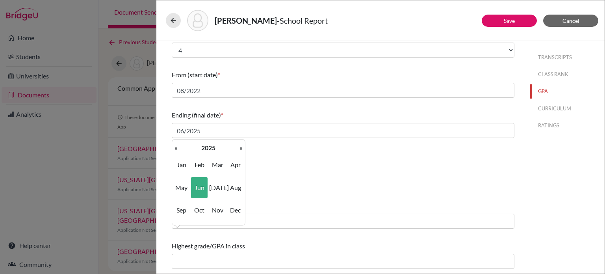
click at [340, 163] on div "Weighted" at bounding box center [343, 169] width 343 height 13
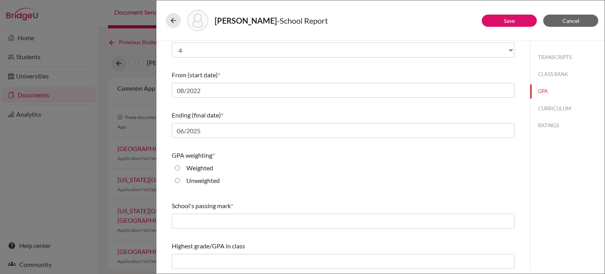
click at [197, 178] on label "Unweighted" at bounding box center [202, 180] width 33 height 9
click at [180, 178] on input "Unweighted" at bounding box center [177, 180] width 5 height 9
radio input "true"
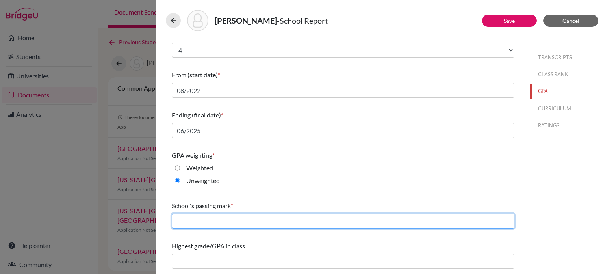
drag, startPoint x: 251, startPoint y: 223, endPoint x: 245, endPoint y: 222, distance: 5.4
click at [251, 223] on input "text" at bounding box center [343, 220] width 343 height 15
type input "65"
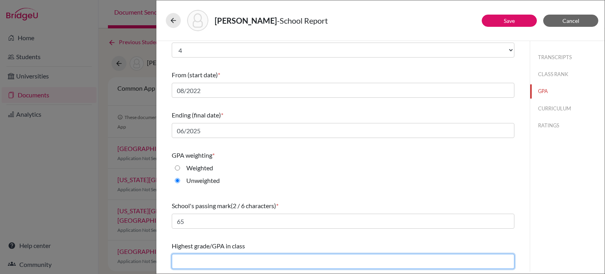
drag, startPoint x: 235, startPoint y: 261, endPoint x: 234, endPoint y: 256, distance: 4.6
click at [235, 261] on input "text" at bounding box center [343, 261] width 343 height 15
type input "4.00"
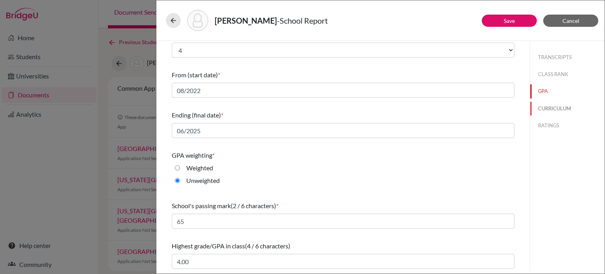
click at [548, 108] on button "CURRICULUM" at bounding box center [567, 109] width 74 height 14
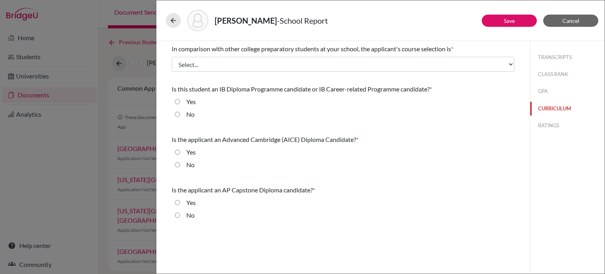
scroll to position [0, 0]
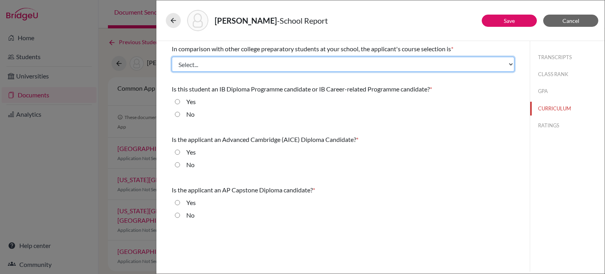
click at [316, 64] on select "Select... Less than demanding Average [PERSON_NAME] Very demanding Most demandi…" at bounding box center [343, 64] width 343 height 15
select select "1"
click at [172, 57] on select "Select... Less than demanding Average [PERSON_NAME] Very demanding Most demandi…" at bounding box center [343, 64] width 343 height 15
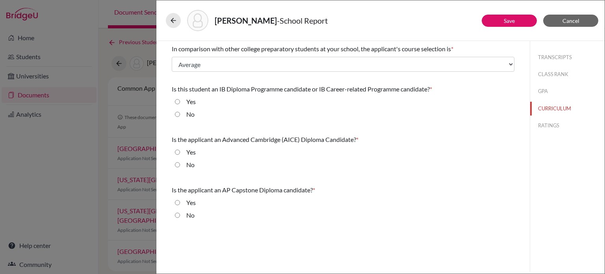
click at [186, 115] on label "No" at bounding box center [190, 113] width 8 height 9
click at [180, 115] on input "No" at bounding box center [177, 113] width 5 height 9
radio input "true"
click at [190, 164] on label "No" at bounding box center [190, 164] width 8 height 9
click at [180, 164] on input "No" at bounding box center [177, 164] width 5 height 9
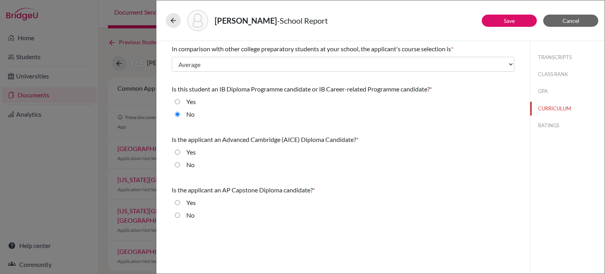
radio input "true"
click at [188, 214] on label "No" at bounding box center [190, 214] width 8 height 9
click at [180, 214] on input "No" at bounding box center [177, 214] width 5 height 9
radio input "true"
click at [562, 122] on button "RATINGS" at bounding box center [567, 126] width 74 height 14
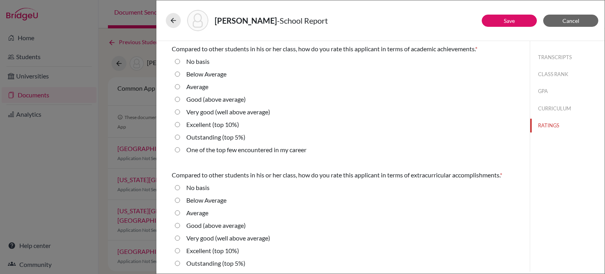
click at [191, 87] on label "Average" at bounding box center [197, 86] width 22 height 9
click at [180, 87] on input "Average" at bounding box center [177, 86] width 5 height 9
radio input "true"
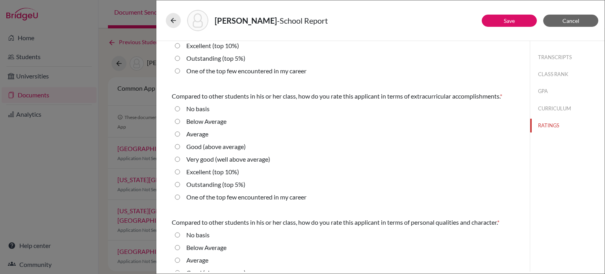
scroll to position [118, 0]
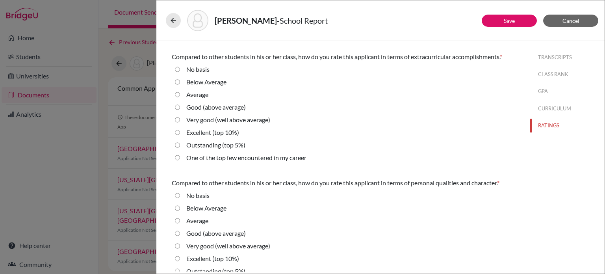
click at [195, 134] on label "Excellent (top 10%)" at bounding box center [212, 132] width 53 height 9
click at [180, 134] on 10\%\) "Excellent (top 10%)" at bounding box center [177, 132] width 5 height 9
radio 10\%\) "true"
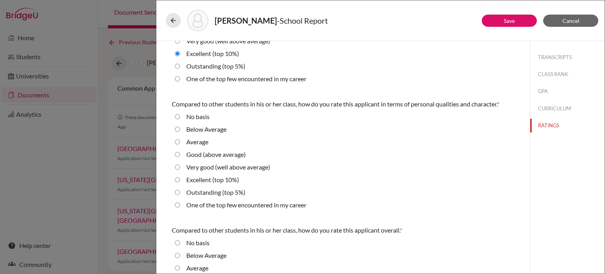
scroll to position [236, 0]
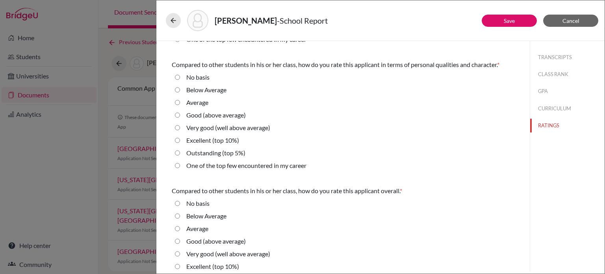
click at [202, 138] on label "Excellent (top 10%)" at bounding box center [212, 139] width 53 height 9
click at [180, 138] on 10\%\) "Excellent (top 10%)" at bounding box center [177, 139] width 5 height 9
radio 10\%\) "true"
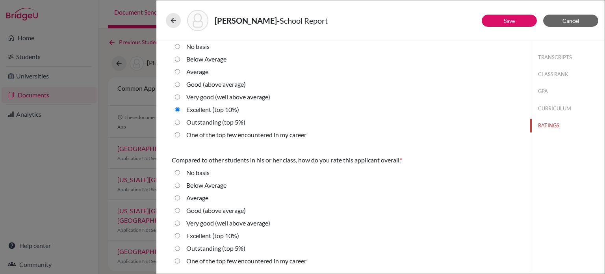
drag, startPoint x: 200, startPoint y: 236, endPoint x: 217, endPoint y: 227, distance: 19.0
click at [201, 236] on label "Excellent (top 10%)" at bounding box center [212, 235] width 53 height 9
click at [180, 236] on 10\%\) "Excellent (top 10%)" at bounding box center [177, 235] width 5 height 9
radio 10\%\) "true"
click at [516, 19] on button "Save" at bounding box center [509, 21] width 55 height 12
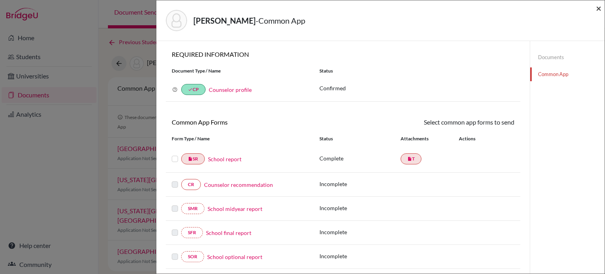
click at [599, 9] on span "×" at bounding box center [599, 7] width 6 height 11
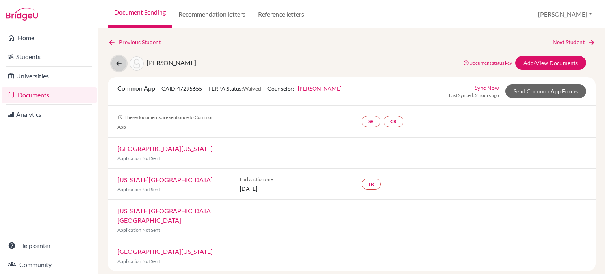
click at [118, 65] on icon at bounding box center [119, 63] width 8 height 8
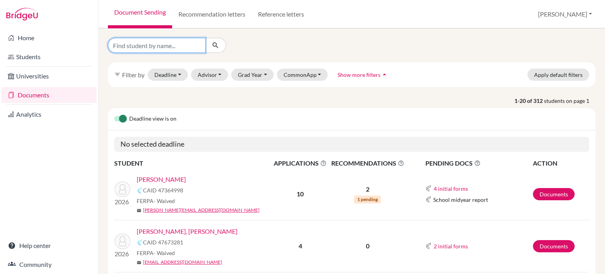
click at [152, 45] on input "Find student by name..." at bounding box center [157, 45] width 98 height 15
type input "[PERSON_NAME]"
click button "submit" at bounding box center [215, 45] width 21 height 15
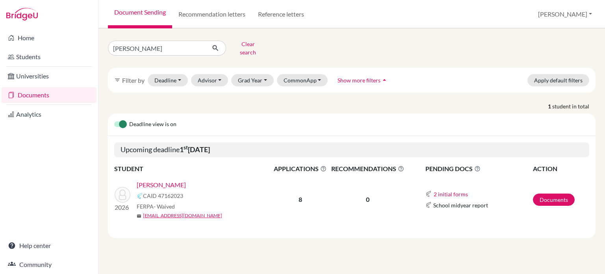
click at [453, 193] on div "2 initial forms Counselor recommendation School report" at bounding box center [478, 193] width 107 height 9
click at [453, 189] on button "2 initial forms" at bounding box center [450, 193] width 35 height 9
click at [496, 174] on td "2 initial forms Counselor recommendation School report School midyear report" at bounding box center [469, 200] width 126 height 52
click at [155, 180] on link "[PERSON_NAME]" at bounding box center [161, 184] width 49 height 9
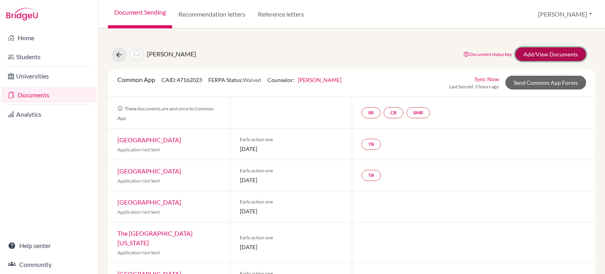
click at [564, 54] on link "Add/View Documents" at bounding box center [550, 54] width 71 height 14
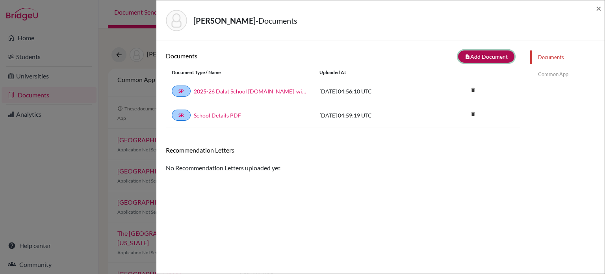
drag, startPoint x: 482, startPoint y: 52, endPoint x: 477, endPoint y: 53, distance: 4.6
click at [482, 52] on button "note_add Add Document" at bounding box center [486, 56] width 56 height 12
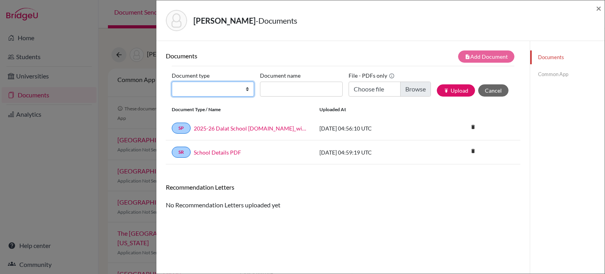
click at [192, 93] on select "Change explanation for Common App reports Counselor recommendation Internationa…" at bounding box center [213, 89] width 82 height 15
select select "2"
click at [172, 82] on select "Change explanation for Common App reports Counselor recommendation Internationa…" at bounding box center [213, 89] width 82 height 15
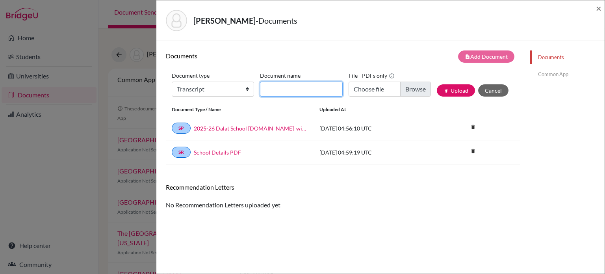
drag, startPoint x: 316, startPoint y: 87, endPoint x: 313, endPoint y: 94, distance: 8.1
click at [316, 87] on input "Document name" at bounding box center [301, 89] width 82 height 15
type input "Initial transcript"
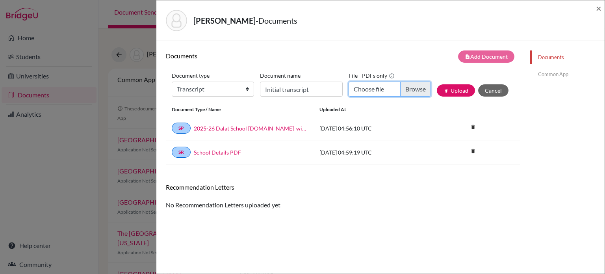
click at [406, 89] on input "Choose file" at bounding box center [390, 89] width 82 height 15
type input "C:\fakepath\Transcript_SBTL_S1Course_Zhang, [PERSON_NAME].pdf"
click at [447, 92] on button "publish Upload" at bounding box center [456, 90] width 38 height 12
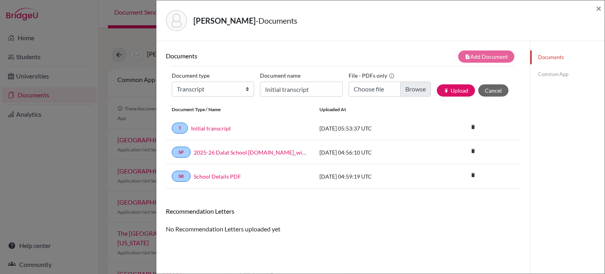
drag, startPoint x: 560, startPoint y: 78, endPoint x: 540, endPoint y: 89, distance: 22.6
click at [559, 78] on link "Common App" at bounding box center [567, 74] width 74 height 14
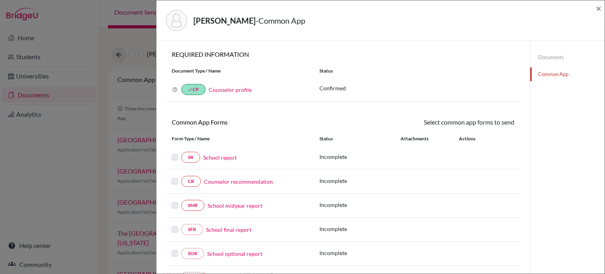
click at [219, 155] on link "School report" at bounding box center [219, 157] width 33 height 8
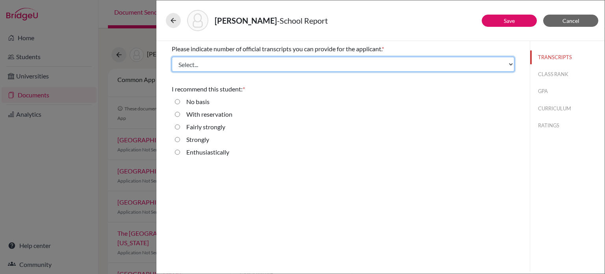
drag, startPoint x: 312, startPoint y: 68, endPoint x: 309, endPoint y: 71, distance: 4.3
click at [312, 68] on select "Select... 1 2 3 4" at bounding box center [343, 64] width 343 height 15
select select "1"
click at [172, 57] on select "Select... 1 2 3 4" at bounding box center [343, 64] width 343 height 15
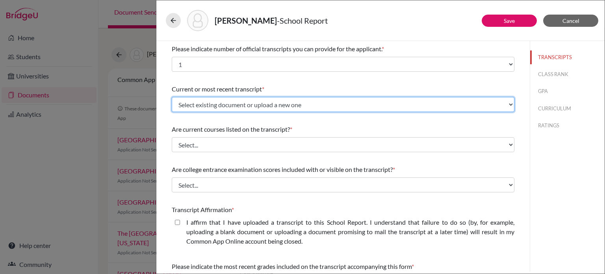
click at [253, 104] on select "Select existing document or upload a new one Initial transcript Upload New File" at bounding box center [343, 104] width 343 height 15
select select "671887"
click at [172, 97] on select "Select existing document or upload a new one Initial transcript Upload New File" at bounding box center [343, 104] width 343 height 15
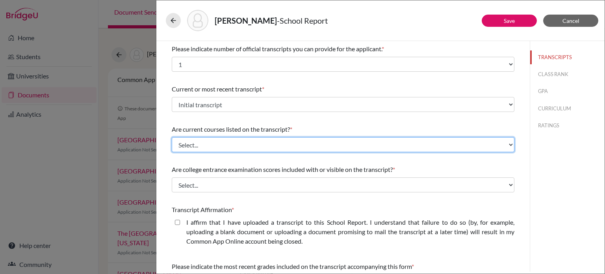
click at [249, 151] on select "Select... Yes No" at bounding box center [343, 144] width 343 height 15
select select "0"
click at [172, 137] on select "Select... Yes No" at bounding box center [343, 144] width 343 height 15
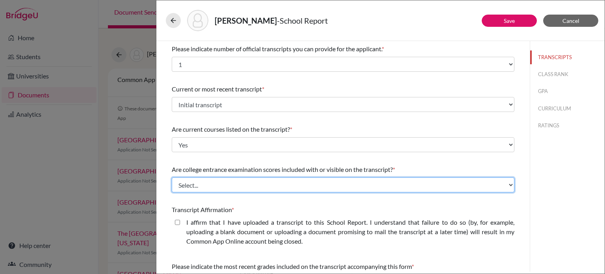
drag, startPoint x: 239, startPoint y: 184, endPoint x: 243, endPoint y: 187, distance: 5.0
click at [239, 184] on select "Select... Yes No" at bounding box center [343, 184] width 343 height 15
select select "1"
click at [172, 177] on select "Select... Yes No" at bounding box center [343, 184] width 343 height 15
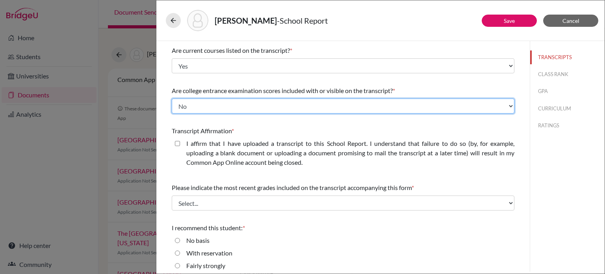
scroll to position [109, 0]
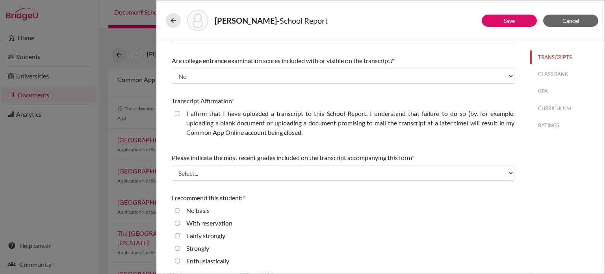
click at [179, 112] on closed\ "I affirm that I have uploaded a transcript to this School Report. I understand …" at bounding box center [177, 113] width 5 height 9
checkbox closed\ "true"
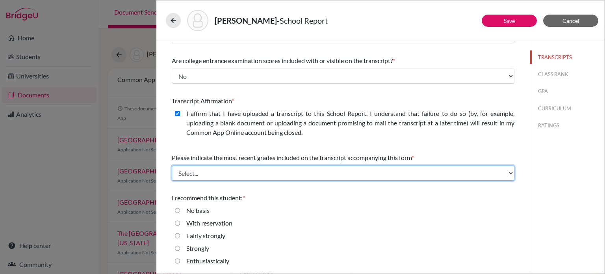
click at [260, 173] on select "Select... Final junior year grades 1st Quarter senior year grades 2nd Quarter/1…" at bounding box center [343, 172] width 343 height 15
select select "0"
click at [172, 165] on select "Select... Final junior year grades 1st Quarter senior year grades 2nd Quarter/1…" at bounding box center [343, 172] width 343 height 15
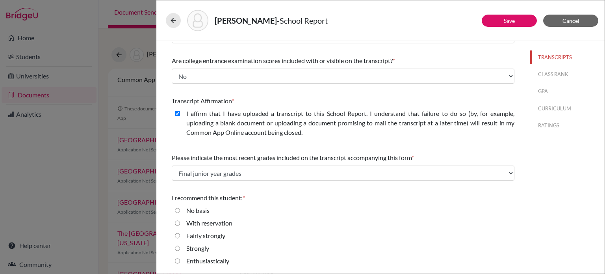
click at [177, 237] on strongly "Fairly strongly" at bounding box center [177, 235] width 5 height 9
radio strongly "true"
drag, startPoint x: 551, startPoint y: 75, endPoint x: 541, endPoint y: 82, distance: 12.2
click at [551, 75] on button "CLASS RANK" at bounding box center [567, 74] width 74 height 14
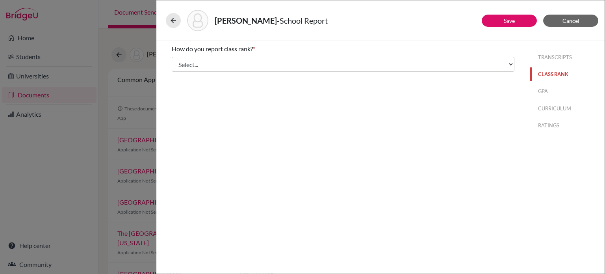
scroll to position [0, 0]
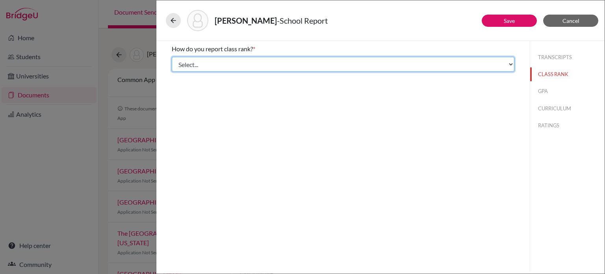
click at [215, 59] on select "Select... Exact Decile Quintile Quartile None" at bounding box center [343, 64] width 343 height 15
select select "5"
click at [172, 57] on select "Select... Exact Decile Quintile Quartile None" at bounding box center [343, 64] width 343 height 15
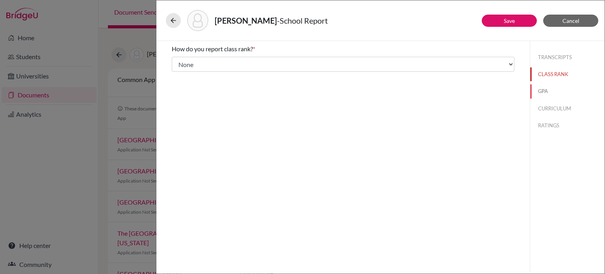
click at [549, 90] on button "GPA" at bounding box center [567, 91] width 74 height 14
click at [186, 60] on label "Yes" at bounding box center [190, 61] width 9 height 9
click at [180, 60] on input "Yes" at bounding box center [177, 61] width 5 height 9
radio input "true"
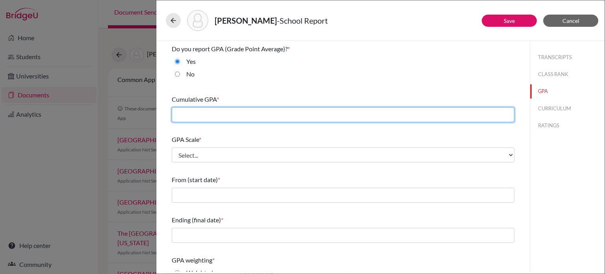
click at [220, 112] on input "text" at bounding box center [343, 114] width 343 height 15
type input "3.2302"
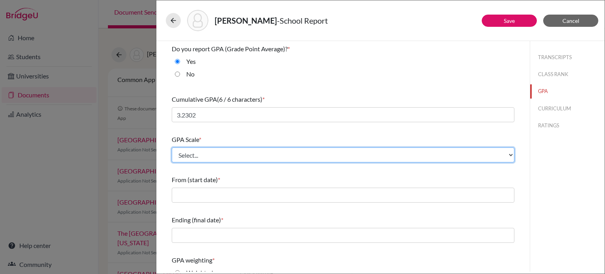
click at [224, 152] on select "Select... 4 5 6 7 8 9 10 11 12 13 14 15 16 17 18 19 20 100" at bounding box center [343, 154] width 343 height 15
select select "4"
click at [172, 147] on select "Select... 4 5 6 7 8 9 10 11 12 13 14 15 16 17 18 19 20 100" at bounding box center [343, 154] width 343 height 15
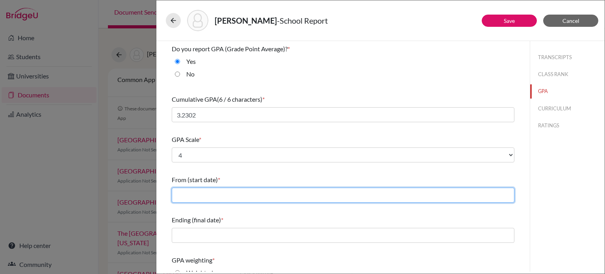
click at [219, 186] on div "From (start date) *" at bounding box center [343, 189] width 343 height 34
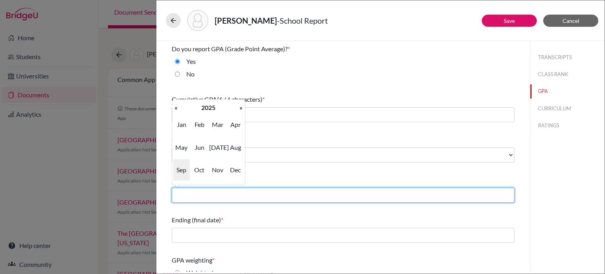
type input "08/2022"
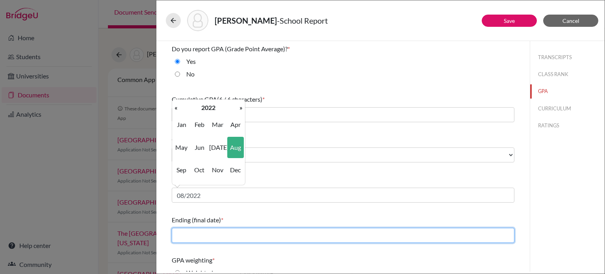
click at [211, 231] on input "text" at bounding box center [343, 235] width 343 height 15
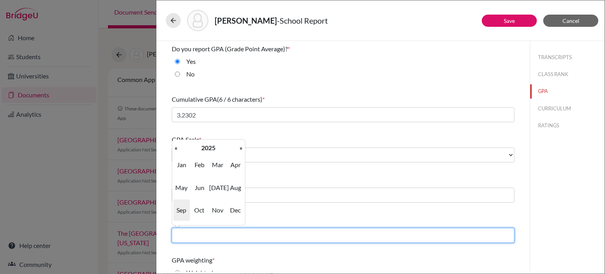
type input "06/2025"
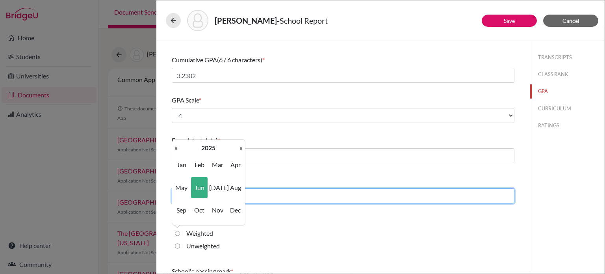
scroll to position [105, 0]
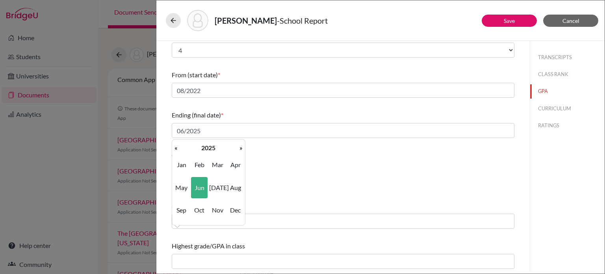
drag, startPoint x: 386, startPoint y: 175, endPoint x: 334, endPoint y: 181, distance: 51.9
click at [377, 176] on div "Unweighted" at bounding box center [343, 182] width 343 height 13
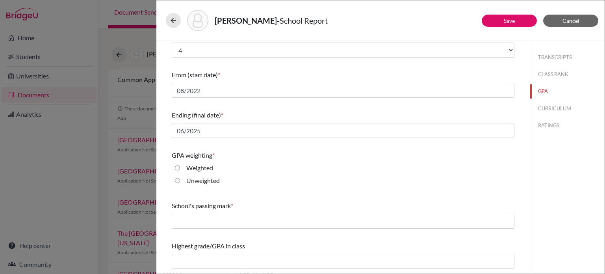
click at [179, 180] on input "Unweighted" at bounding box center [177, 180] width 5 height 9
radio input "true"
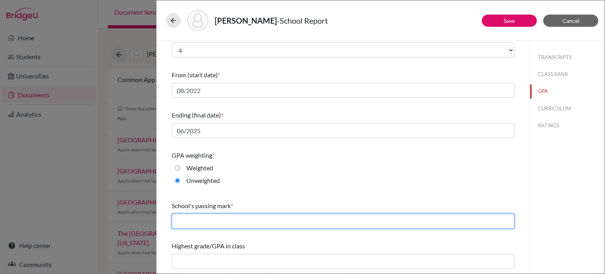
drag, startPoint x: 187, startPoint y: 221, endPoint x: 210, endPoint y: 200, distance: 30.4
click at [189, 219] on input "text" at bounding box center [343, 220] width 343 height 15
type input "65"
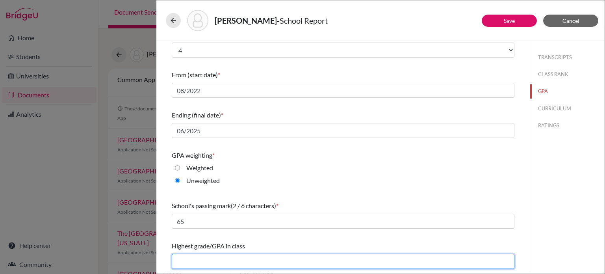
drag, startPoint x: 208, startPoint y: 260, endPoint x: 211, endPoint y: 254, distance: 6.4
click at [210, 256] on input "text" at bounding box center [343, 261] width 343 height 15
type input "4.00"
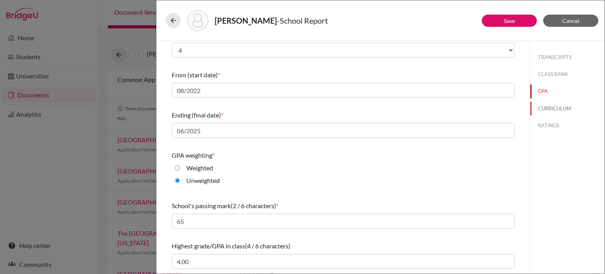
click at [556, 108] on button "CURRICULUM" at bounding box center [567, 109] width 74 height 14
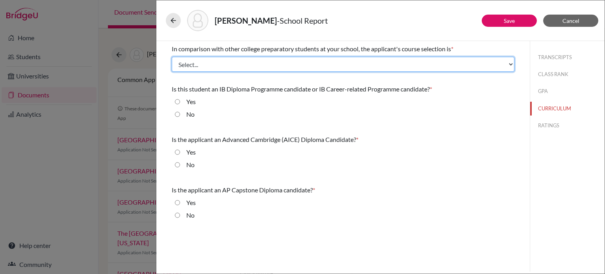
drag, startPoint x: 366, startPoint y: 59, endPoint x: 351, endPoint y: 68, distance: 16.4
click at [366, 59] on select "Select... Less than demanding Average [PERSON_NAME] Very demanding Most demandi…" at bounding box center [343, 64] width 343 height 15
select select "1"
click at [172, 57] on select "Select... Less than demanding Average [PERSON_NAME] Very demanding Most demandi…" at bounding box center [343, 64] width 343 height 15
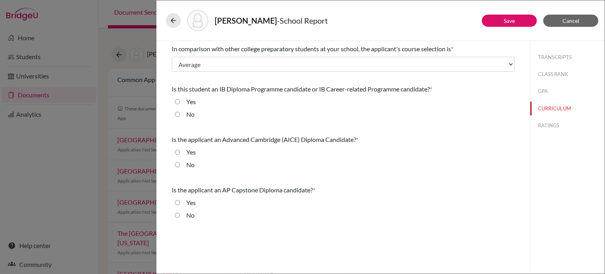
click at [192, 112] on label "No" at bounding box center [190, 113] width 8 height 9
click at [180, 112] on input "No" at bounding box center [177, 113] width 5 height 9
radio input "true"
click at [193, 167] on label "No" at bounding box center [190, 164] width 8 height 9
click at [180, 167] on input "No" at bounding box center [177, 164] width 5 height 9
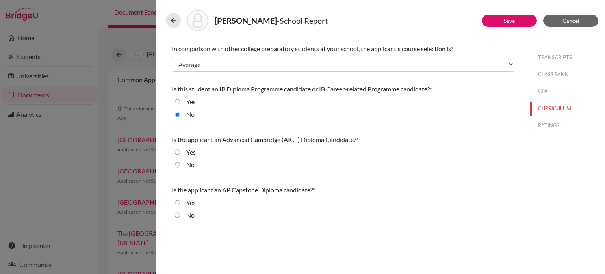
radio input "true"
drag, startPoint x: 192, startPoint y: 215, endPoint x: 227, endPoint y: 201, distance: 37.4
click at [194, 214] on label "No" at bounding box center [190, 214] width 8 height 9
click at [175, 215] on div "No" at bounding box center [343, 216] width 343 height 13
click at [178, 215] on input "No" at bounding box center [177, 214] width 5 height 9
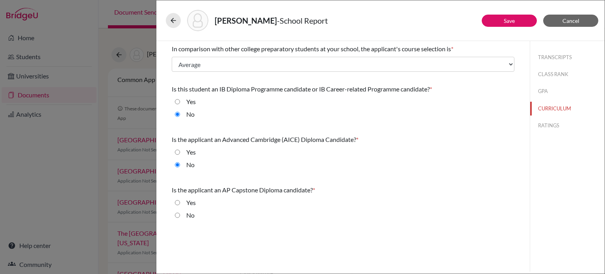
radio input "true"
click at [560, 121] on button "RATINGS" at bounding box center [567, 126] width 74 height 14
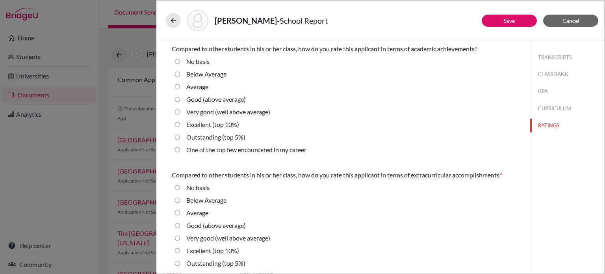
click at [193, 89] on label "Average" at bounding box center [197, 86] width 22 height 9
click at [180, 89] on input "Average" at bounding box center [177, 86] width 5 height 9
radio input "true"
drag, startPoint x: 195, startPoint y: 210, endPoint x: 201, endPoint y: 209, distance: 6.0
click at [196, 210] on label "Average" at bounding box center [197, 212] width 22 height 9
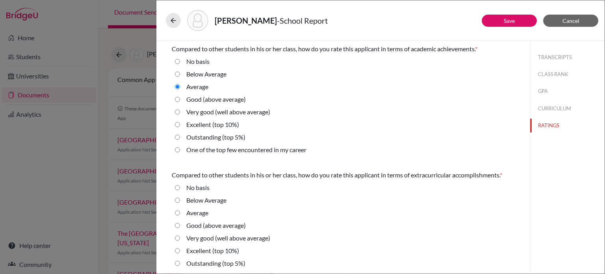
click at [180, 210] on input "Average" at bounding box center [177, 212] width 5 height 9
radio input "true"
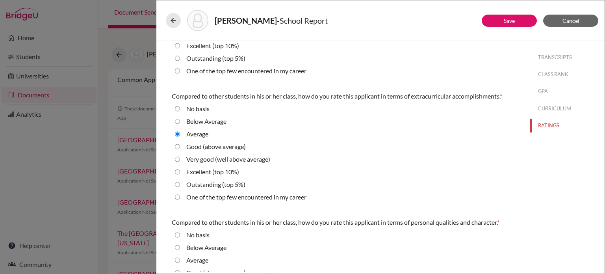
scroll to position [158, 0]
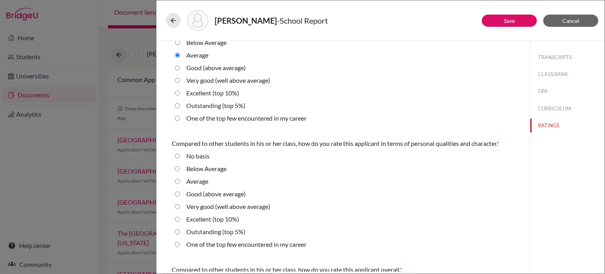
click at [199, 179] on label "Average" at bounding box center [197, 180] width 22 height 9
click at [180, 179] on input "Average" at bounding box center [177, 180] width 5 height 9
radio input "true"
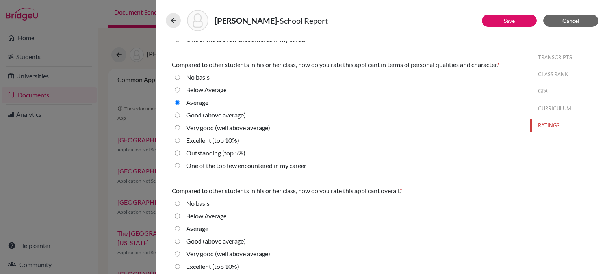
scroll to position [267, 0]
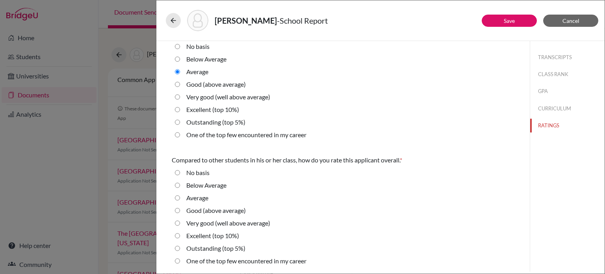
click at [201, 195] on label "Average" at bounding box center [197, 197] width 22 height 9
click at [180, 195] on input "Average" at bounding box center [177, 197] width 5 height 9
radio input "true"
click at [515, 21] on button "Save" at bounding box center [509, 21] width 55 height 12
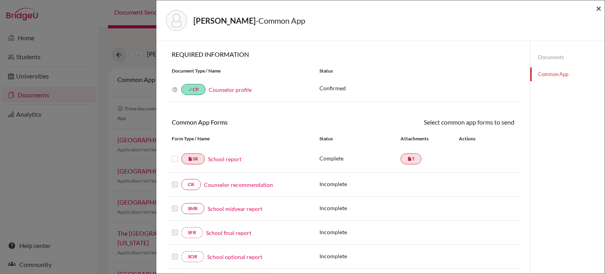
click at [597, 7] on span "×" at bounding box center [599, 7] width 6 height 11
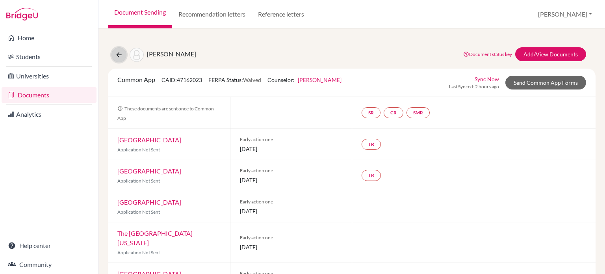
click at [119, 55] on icon at bounding box center [119, 55] width 8 height 8
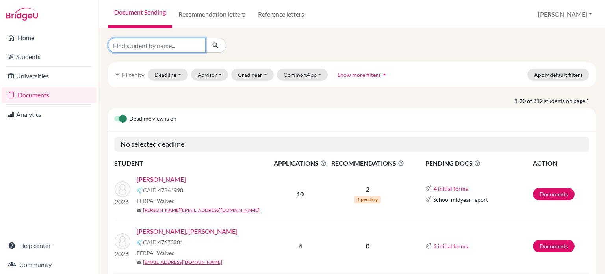
click at [191, 47] on input "Find student by name..." at bounding box center [157, 45] width 98 height 15
type input "huet"
click button "submit" at bounding box center [215, 45] width 21 height 15
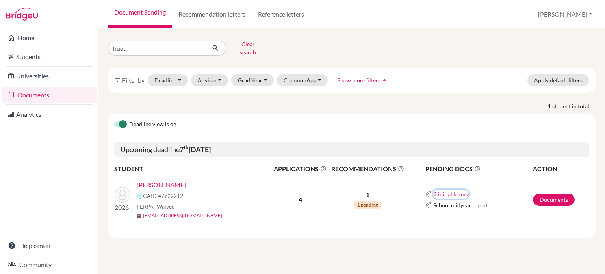
click at [454, 190] on button "2 initial forms" at bounding box center [450, 193] width 35 height 9
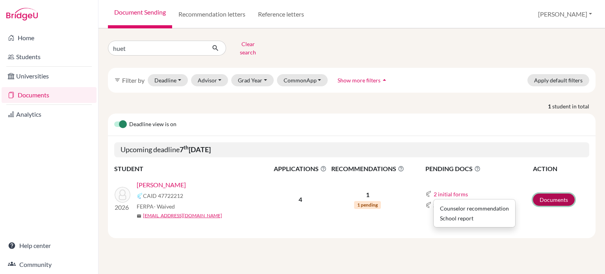
click at [555, 193] on link "Documents" at bounding box center [554, 199] width 42 height 12
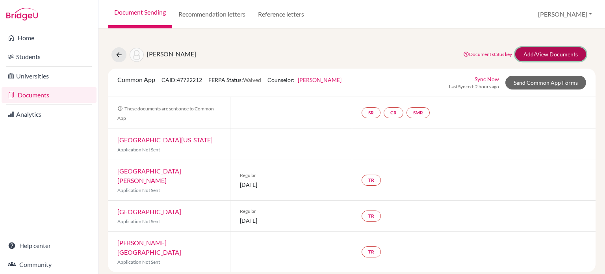
click at [561, 51] on link "Add/View Documents" at bounding box center [550, 54] width 71 height 14
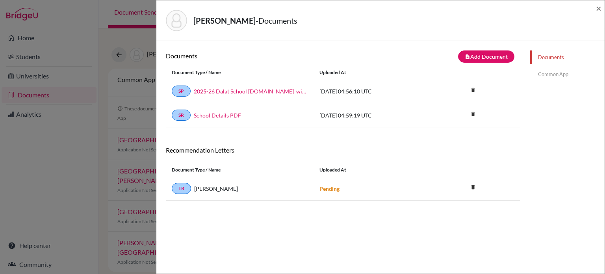
click at [380, 36] on div "[PERSON_NAME] - Documents ×" at bounding box center [381, 21] width 442 height 34
click at [477, 56] on button "note_add Add Document" at bounding box center [486, 56] width 56 height 12
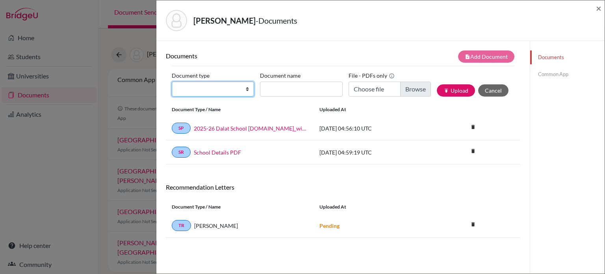
click at [212, 83] on select "Change explanation for Common App reports Counselor recommendation Internationa…" at bounding box center [213, 89] width 82 height 15
select select "2"
click at [172, 82] on select "Change explanation for Common App reports Counselor recommendation Internationa…" at bounding box center [213, 89] width 82 height 15
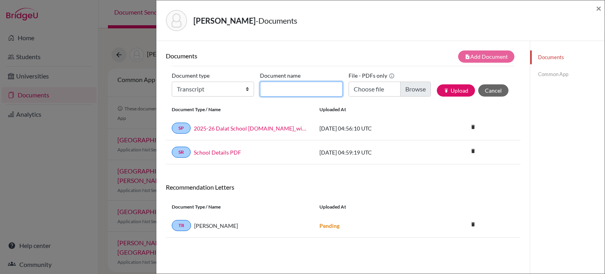
click at [315, 89] on input "Document name" at bounding box center [301, 89] width 82 height 15
type input "Initial transcript"
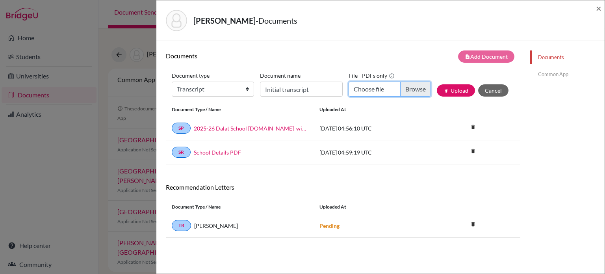
click at [409, 91] on input "Choose file" at bounding box center [390, 89] width 82 height 15
type input "C:\fakepath\Transcript_SBTL_S1Course_Hueting, [PERSON_NAME].pdf"
drag, startPoint x: 457, startPoint y: 92, endPoint x: 466, endPoint y: 91, distance: 8.7
click at [457, 92] on button "publish Upload" at bounding box center [456, 90] width 38 height 12
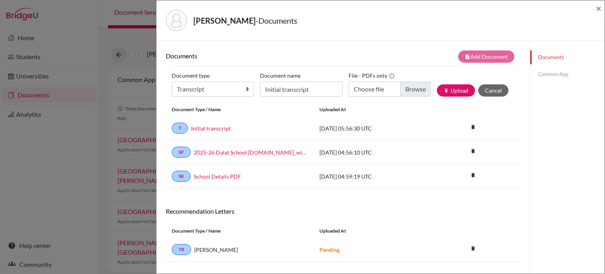
click at [551, 76] on link "Common App" at bounding box center [567, 74] width 74 height 14
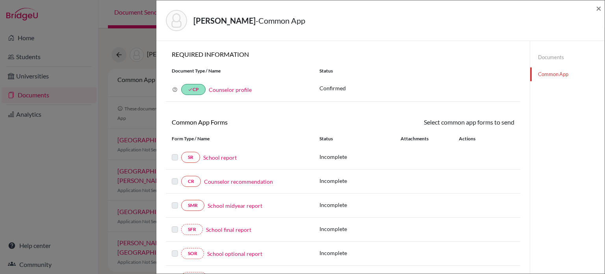
click at [217, 155] on link "School report" at bounding box center [219, 157] width 33 height 8
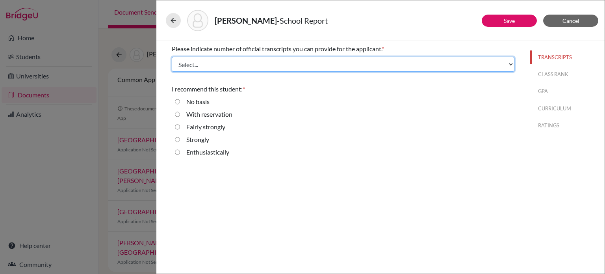
click at [291, 64] on select "Select... 1 2 3 4" at bounding box center [343, 64] width 343 height 15
select select "1"
click at [172, 57] on select "Select... 1 2 3 4" at bounding box center [343, 64] width 343 height 15
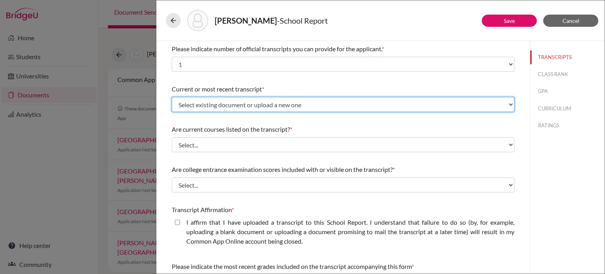
click at [245, 100] on select "Select existing document or upload a new one Initial transcript Upload New File" at bounding box center [343, 104] width 343 height 15
select select "671889"
click at [172, 97] on select "Select existing document or upload a new one Initial transcript Upload New File" at bounding box center [343, 104] width 343 height 15
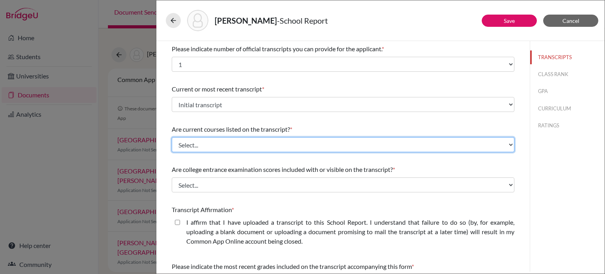
drag, startPoint x: 231, startPoint y: 139, endPoint x: 231, endPoint y: 146, distance: 7.5
click at [231, 139] on select "Select... Yes No" at bounding box center [343, 144] width 343 height 15
select select "0"
click at [172, 137] on select "Select... Yes No" at bounding box center [343, 144] width 343 height 15
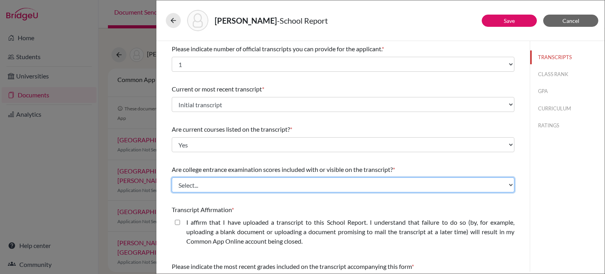
click at [219, 189] on select "Select... Yes No" at bounding box center [343, 184] width 343 height 15
select select "1"
click at [172, 177] on select "Select... Yes No" at bounding box center [343, 184] width 343 height 15
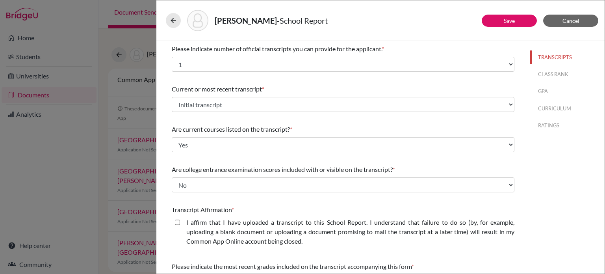
click at [176, 221] on closed\ "I affirm that I have uploaded a transcript to this School Report. I understand …" at bounding box center [177, 221] width 5 height 9
checkbox closed\ "true"
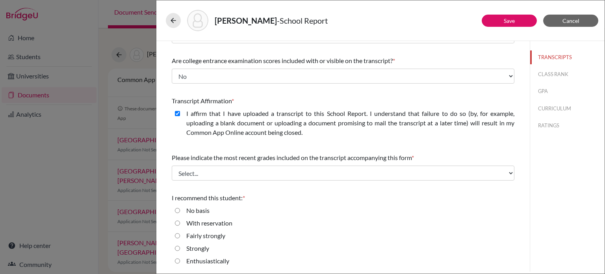
click at [189, 247] on label "Strongly" at bounding box center [197, 247] width 23 height 9
click at [180, 247] on input "Strongly" at bounding box center [177, 247] width 5 height 9
radio input "true"
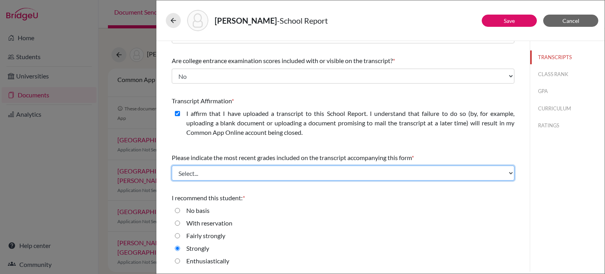
click at [315, 169] on select "Select... Final junior year grades 1st Quarter senior year grades 2nd Quarter/1…" at bounding box center [343, 172] width 343 height 15
select select "0"
click at [172, 165] on select "Select... Final junior year grades 1st Quarter senior year grades 2nd Quarter/1…" at bounding box center [343, 172] width 343 height 15
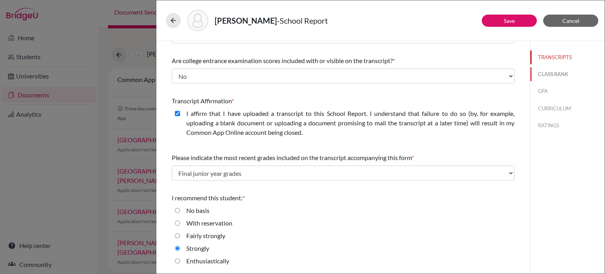
drag, startPoint x: 549, startPoint y: 71, endPoint x: 540, endPoint y: 74, distance: 8.6
click at [548, 71] on button "CLASS RANK" at bounding box center [567, 74] width 74 height 14
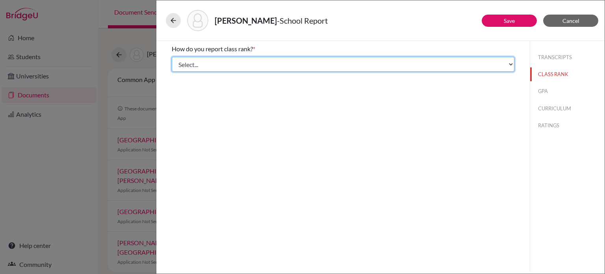
drag, startPoint x: 254, startPoint y: 63, endPoint x: 252, endPoint y: 67, distance: 4.9
click at [254, 63] on select "Select... Exact Decile Quintile Quartile None" at bounding box center [343, 64] width 343 height 15
select select "5"
click at [172, 57] on select "Select... Exact Decile Quintile Quartile None" at bounding box center [343, 64] width 343 height 15
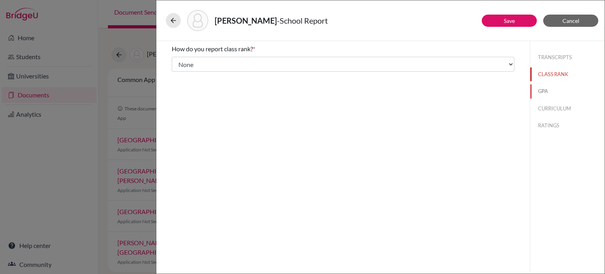
click at [552, 94] on button "GPA" at bounding box center [567, 91] width 74 height 14
click at [189, 62] on label "Yes" at bounding box center [190, 61] width 9 height 9
click at [180, 62] on input "Yes" at bounding box center [177, 61] width 5 height 9
radio input "true"
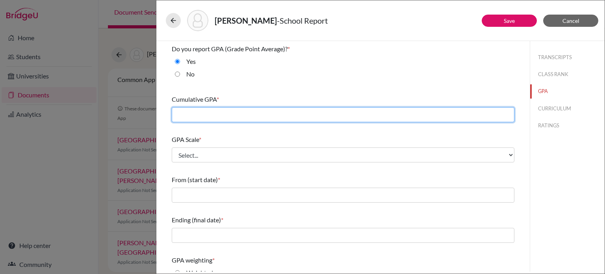
click at [222, 111] on input "text" at bounding box center [343, 114] width 343 height 15
type input "3.4205"
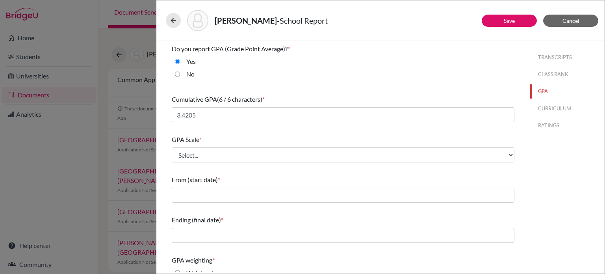
drag, startPoint x: 209, startPoint y: 162, endPoint x: 209, endPoint y: 158, distance: 4.0
click at [208, 160] on div "GPA Scale * Select... 4 5 6 7 8 9 10 11 12 13 14 15 16 17 18 19 20 100" at bounding box center [343, 149] width 343 height 34
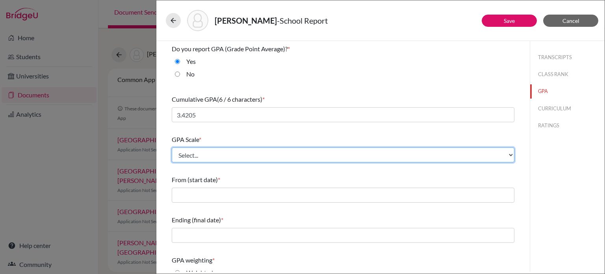
click at [211, 152] on select "Select... 4 5 6 7 8 9 10 11 12 13 14 15 16 17 18 19 20 100" at bounding box center [343, 154] width 343 height 15
select select "4"
click at [172, 147] on select "Select... 4 5 6 7 8 9 10 11 12 13 14 15 16 17 18 19 20 100" at bounding box center [343, 154] width 343 height 15
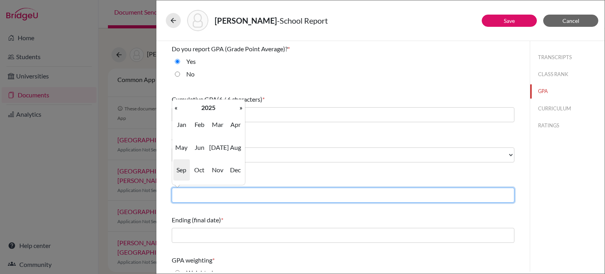
click at [187, 192] on input "text" at bounding box center [343, 194] width 343 height 15
type input "08/2022"
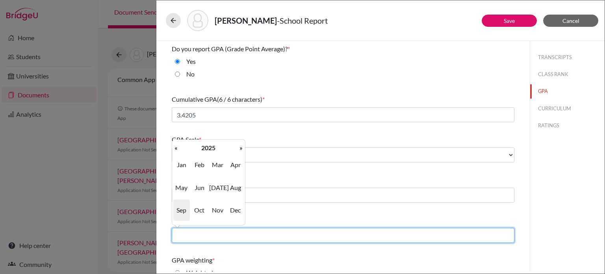
drag, startPoint x: 217, startPoint y: 238, endPoint x: 235, endPoint y: 235, distance: 18.3
click at [217, 238] on input "text" at bounding box center [343, 235] width 343 height 15
type input "06/2025"
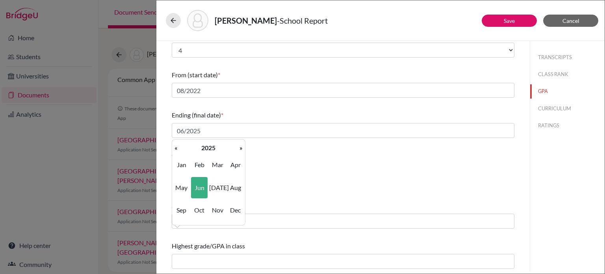
click at [310, 165] on div "Weighted" at bounding box center [343, 169] width 343 height 13
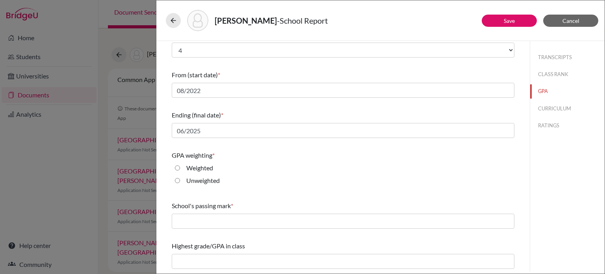
click at [199, 183] on label "Unweighted" at bounding box center [202, 180] width 33 height 9
click at [180, 183] on input "Unweighted" at bounding box center [177, 180] width 5 height 9
radio input "true"
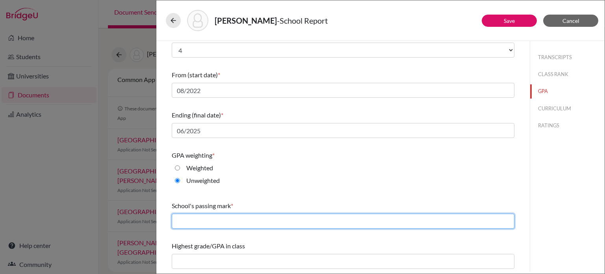
click at [207, 220] on input "text" at bounding box center [343, 220] width 343 height 15
type input "65"
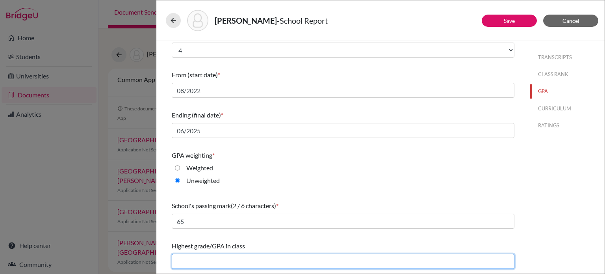
drag, startPoint x: 218, startPoint y: 263, endPoint x: 223, endPoint y: 257, distance: 7.3
click at [219, 261] on input "text" at bounding box center [343, 261] width 343 height 15
type input "4.00"
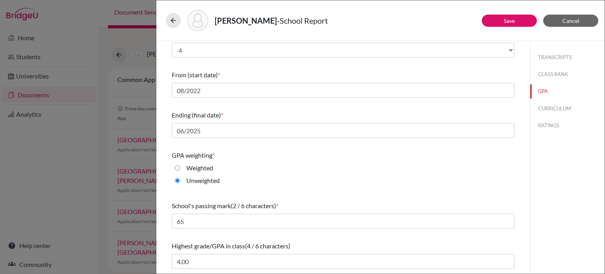
click at [325, 182] on div "Unweighted" at bounding box center [343, 182] width 343 height 13
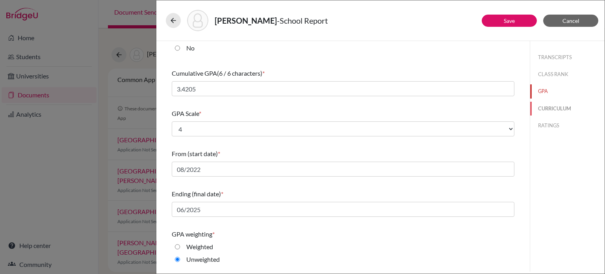
click at [548, 106] on button "CURRICULUM" at bounding box center [567, 109] width 74 height 14
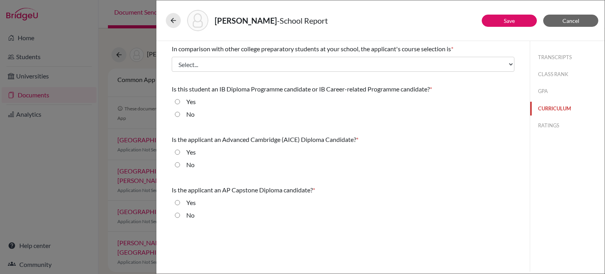
scroll to position [0, 0]
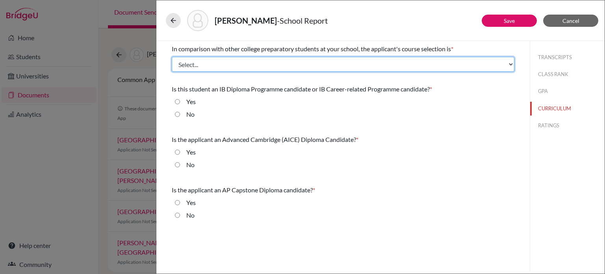
click at [282, 67] on select "Select... Less than demanding Average [PERSON_NAME] Very demanding Most demandi…" at bounding box center [343, 64] width 343 height 15
select select "2"
click at [172, 57] on select "Select... Less than demanding Average [PERSON_NAME] Very demanding Most demandi…" at bounding box center [343, 64] width 343 height 15
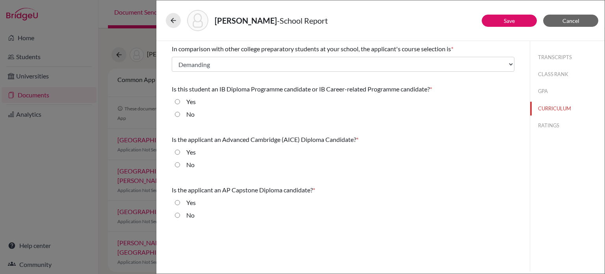
click at [189, 116] on label "No" at bounding box center [190, 113] width 8 height 9
click at [180, 116] on input "No" at bounding box center [177, 113] width 5 height 9
radio input "true"
click at [190, 164] on label "No" at bounding box center [190, 164] width 8 height 9
click at [180, 164] on input "No" at bounding box center [177, 164] width 5 height 9
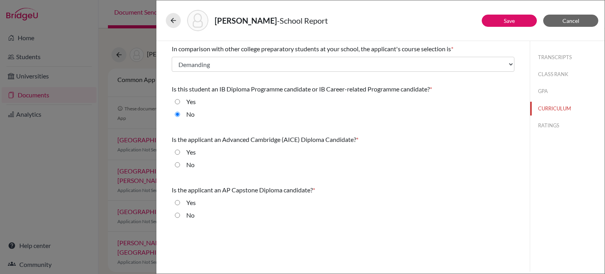
radio input "true"
click at [187, 214] on label "No" at bounding box center [190, 214] width 8 height 9
click at [180, 214] on input "No" at bounding box center [177, 214] width 5 height 9
radio input "true"
click at [561, 126] on button "RATINGS" at bounding box center [567, 126] width 74 height 14
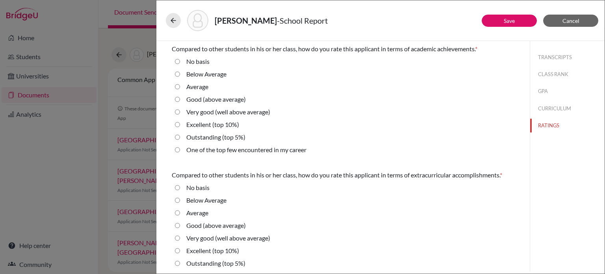
click at [200, 88] on label "Average" at bounding box center [197, 86] width 22 height 9
click at [180, 88] on input "Average" at bounding box center [177, 86] width 5 height 9
radio input "true"
click at [227, 102] on label "Good (above average)" at bounding box center [215, 99] width 59 height 9
click at [180, 102] on average\) "Good (above average)" at bounding box center [177, 99] width 5 height 9
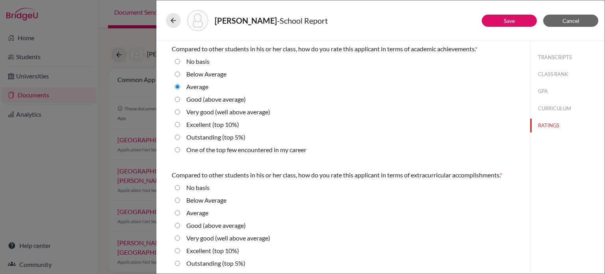
radio average\) "true"
click at [189, 85] on label "Average" at bounding box center [197, 86] width 22 height 9
click at [180, 85] on input "Average" at bounding box center [177, 86] width 5 height 9
radio input "true"
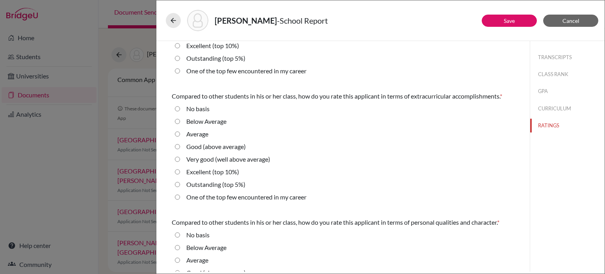
click at [217, 160] on label "Very good (well above average)" at bounding box center [228, 158] width 84 height 9
click at [180, 160] on average\) "Very good (well above average)" at bounding box center [177, 158] width 5 height 9
radio average\) "true"
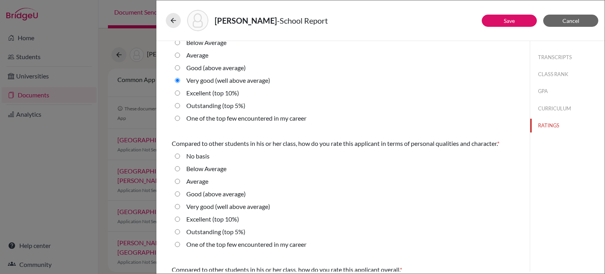
scroll to position [197, 0]
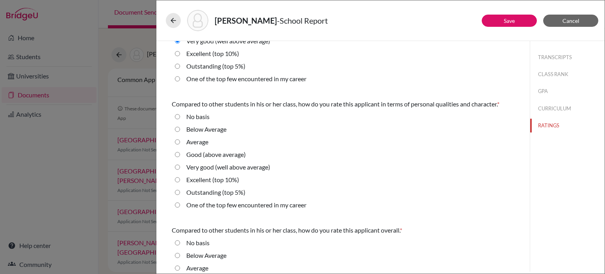
click at [197, 167] on label "Very good (well above average)" at bounding box center [228, 166] width 84 height 9
click at [180, 167] on average\) "Very good (well above average)" at bounding box center [177, 166] width 5 height 9
radio average\) "true"
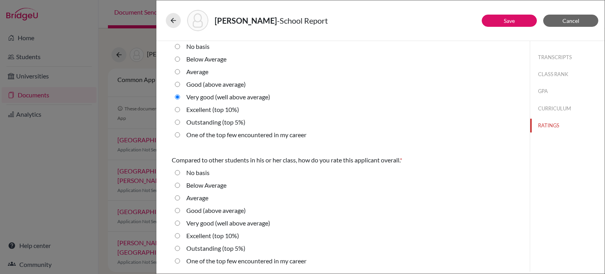
click at [199, 222] on label "Very good (well above average)" at bounding box center [228, 222] width 84 height 9
click at [180, 222] on average\) "Very good (well above average)" at bounding box center [177, 222] width 5 height 9
radio average\) "true"
click at [518, 23] on button "Save" at bounding box center [509, 21] width 55 height 12
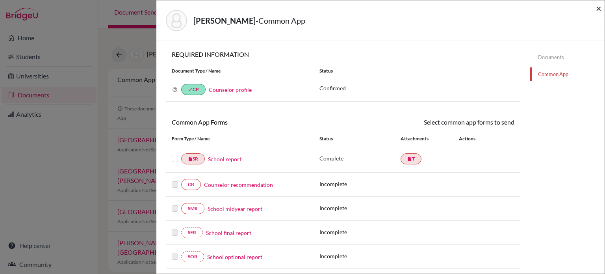
click at [596, 9] on span "×" at bounding box center [599, 7] width 6 height 11
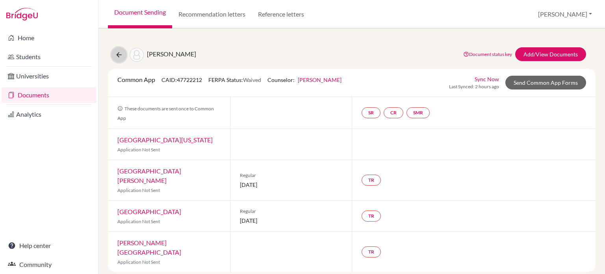
click at [115, 55] on icon at bounding box center [119, 55] width 8 height 8
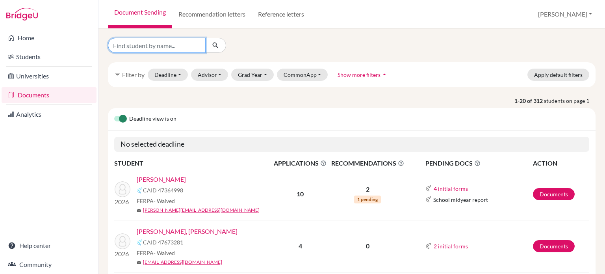
click at [159, 48] on input "Find student by name..." at bounding box center [157, 45] width 98 height 15
type input "[PERSON_NAME]"
click button "submit" at bounding box center [215, 45] width 21 height 15
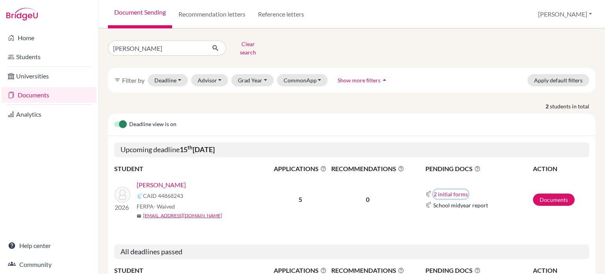
click at [436, 189] on button "2 initial forms" at bounding box center [450, 193] width 35 height 9
click at [169, 181] on link "[PERSON_NAME]" at bounding box center [161, 184] width 49 height 9
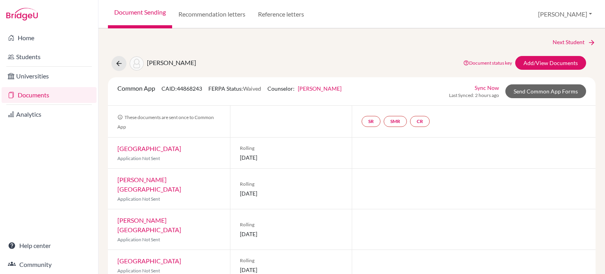
scroll to position [27, 0]
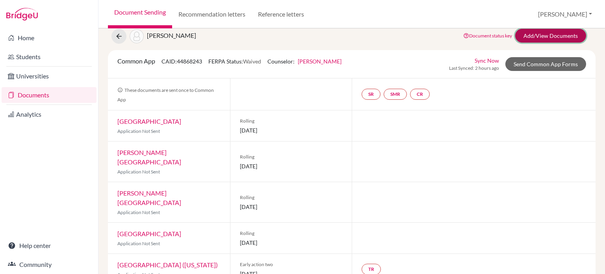
click at [546, 37] on link "Add/View Documents" at bounding box center [550, 36] width 71 height 14
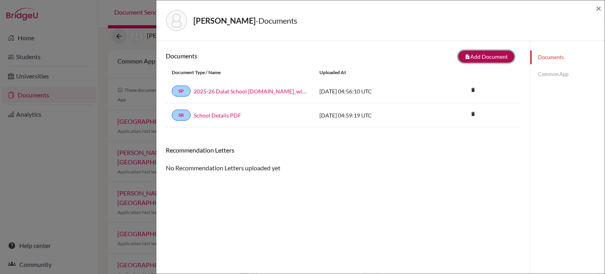
click at [477, 58] on button "note_add Add Document" at bounding box center [486, 56] width 56 height 12
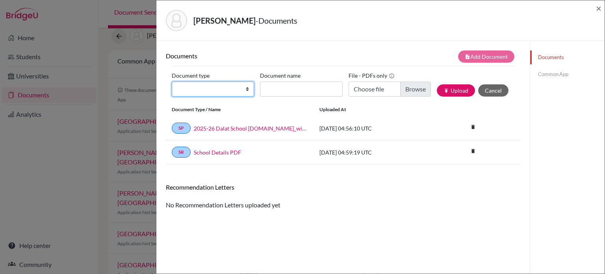
click at [218, 87] on select "Change explanation for Common App reports Counselor recommendation Internationa…" at bounding box center [213, 89] width 82 height 15
select select "2"
click at [172, 82] on select "Change explanation for Common App reports Counselor recommendation Internationa…" at bounding box center [213, 89] width 82 height 15
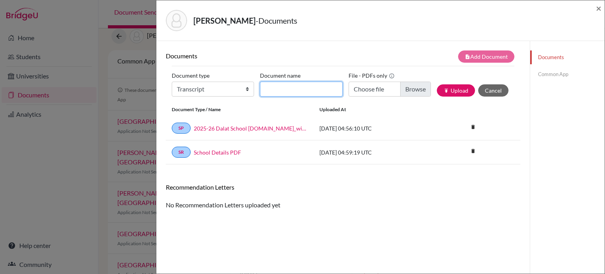
click at [314, 88] on input "Document name" at bounding box center [301, 89] width 82 height 15
type input "Initial transcript"
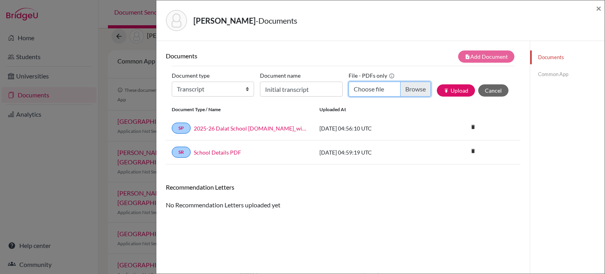
click at [399, 89] on input "Choose file" at bounding box center [390, 89] width 82 height 15
type input "C:\fakepath\Transcript_SBTL_S1Course_Emmanuel, [PERSON_NAME].pdf"
click at [457, 89] on button "publish Upload" at bounding box center [456, 90] width 38 height 12
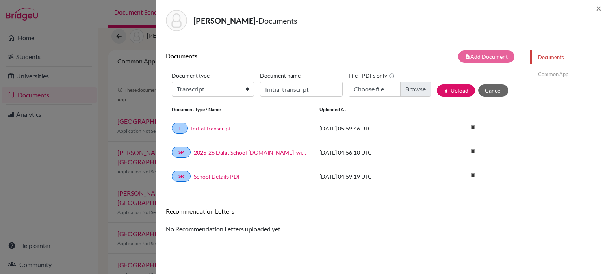
click at [561, 76] on link "Common App" at bounding box center [567, 74] width 74 height 14
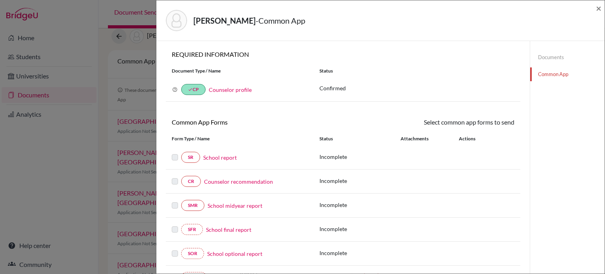
click at [220, 159] on link "School report" at bounding box center [219, 157] width 33 height 8
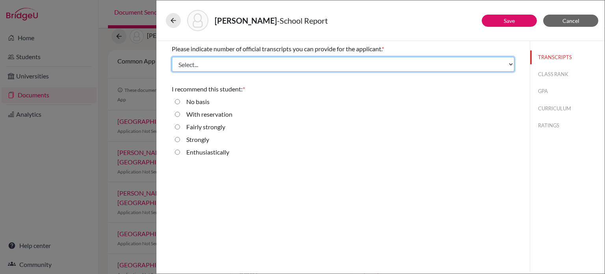
click at [269, 66] on select "Select... 1 2 3 4" at bounding box center [343, 64] width 343 height 15
select select "1"
click at [172, 57] on select "Select... 1 2 3 4" at bounding box center [343, 64] width 343 height 15
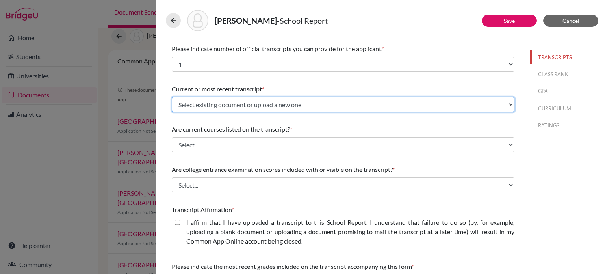
click at [303, 102] on select "Select existing document or upload a new one Initial transcript Upload New File" at bounding box center [343, 104] width 343 height 15
select select "671891"
click at [172, 97] on select "Select existing document or upload a new one Initial transcript Upload New File" at bounding box center [343, 104] width 343 height 15
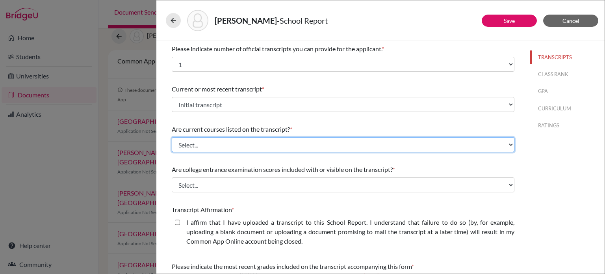
click at [265, 148] on select "Select... Yes No" at bounding box center [343, 144] width 343 height 15
select select "0"
click at [172, 137] on select "Select... Yes No" at bounding box center [343, 144] width 343 height 15
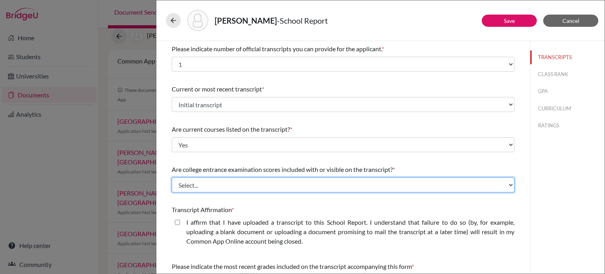
drag, startPoint x: 254, startPoint y: 181, endPoint x: 257, endPoint y: 190, distance: 9.5
click at [254, 182] on select "Select... Yes No" at bounding box center [343, 184] width 343 height 15
select select "1"
click at [172, 177] on select "Select... Yes No" at bounding box center [343, 184] width 343 height 15
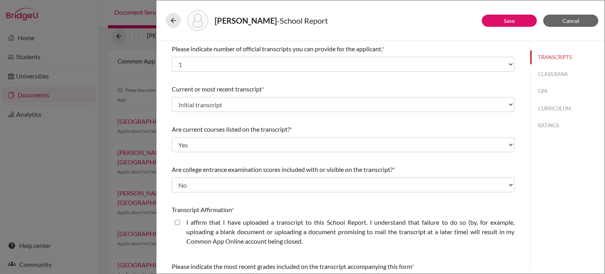
click at [180, 222] on closed\ "I affirm that I have uploaded a transcript to this School Report. I understand …" at bounding box center [177, 221] width 5 height 9
checkbox closed\ "true"
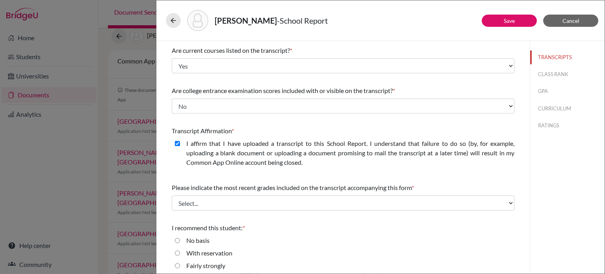
scroll to position [109, 0]
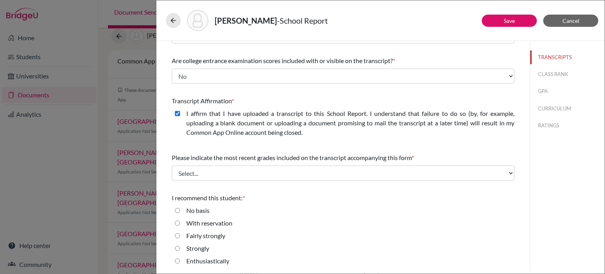
click at [191, 247] on label "Strongly" at bounding box center [197, 247] width 23 height 9
click at [180, 247] on input "Strongly" at bounding box center [177, 247] width 5 height 9
radio input "true"
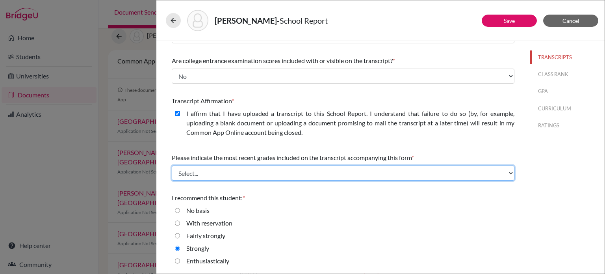
drag, startPoint x: 370, startPoint y: 173, endPoint x: 359, endPoint y: 178, distance: 12.5
click at [370, 173] on select "Select... Final junior year grades 1st Quarter senior year grades 2nd Quarter/1…" at bounding box center [343, 172] width 343 height 15
select select "0"
click at [172, 165] on select "Select... Final junior year grades 1st Quarter senior year grades 2nd Quarter/1…" at bounding box center [343, 172] width 343 height 15
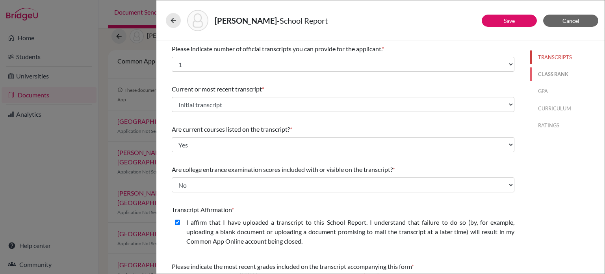
click at [557, 75] on button "CLASS RANK" at bounding box center [567, 74] width 74 height 14
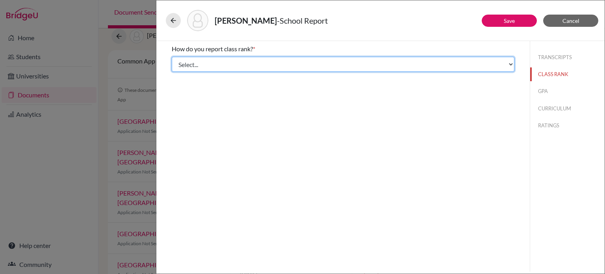
drag, startPoint x: 328, startPoint y: 60, endPoint x: 322, endPoint y: 66, distance: 8.6
click at [328, 60] on select "Select... Exact Decile Quintile Quartile None" at bounding box center [343, 64] width 343 height 15
select select "5"
click at [172, 57] on select "Select... Exact Decile Quintile Quartile None" at bounding box center [343, 64] width 343 height 15
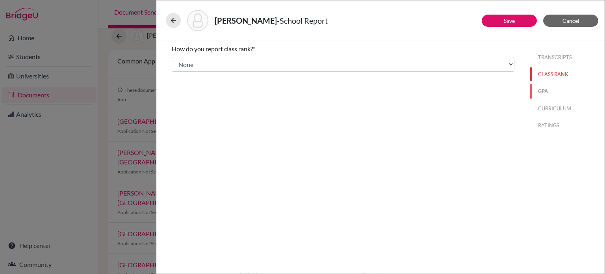
click at [549, 89] on button "GPA" at bounding box center [567, 91] width 74 height 14
click at [192, 64] on label "Yes" at bounding box center [190, 61] width 9 height 9
click at [180, 64] on input "Yes" at bounding box center [177, 61] width 5 height 9
radio input "true"
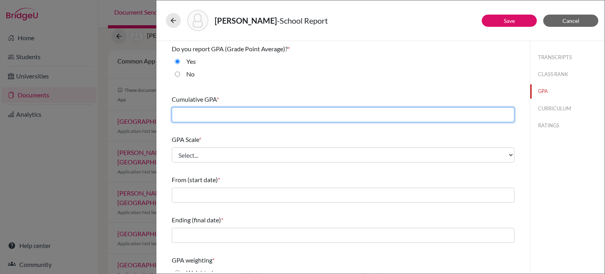
click at [334, 110] on input "text" at bounding box center [343, 114] width 343 height 15
type input "3.5643"
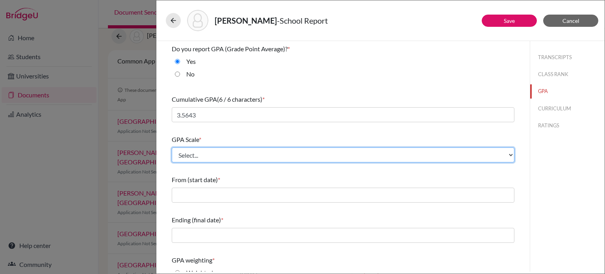
click at [244, 151] on select "Select... 4 5 6 7 8 9 10 11 12 13 14 15 16 17 18 19 20 100" at bounding box center [343, 154] width 343 height 15
select select "4"
click at [172, 147] on select "Select... 4 5 6 7 8 9 10 11 12 13 14 15 16 17 18 19 20 100" at bounding box center [343, 154] width 343 height 15
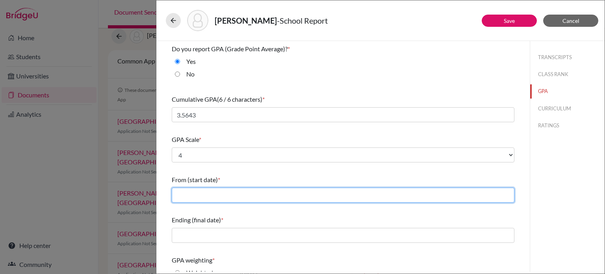
click at [200, 191] on input "text" at bounding box center [343, 194] width 343 height 15
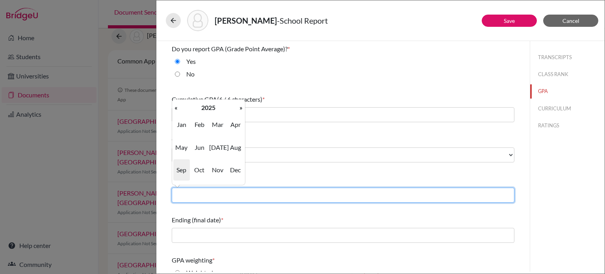
type input "08/2022"
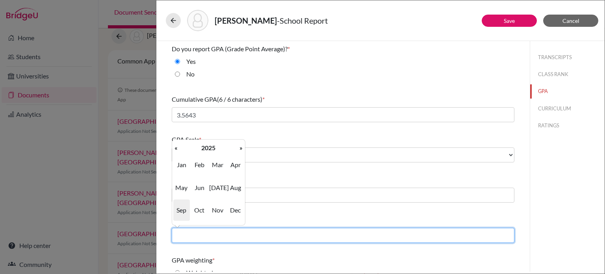
drag, startPoint x: 222, startPoint y: 229, endPoint x: 233, endPoint y: 231, distance: 11.2
click at [222, 229] on input "text" at bounding box center [343, 235] width 343 height 15
type input "06/2025"
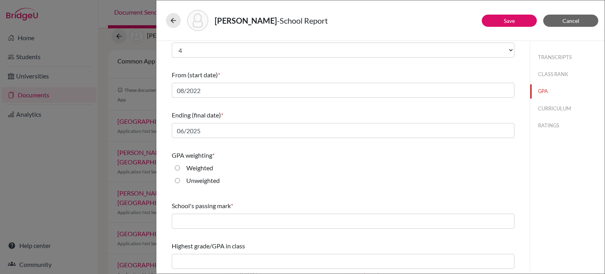
click at [318, 169] on div "Weighted" at bounding box center [343, 169] width 343 height 13
click at [200, 181] on label "Unweighted" at bounding box center [202, 180] width 33 height 9
click at [180, 181] on input "Unweighted" at bounding box center [177, 180] width 5 height 9
radio input "true"
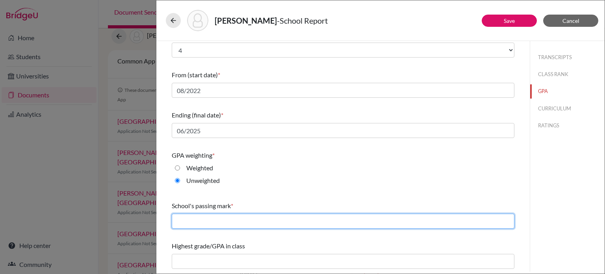
click at [223, 224] on input "text" at bounding box center [343, 220] width 343 height 15
type input "65"
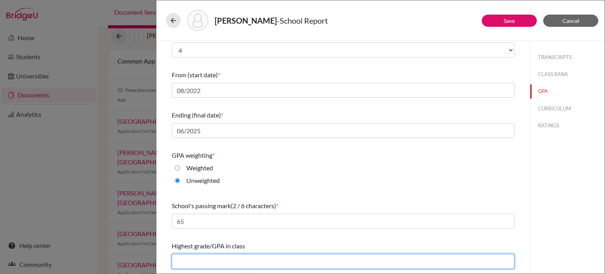
drag, startPoint x: 211, startPoint y: 263, endPoint x: 214, endPoint y: 255, distance: 8.3
click at [211, 262] on input "text" at bounding box center [343, 261] width 343 height 15
type input "4.00"
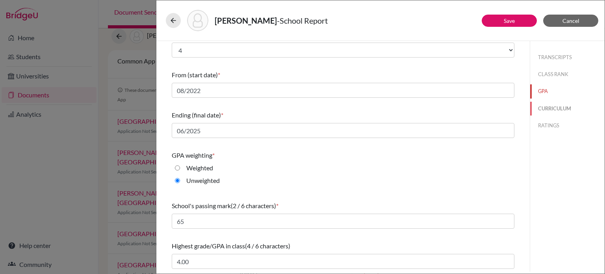
click at [540, 106] on button "CURRICULUM" at bounding box center [567, 109] width 74 height 14
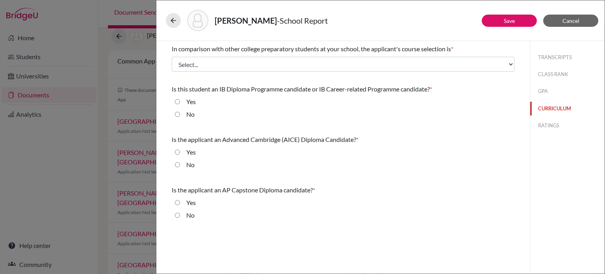
scroll to position [0, 0]
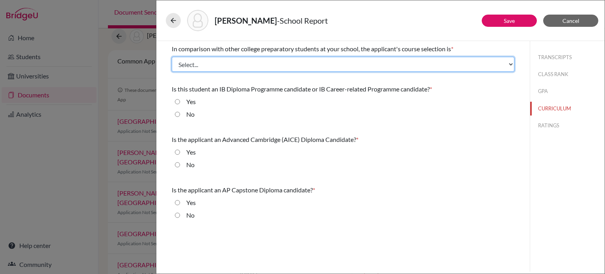
click at [286, 67] on select "Select... Less than demanding Average [PERSON_NAME] Very demanding Most demandi…" at bounding box center [343, 64] width 343 height 15
select select "1"
click at [172, 57] on select "Select... Less than demanding Average [PERSON_NAME] Very demanding Most demandi…" at bounding box center [343, 64] width 343 height 15
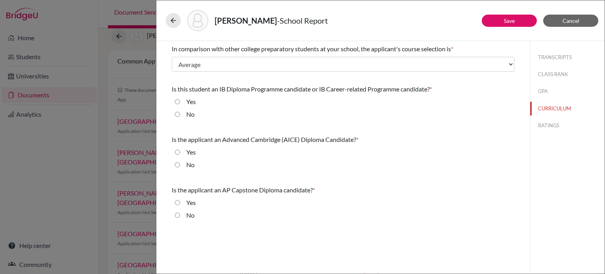
click at [189, 113] on label "No" at bounding box center [190, 113] width 8 height 9
click at [180, 113] on input "No" at bounding box center [177, 113] width 5 height 9
radio input "true"
click at [190, 164] on label "No" at bounding box center [190, 164] width 8 height 9
click at [180, 164] on input "No" at bounding box center [177, 164] width 5 height 9
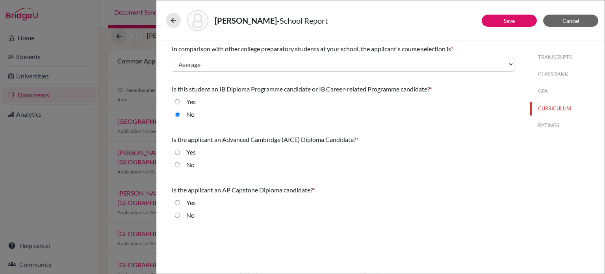
radio input "true"
click at [189, 215] on label "No" at bounding box center [190, 214] width 8 height 9
click at [180, 215] on input "No" at bounding box center [177, 214] width 5 height 9
radio input "true"
click at [553, 127] on button "RATINGS" at bounding box center [567, 126] width 74 height 14
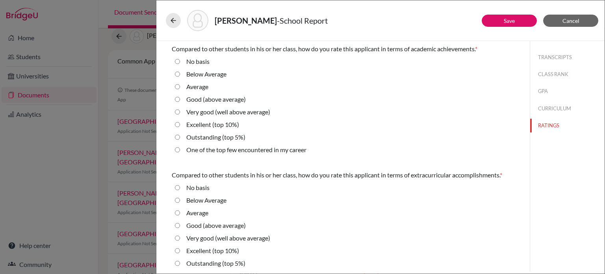
click at [210, 100] on label "Good (above average)" at bounding box center [215, 99] width 59 height 9
click at [180, 100] on average\) "Good (above average)" at bounding box center [177, 99] width 5 height 9
radio average\) "true"
click at [212, 249] on label "Excellent (top 10%)" at bounding box center [212, 250] width 53 height 9
click at [180, 249] on 10\%\) "Excellent (top 10%)" at bounding box center [177, 250] width 5 height 9
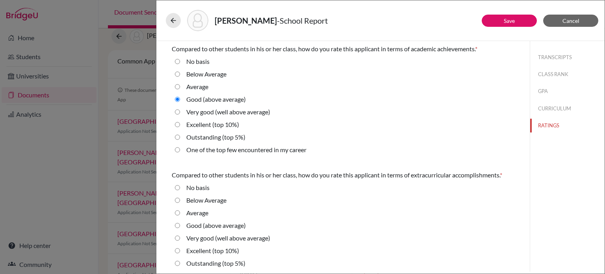
radio 10\%\) "true"
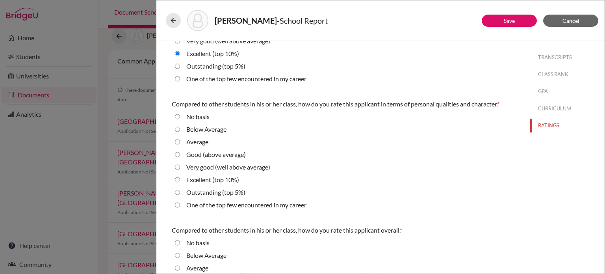
scroll to position [236, 0]
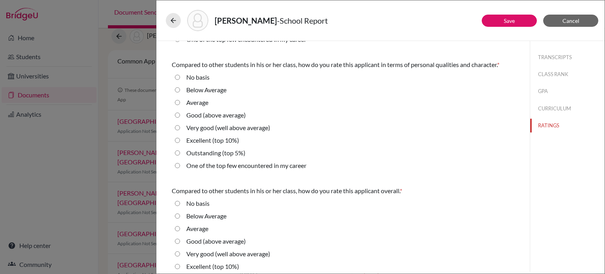
click at [200, 139] on label "Excellent (top 10%)" at bounding box center [212, 139] width 53 height 9
click at [180, 139] on 10\%\) "Excellent (top 10%)" at bounding box center [177, 139] width 5 height 9
radio 10\%\) "true"
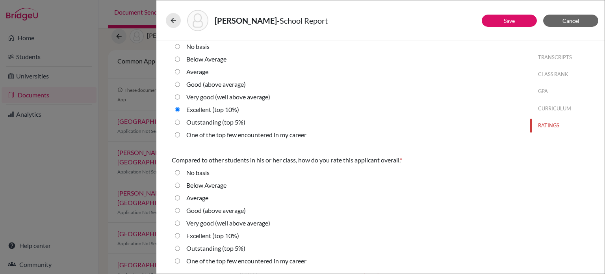
click at [221, 233] on label "Excellent (top 10%)" at bounding box center [212, 235] width 53 height 9
click at [180, 233] on 10\%\) "Excellent (top 10%)" at bounding box center [177, 235] width 5 height 9
radio 10\%\) "true"
click at [223, 223] on label "Very good (well above average)" at bounding box center [228, 222] width 84 height 9
click at [180, 223] on average\) "Very good (well above average)" at bounding box center [177, 222] width 5 height 9
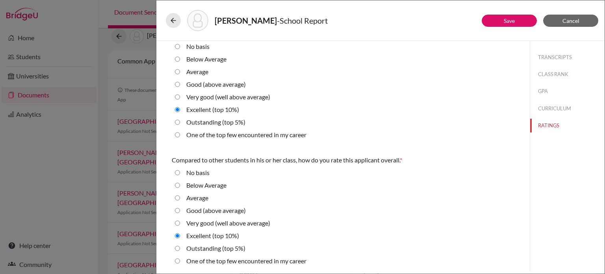
radio average\) "true"
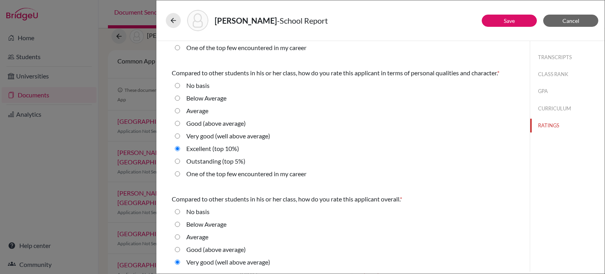
click at [234, 134] on label "Very good (well above average)" at bounding box center [228, 135] width 84 height 9
click at [180, 134] on average\) "Very good (well above average)" at bounding box center [177, 135] width 5 height 9
radio average\) "true"
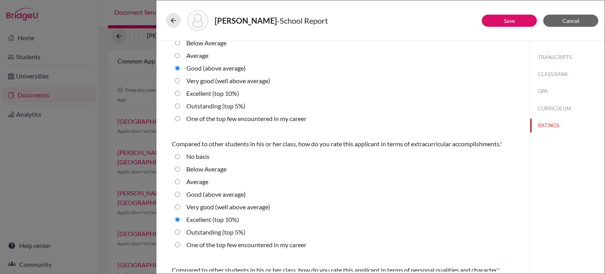
scroll to position [0, 0]
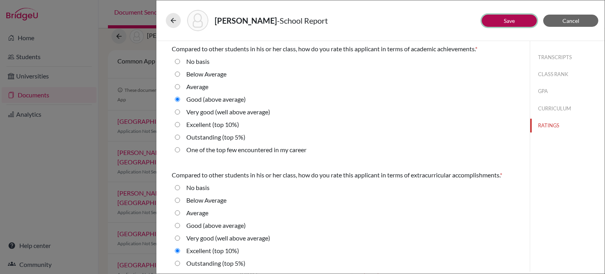
click at [520, 20] on button "Save" at bounding box center [509, 21] width 55 height 12
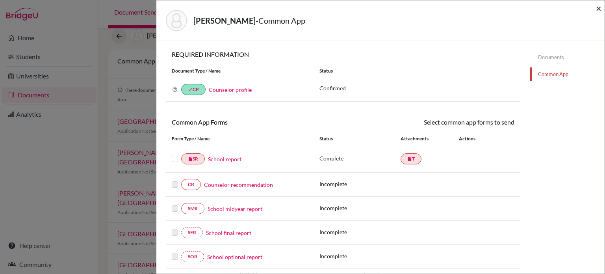
click at [597, 9] on span "×" at bounding box center [599, 7] width 6 height 11
